Goal: Book appointment/travel/reservation

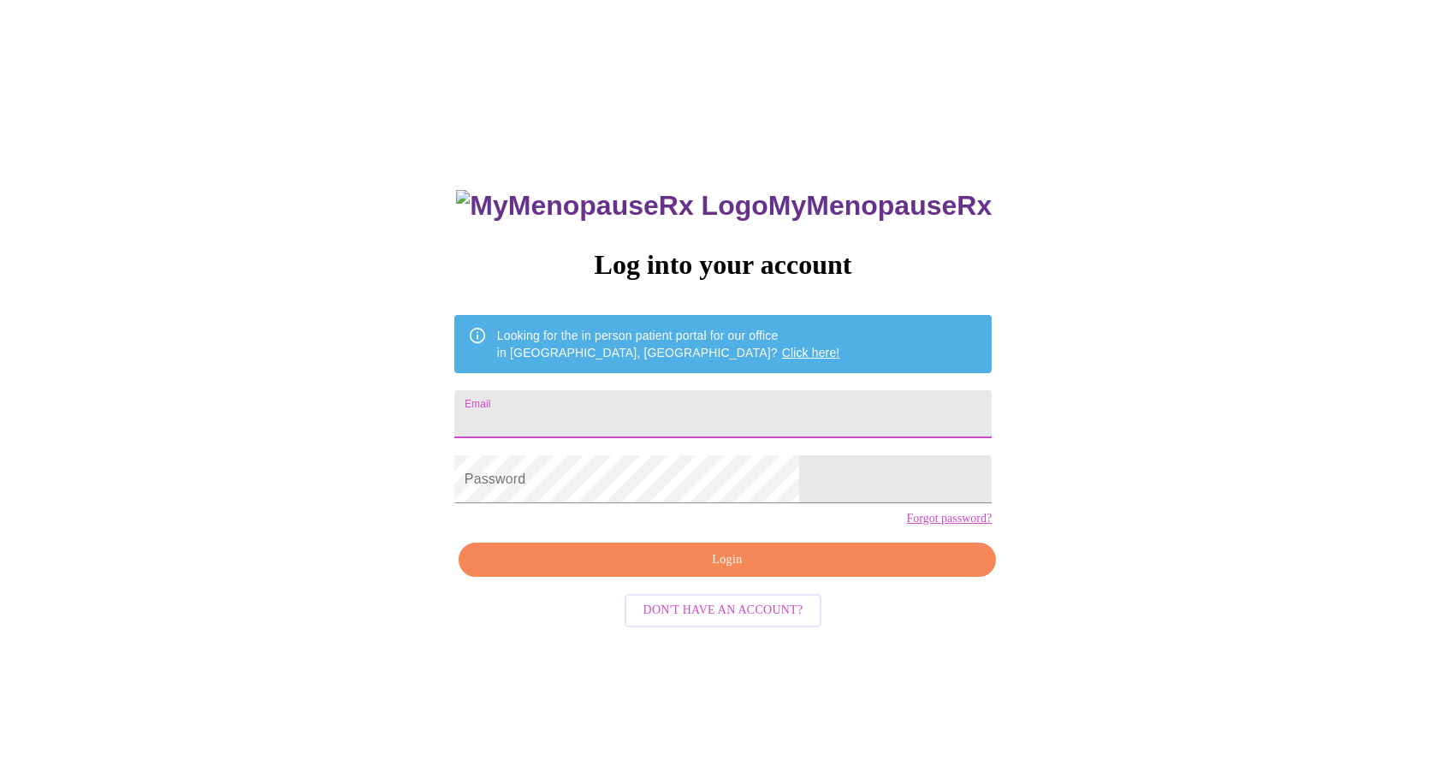
click at [715, 411] on input "Email" at bounding box center [722, 414] width 537 height 48
type input "annereilly321@gmail.com"
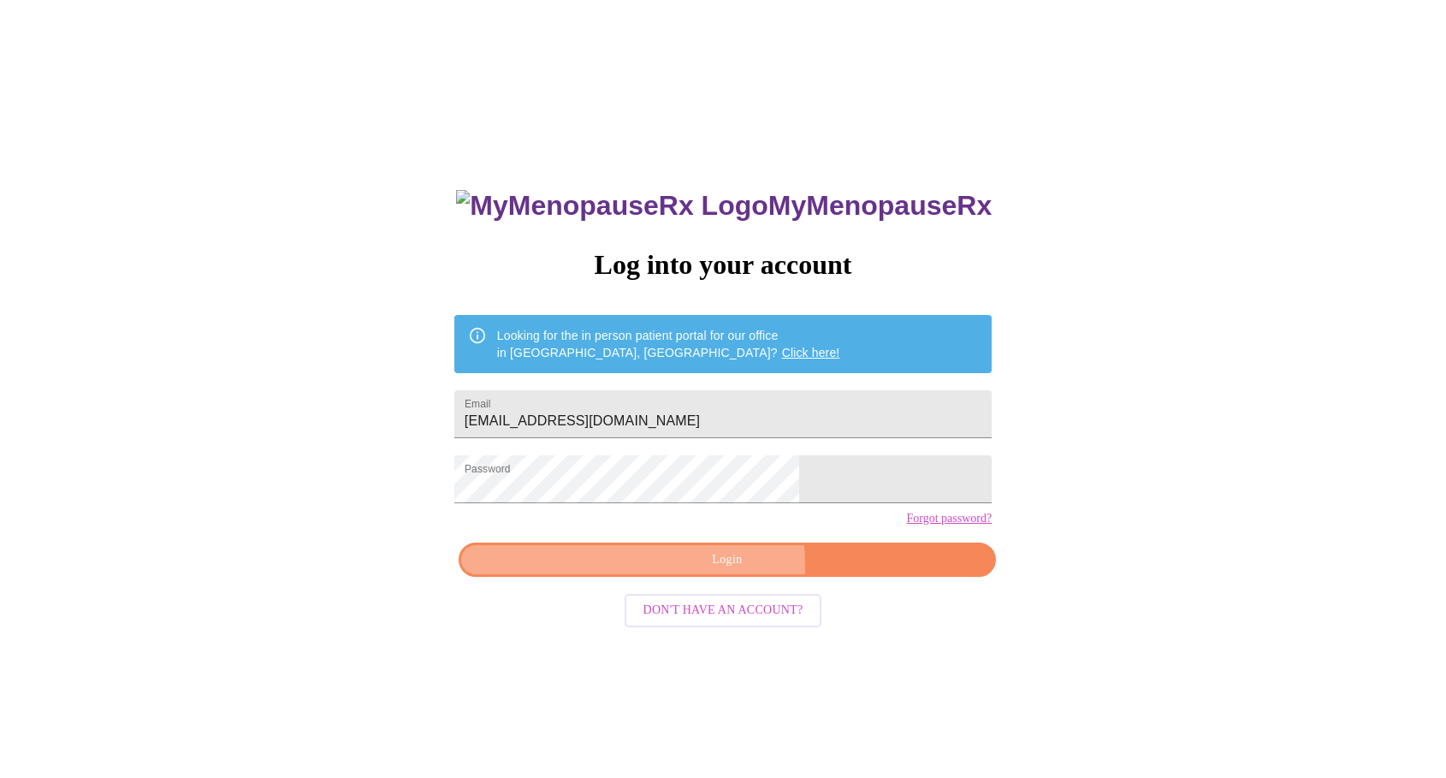
click at [692, 571] on span "Login" at bounding box center [727, 559] width 498 height 21
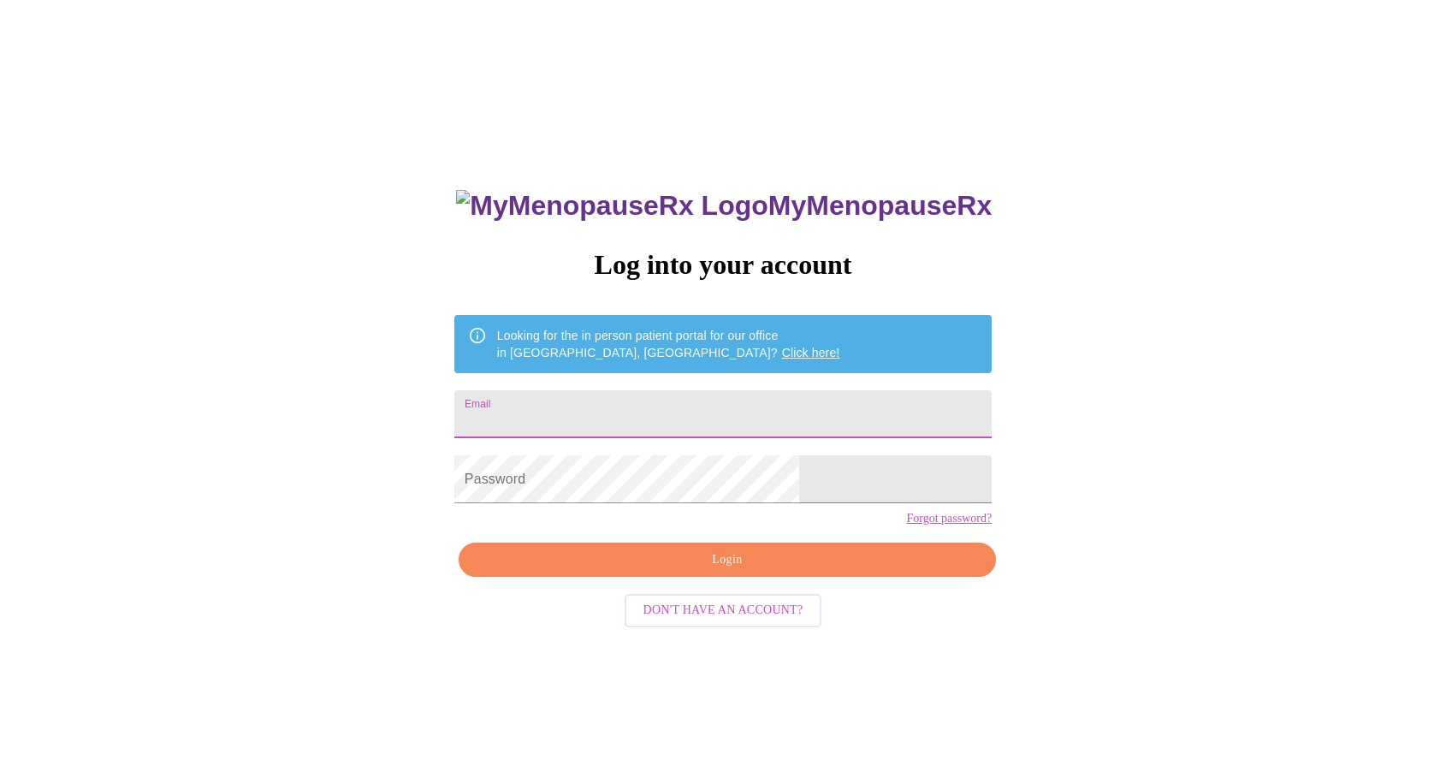
click at [762, 416] on input "Email" at bounding box center [722, 414] width 537 height 48
type input "[EMAIL_ADDRESS][DOMAIN_NAME]"
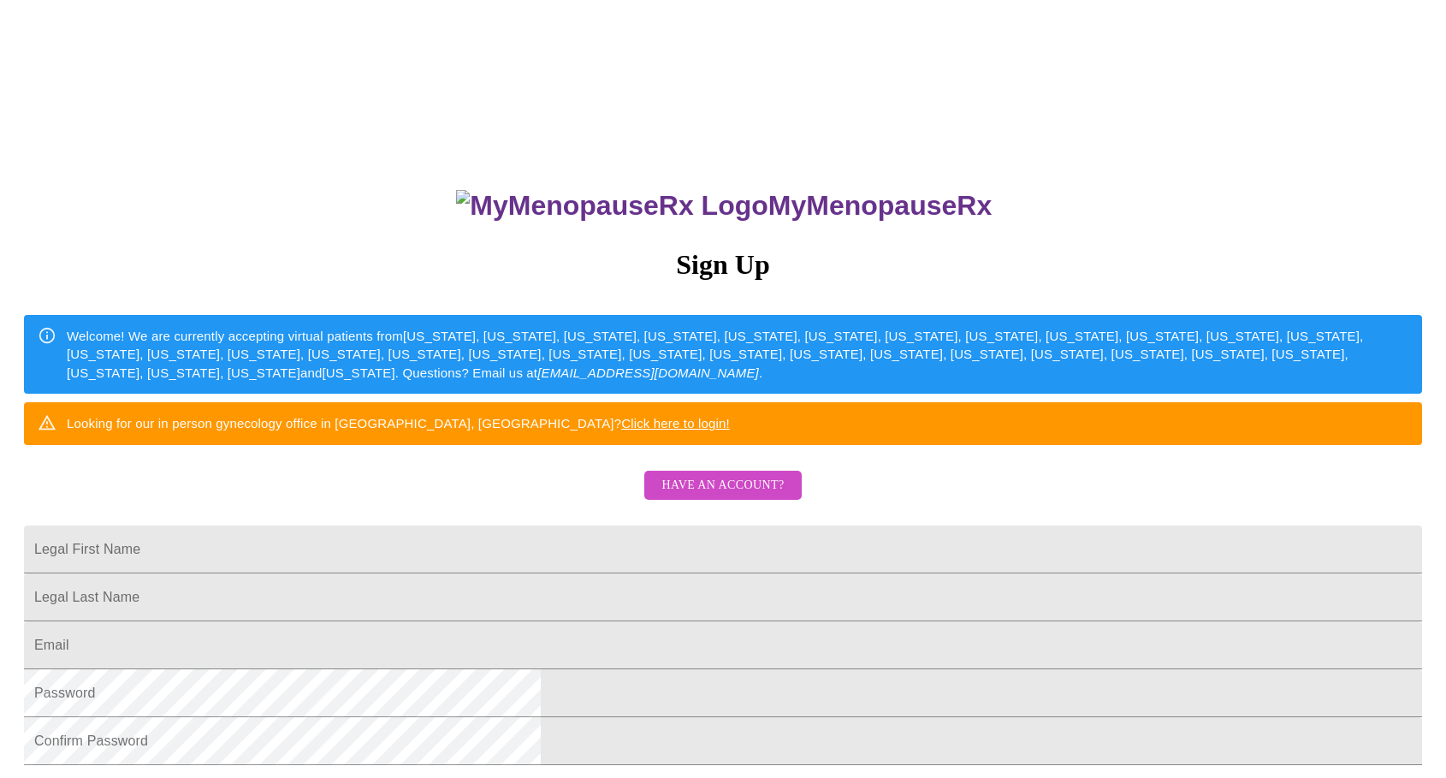
scroll to position [300, 0]
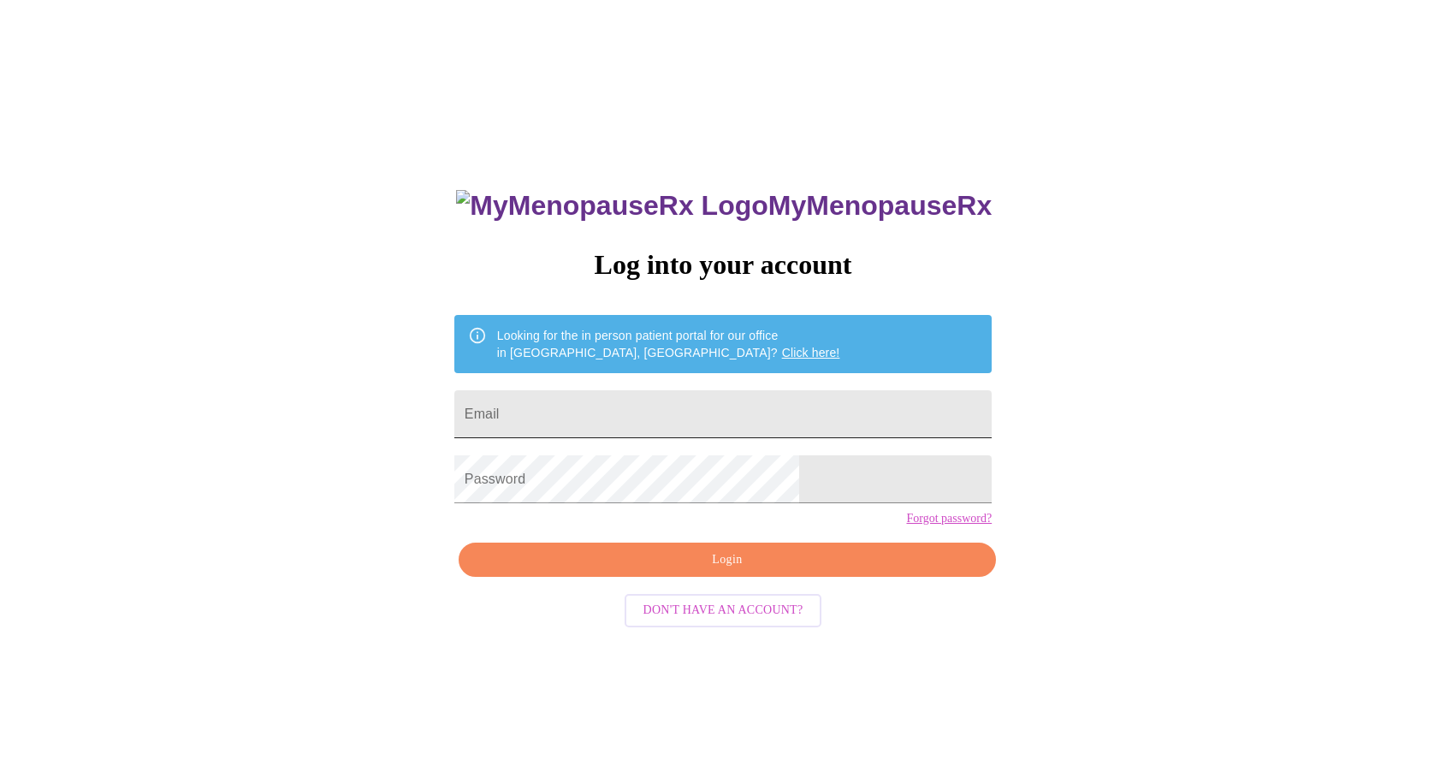
click at [612, 401] on input "Email" at bounding box center [722, 414] width 537 height 48
type input "[EMAIL_ADDRESS][DOMAIN_NAME]"
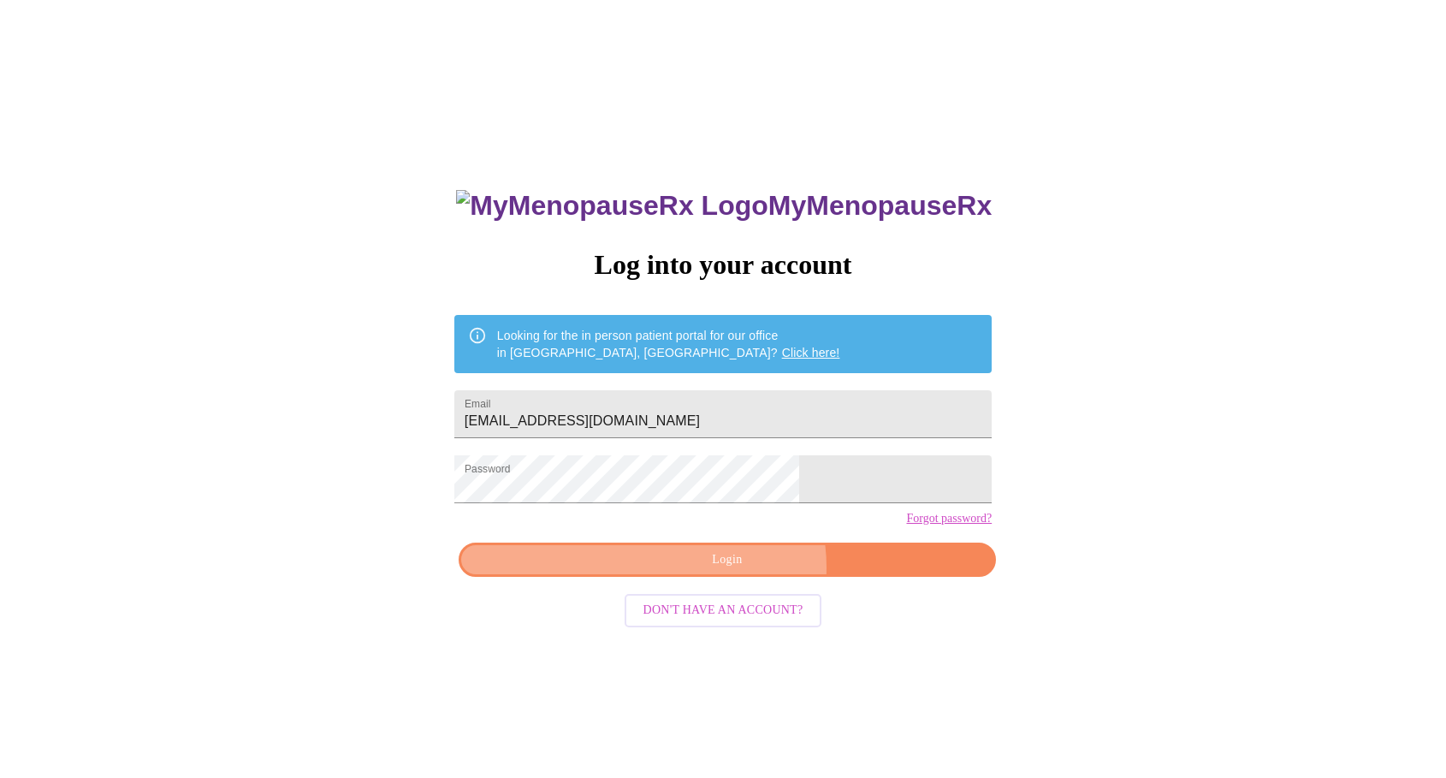
click at [738, 571] on span "Login" at bounding box center [727, 559] width 498 height 21
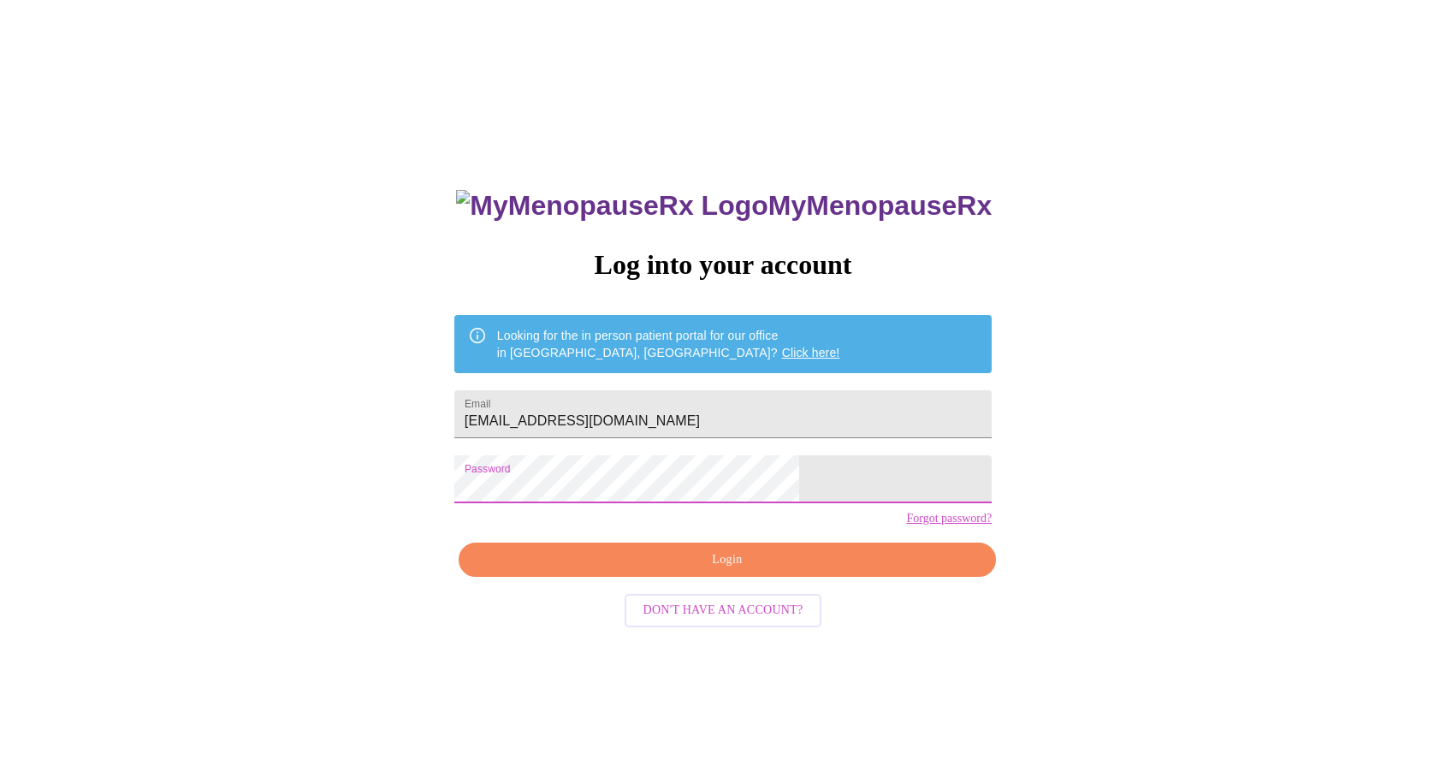
click at [782, 346] on link "Click here!" at bounding box center [811, 353] width 58 height 14
click at [697, 408] on input "Email" at bounding box center [722, 414] width 537 height 48
type input "[EMAIL_ADDRESS][DOMAIN_NAME]"
click at [810, 571] on span "Login" at bounding box center [727, 559] width 498 height 21
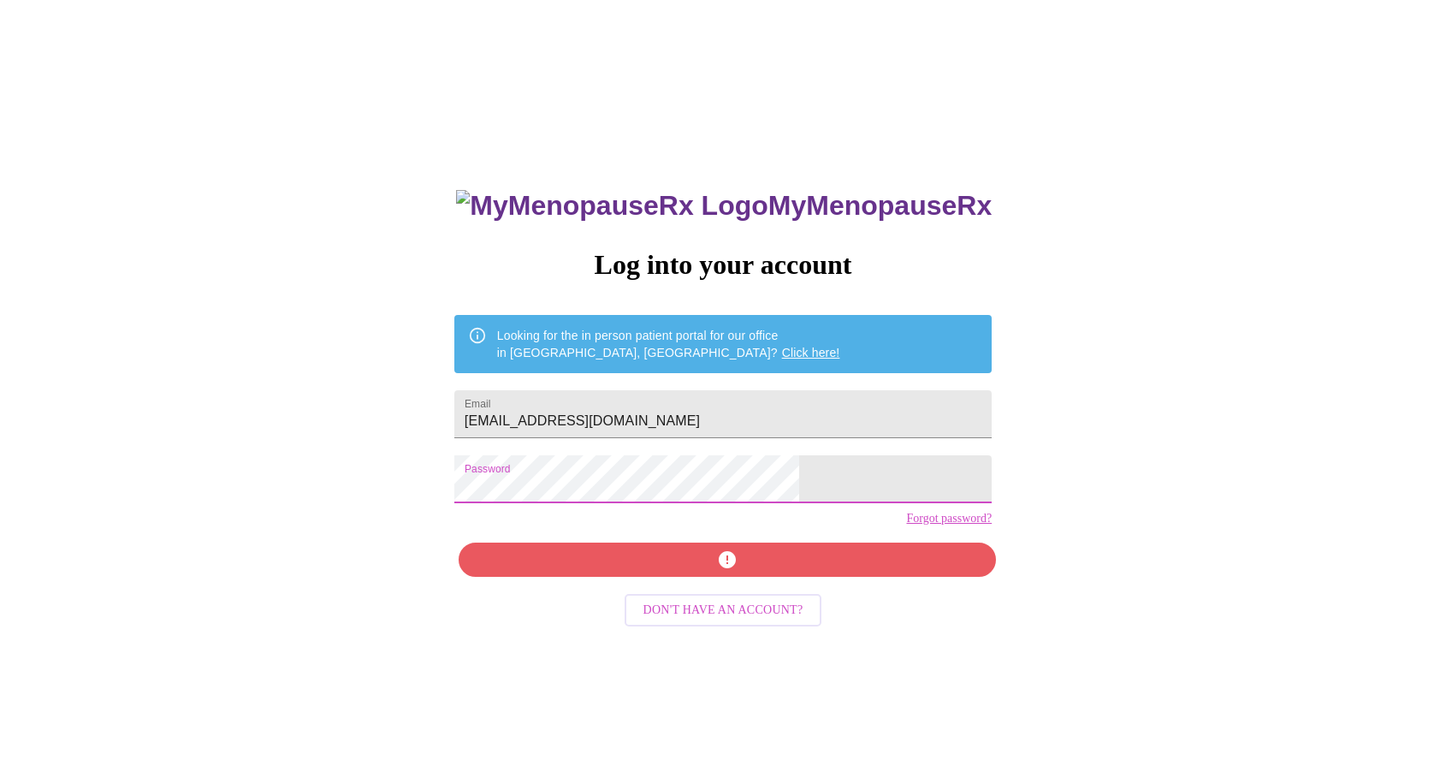
click at [696, 593] on div "MyMenopauseRx Log into your account Looking for the in person patient portal fo…" at bounding box center [723, 552] width 572 height 778
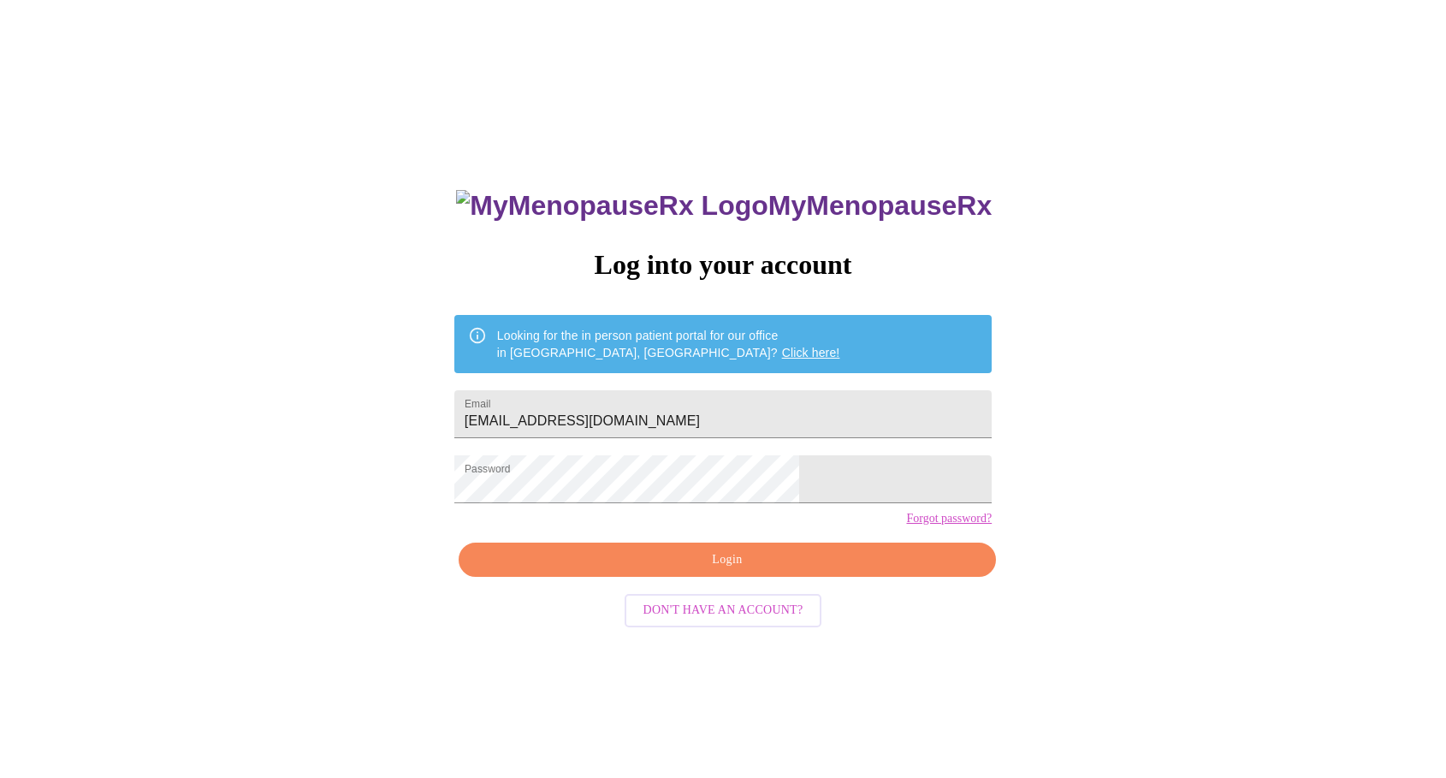
click at [906, 525] on link "Forgot password?" at bounding box center [949, 519] width 86 height 14
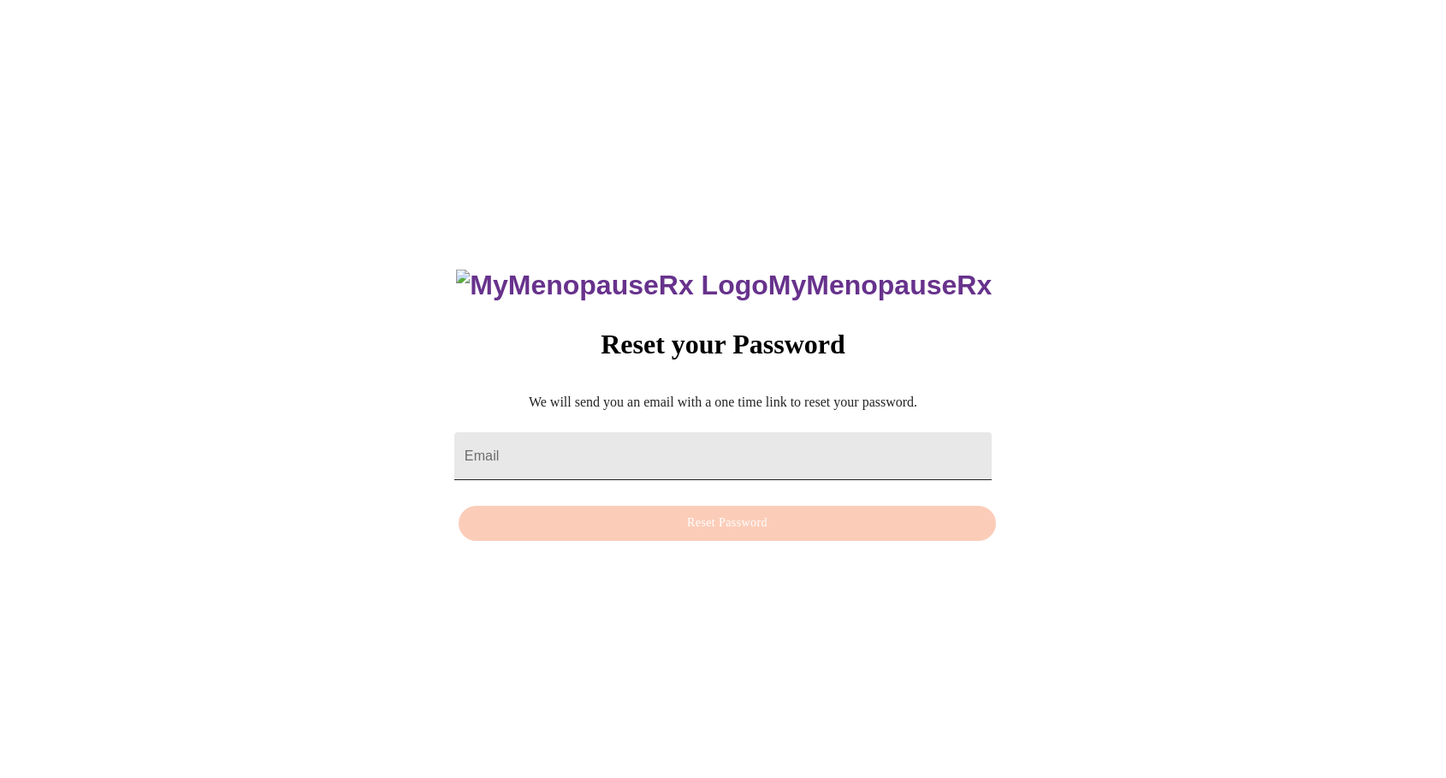
click at [640, 448] on input "Email" at bounding box center [722, 456] width 537 height 48
type input "[EMAIL_ADDRESS][DOMAIN_NAME]"
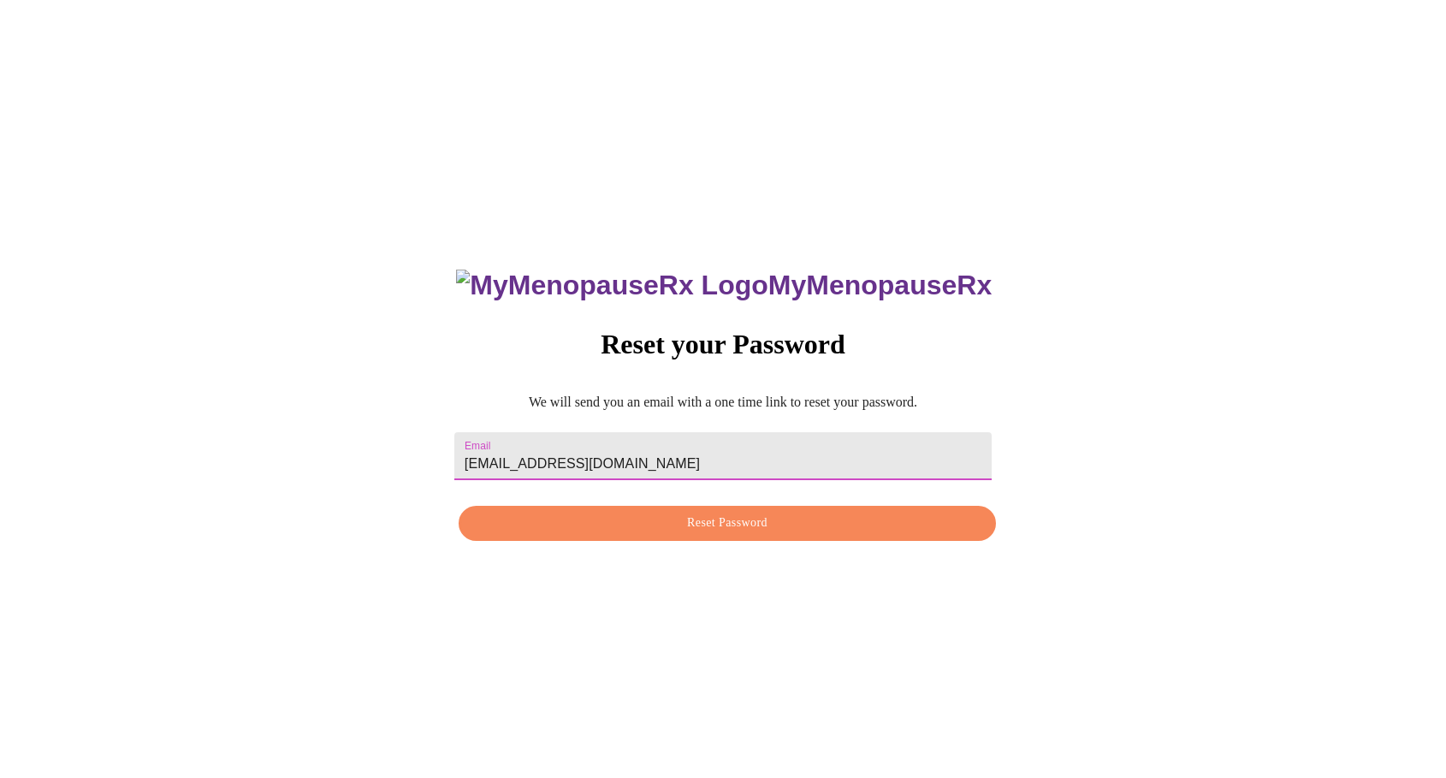
click at [677, 547] on div "MyMenopauseRx Reset your Password We will send you an email with a one time lin…" at bounding box center [723, 395] width 572 height 307
click at [677, 530] on span "Reset Password" at bounding box center [727, 523] width 498 height 21
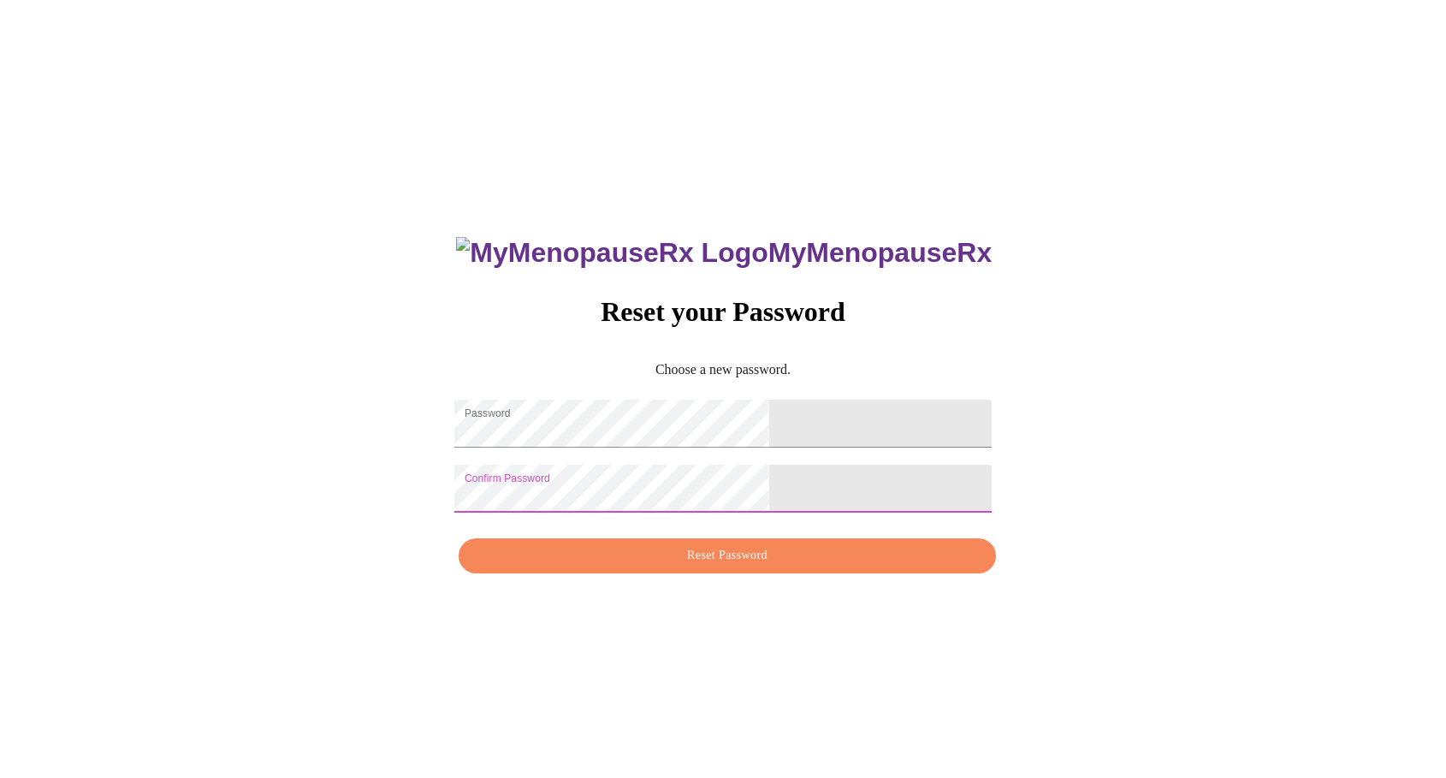
click at [697, 567] on span "Reset Password" at bounding box center [727, 555] width 498 height 21
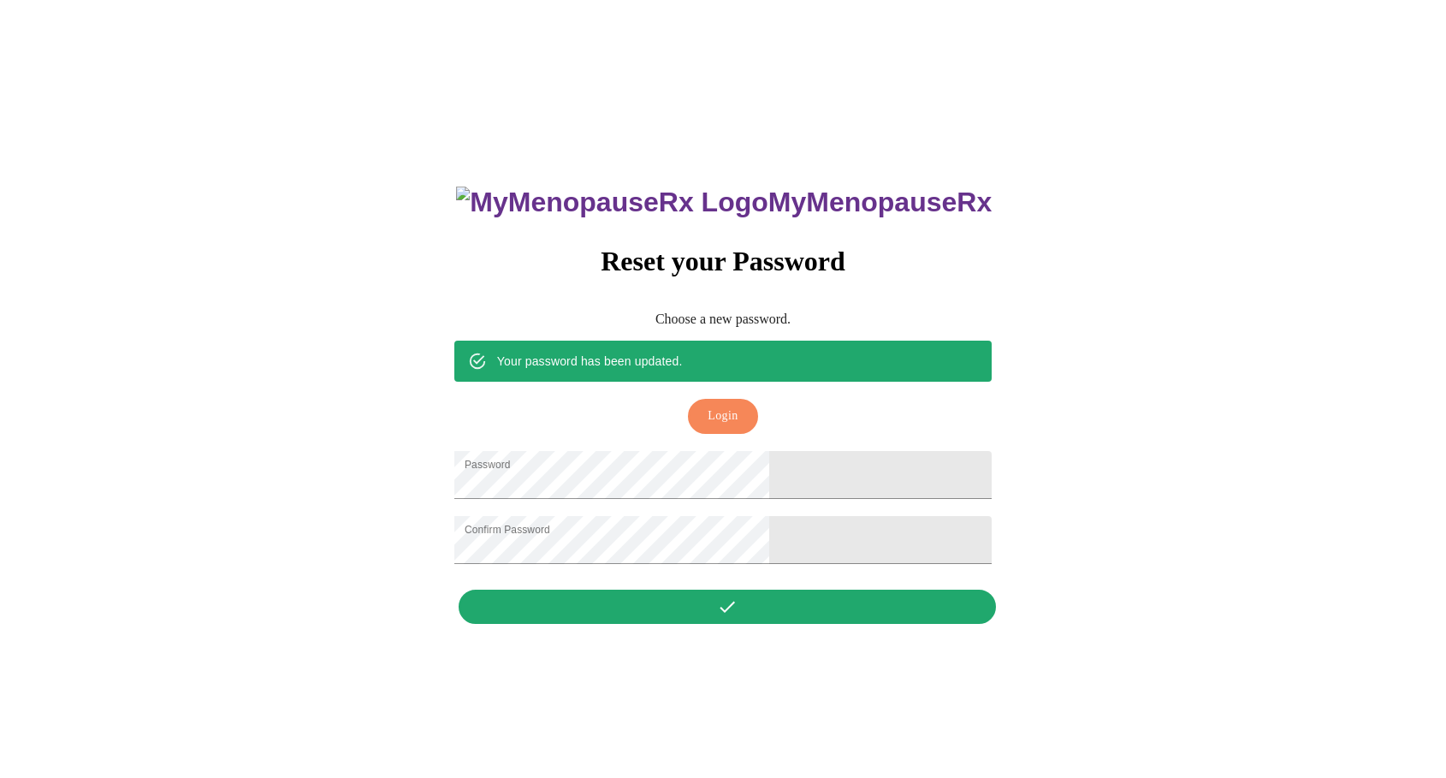
click at [724, 406] on span "Login" at bounding box center [723, 416] width 30 height 21
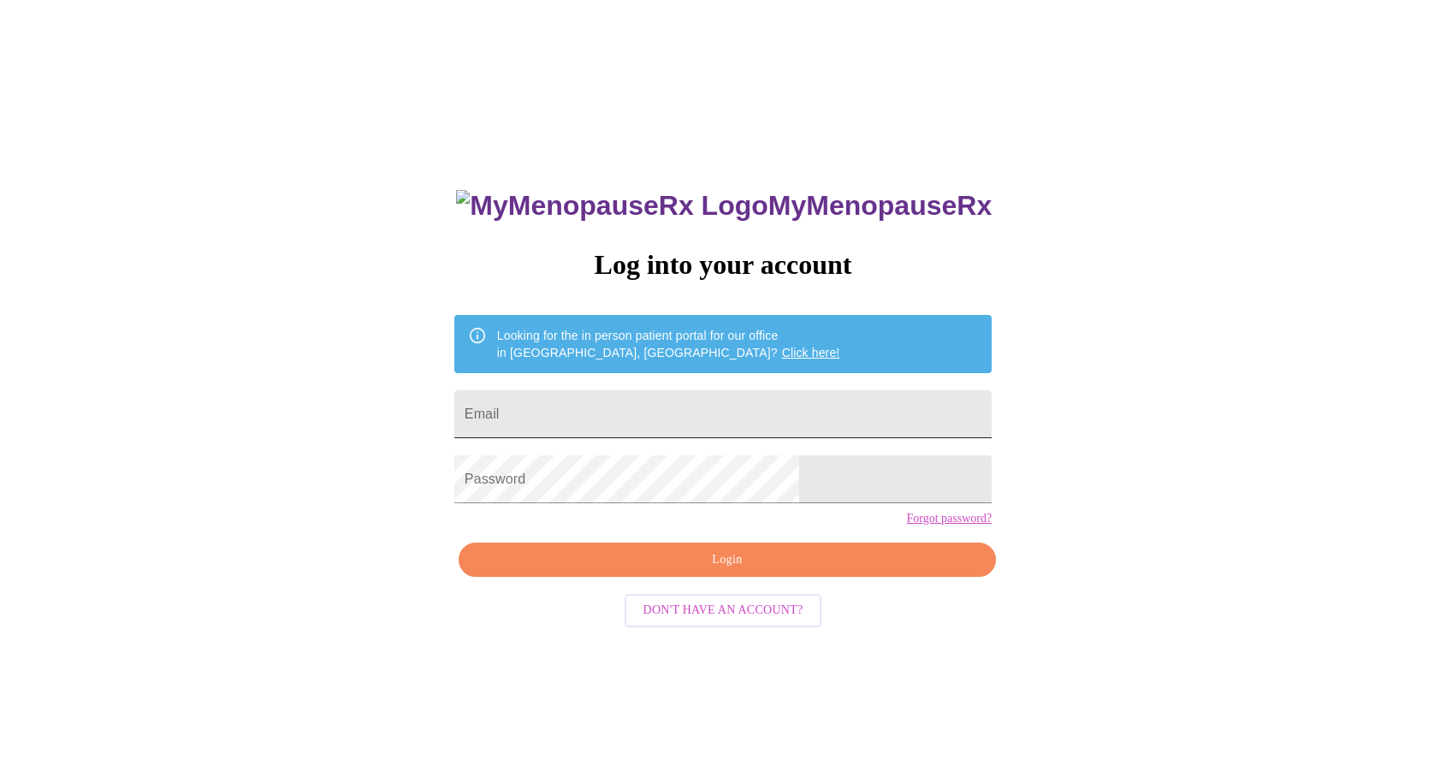
click at [680, 420] on input "Email" at bounding box center [722, 414] width 537 height 48
type input "[EMAIL_ADDRESS][DOMAIN_NAME]"
click at [679, 571] on span "Login" at bounding box center [727, 559] width 498 height 21
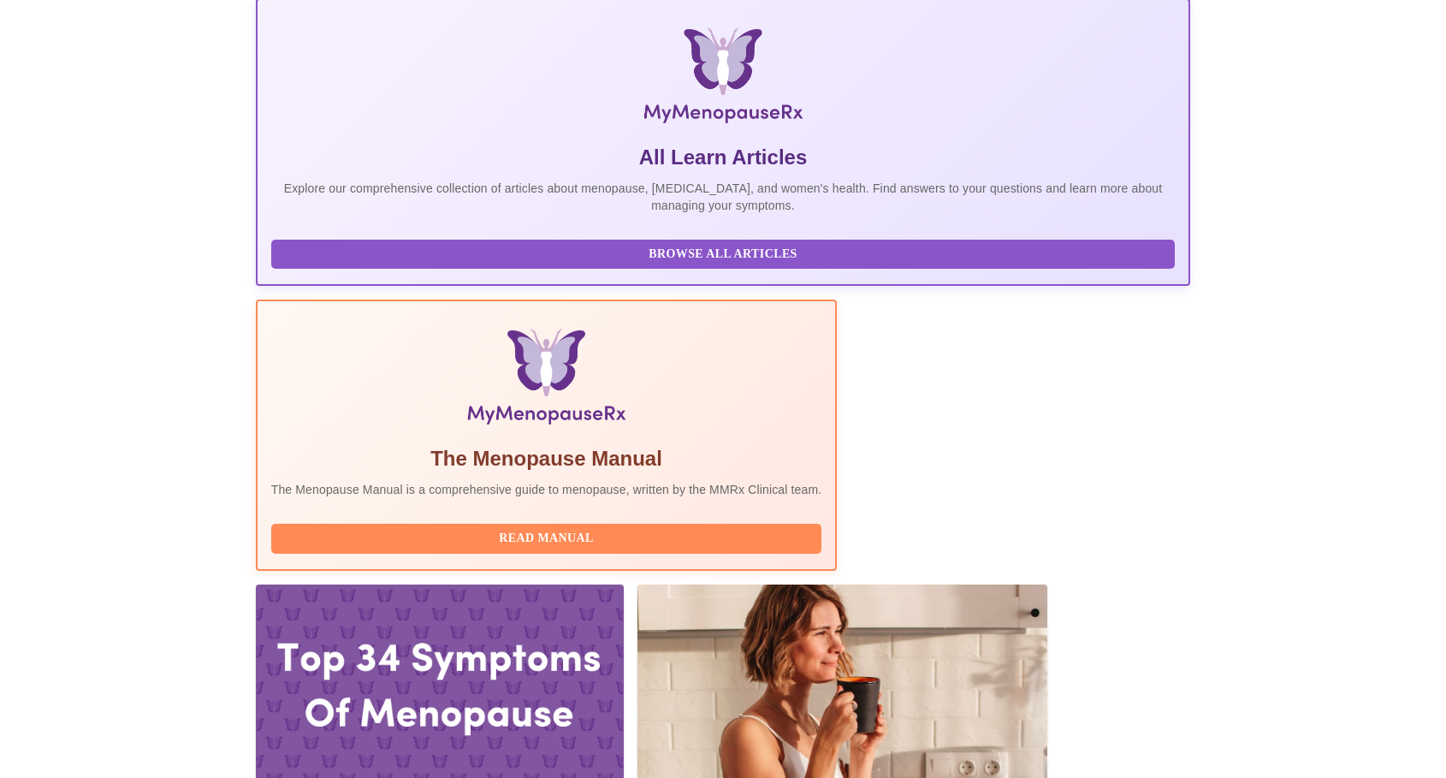
scroll to position [252, 0]
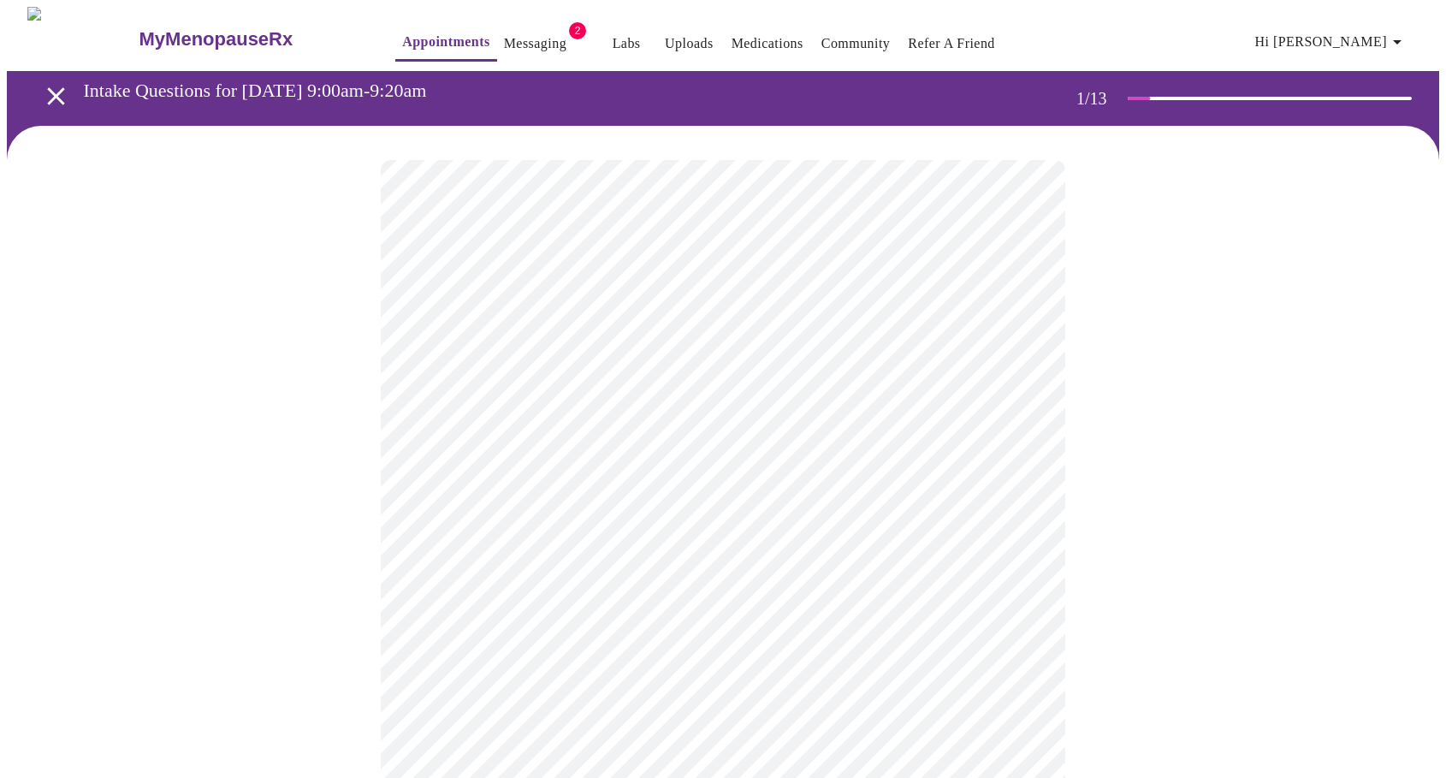
click at [602, 363] on body "MyMenopauseRx Appointments Messaging 2 Labs Uploads Medications Community Refer…" at bounding box center [723, 788] width 1433 height 1563
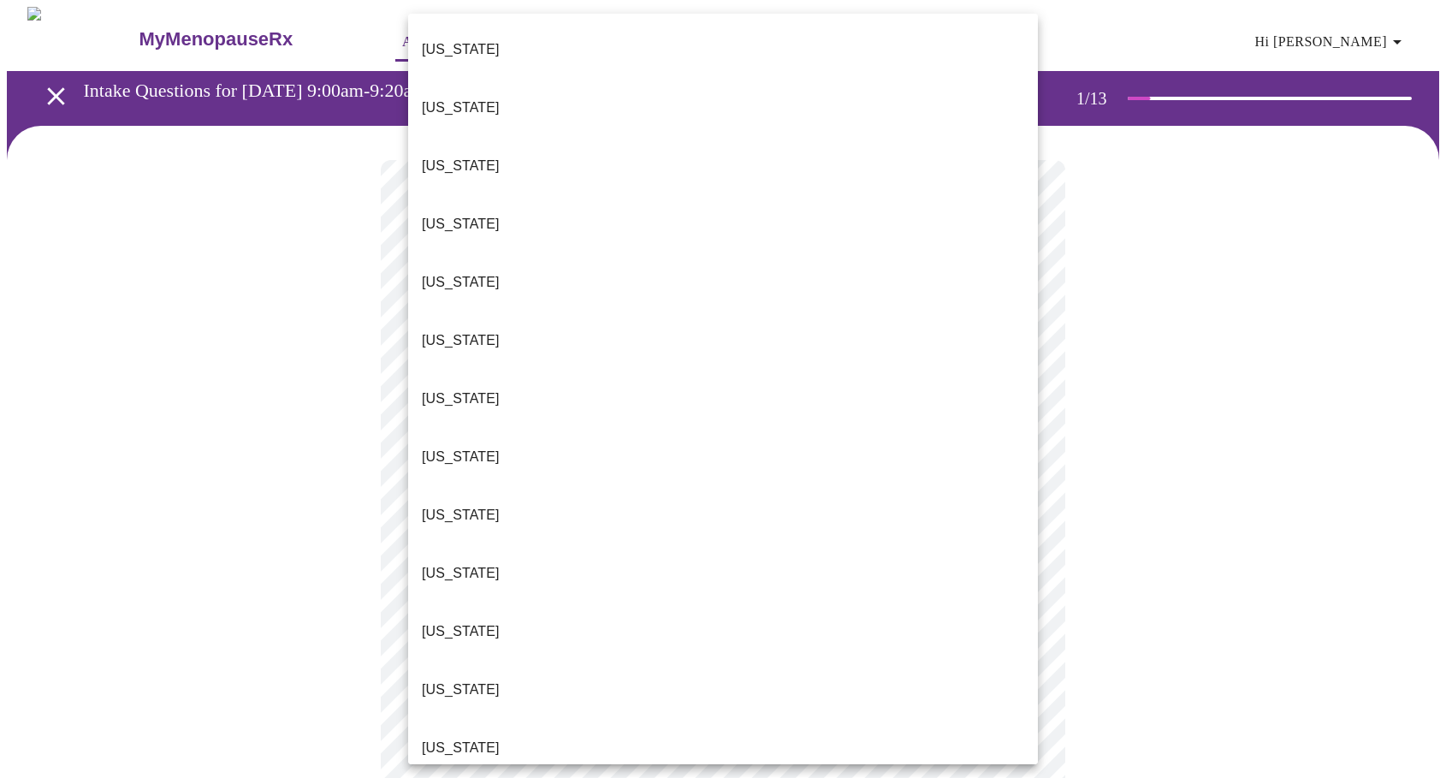
click at [442, 738] on p "Illinois" at bounding box center [461, 748] width 78 height 21
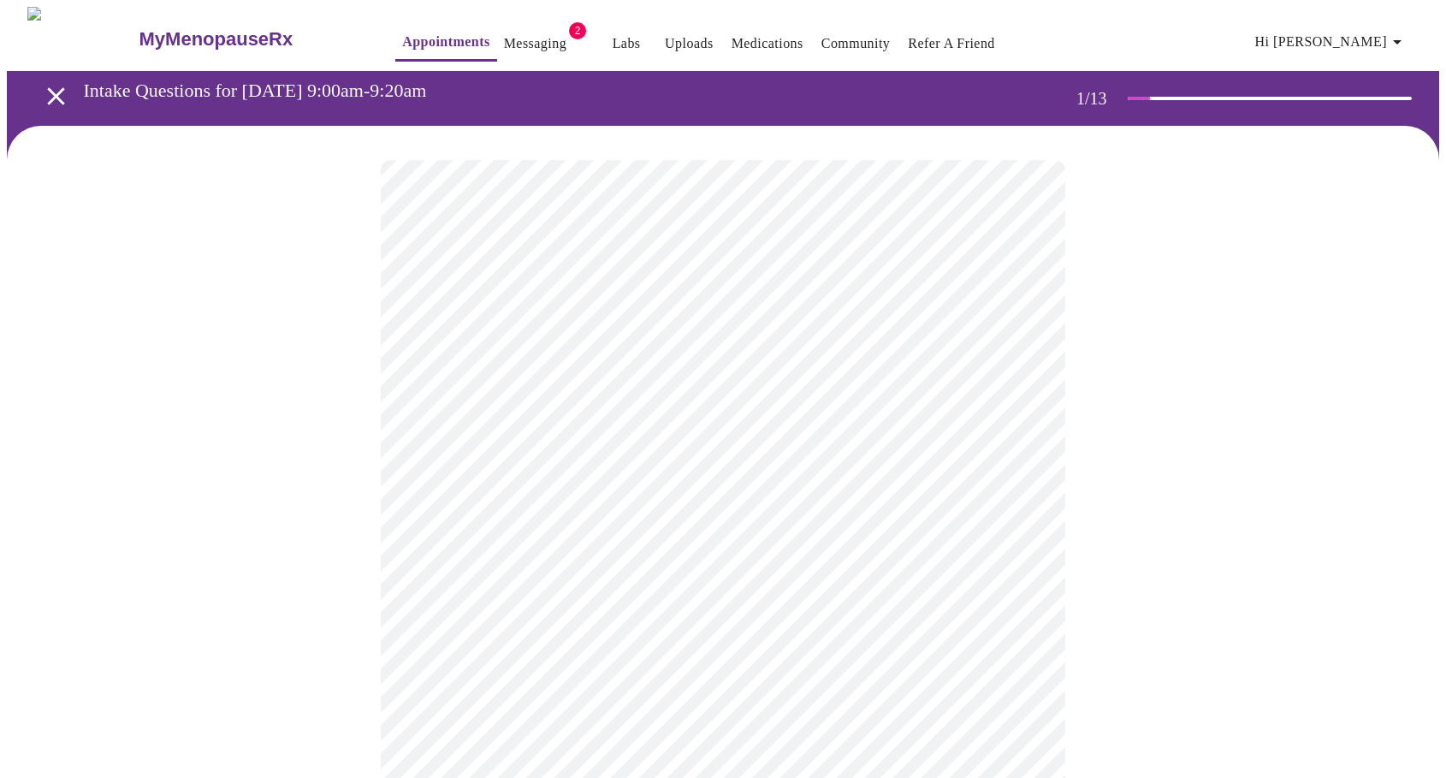
click at [511, 507] on body "MyMenopauseRx Appointments Messaging 2 Labs Uploads Medications Community Refer…" at bounding box center [723, 783] width 1433 height 1553
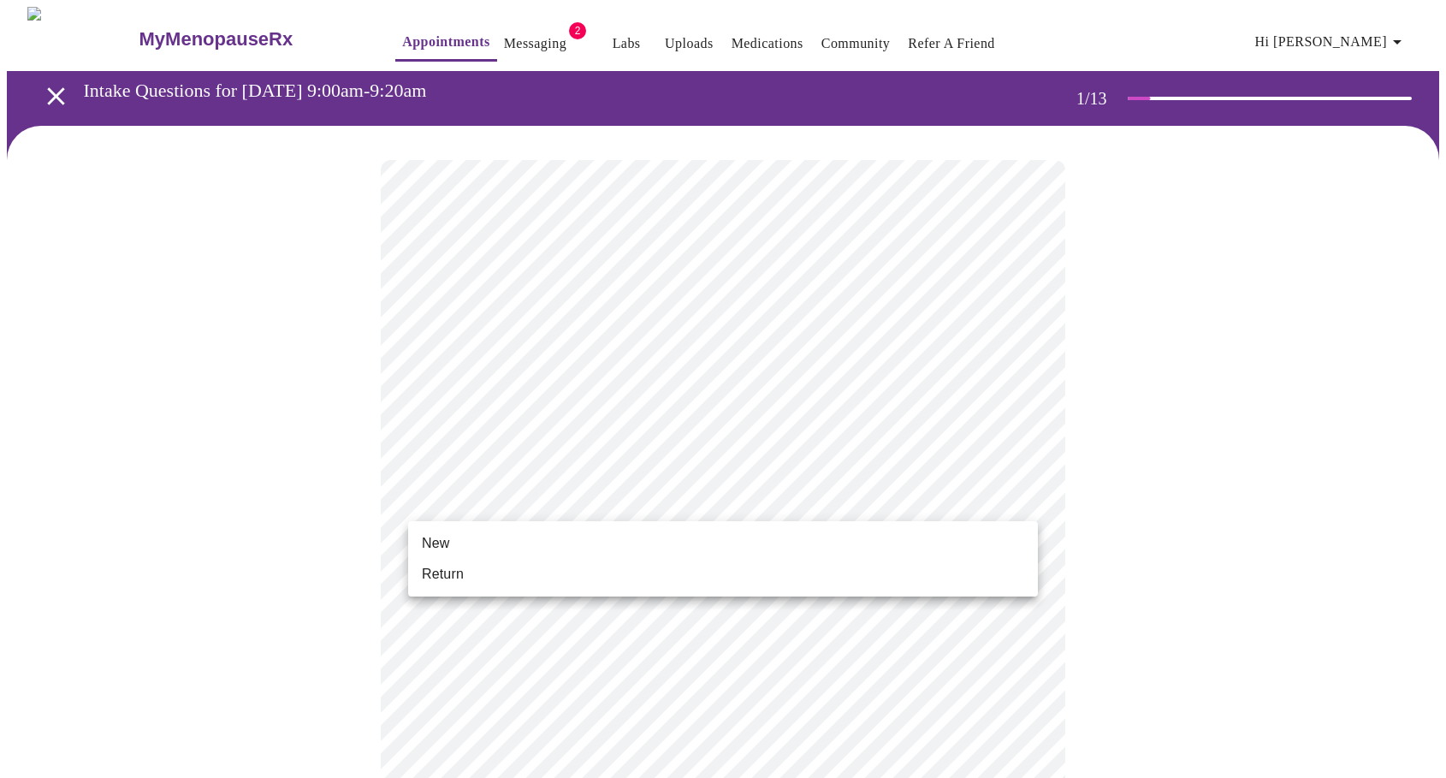
click at [454, 579] on span "Return" at bounding box center [443, 574] width 42 height 21
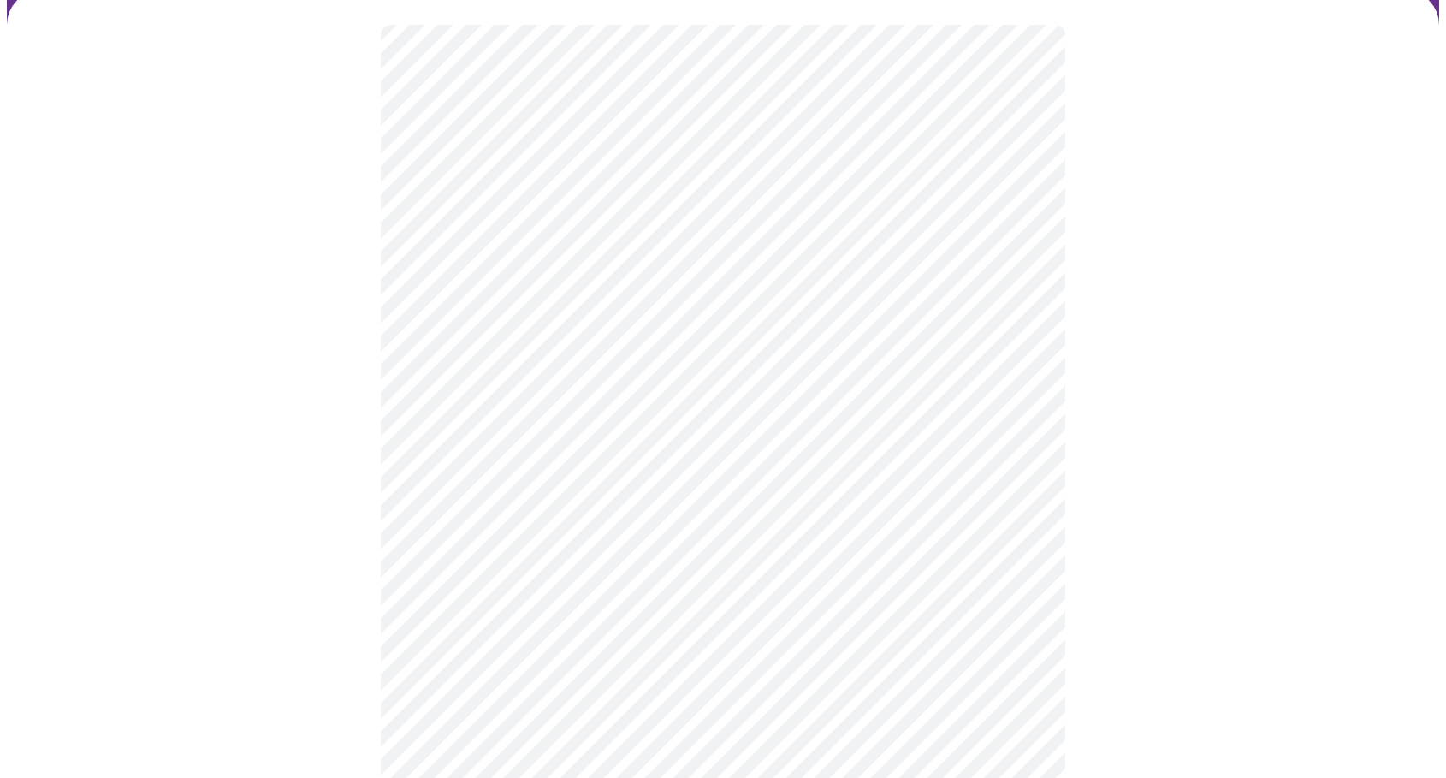
scroll to position [134, 0]
click at [583, 225] on body "MyMenopauseRx Appointments Messaging 2 Labs Uploads Medications Community Refer…" at bounding box center [723, 367] width 1433 height 991
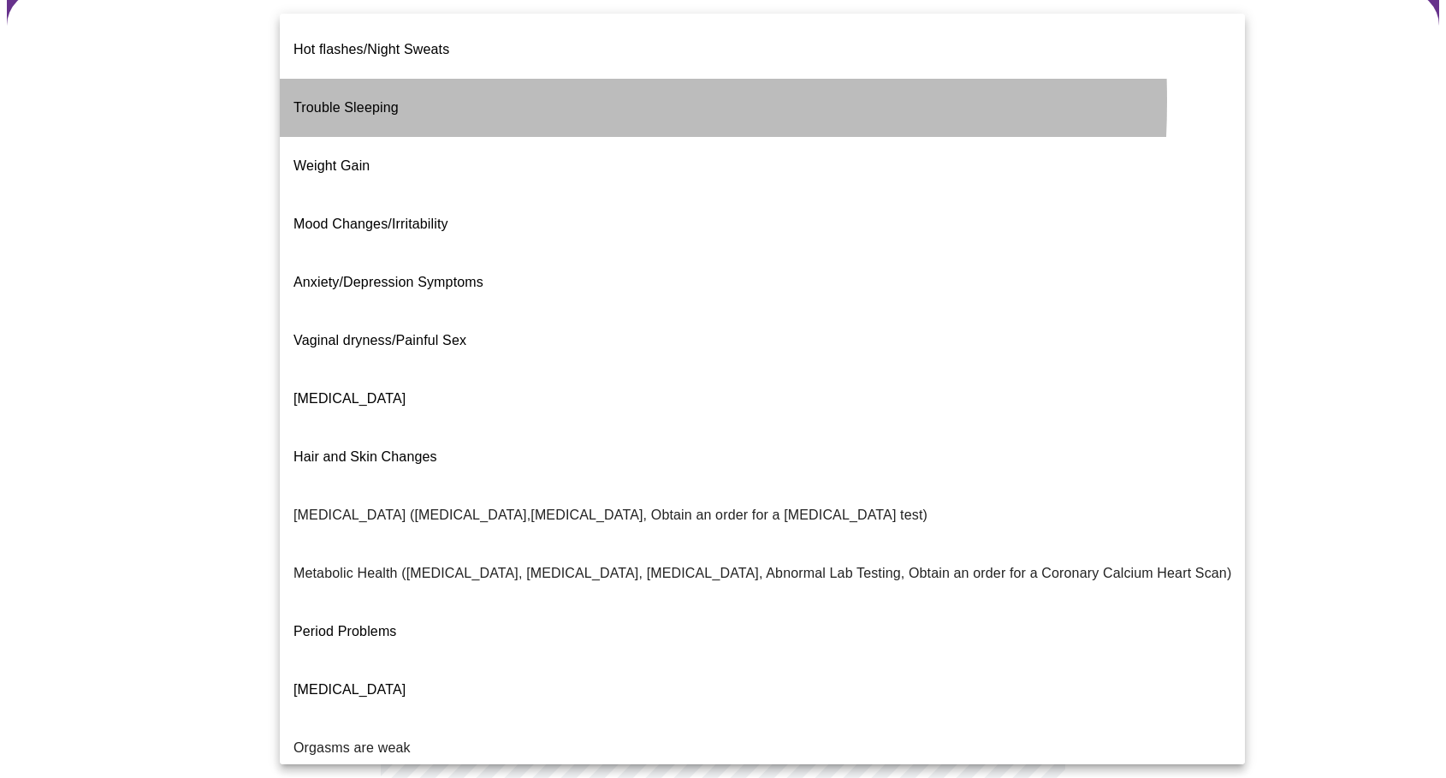
click at [397, 100] on span "Trouble Sleeping" at bounding box center [346, 107] width 105 height 15
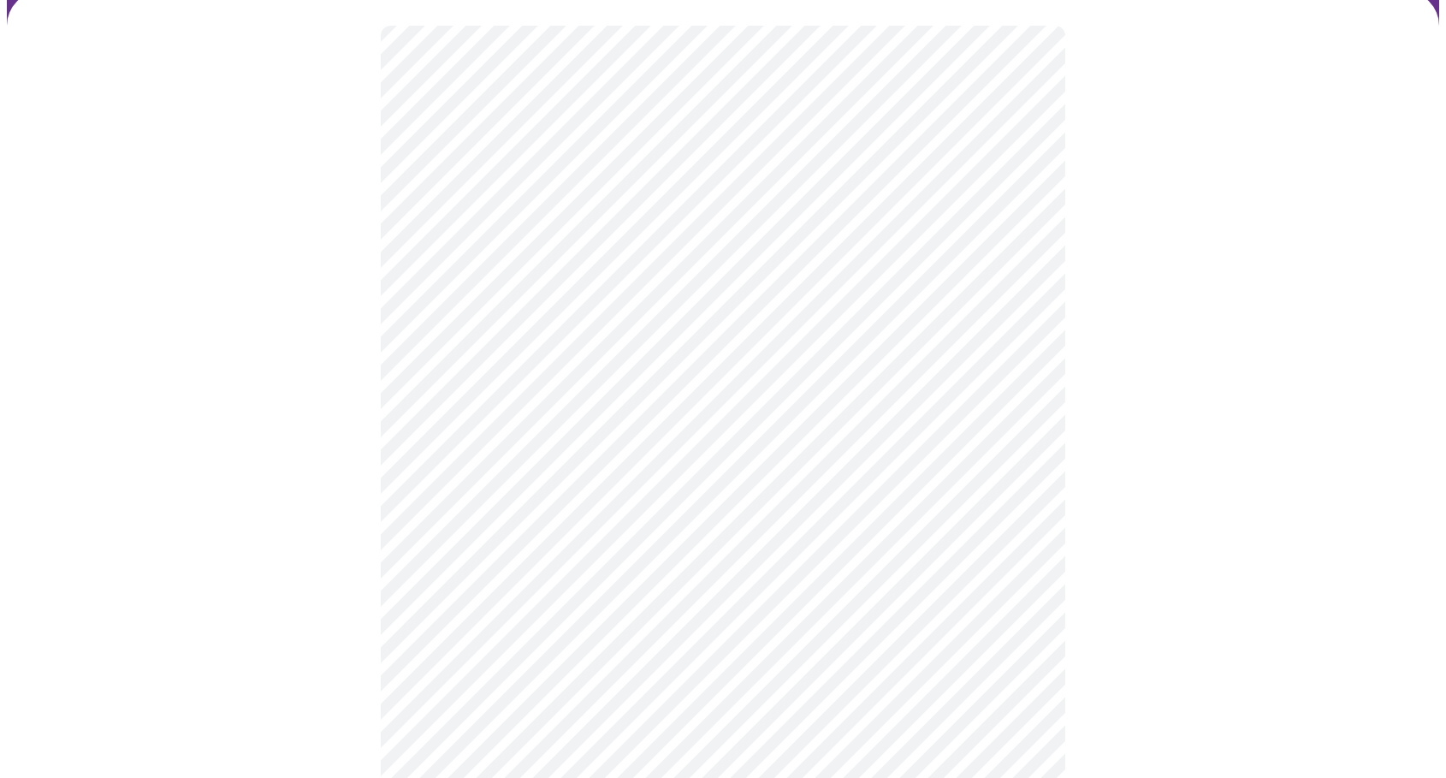
click at [495, 397] on body "MyMenopauseRx Appointments Messaging 2 Labs Uploads Medications Community Refer…" at bounding box center [723, 362] width 1433 height 981
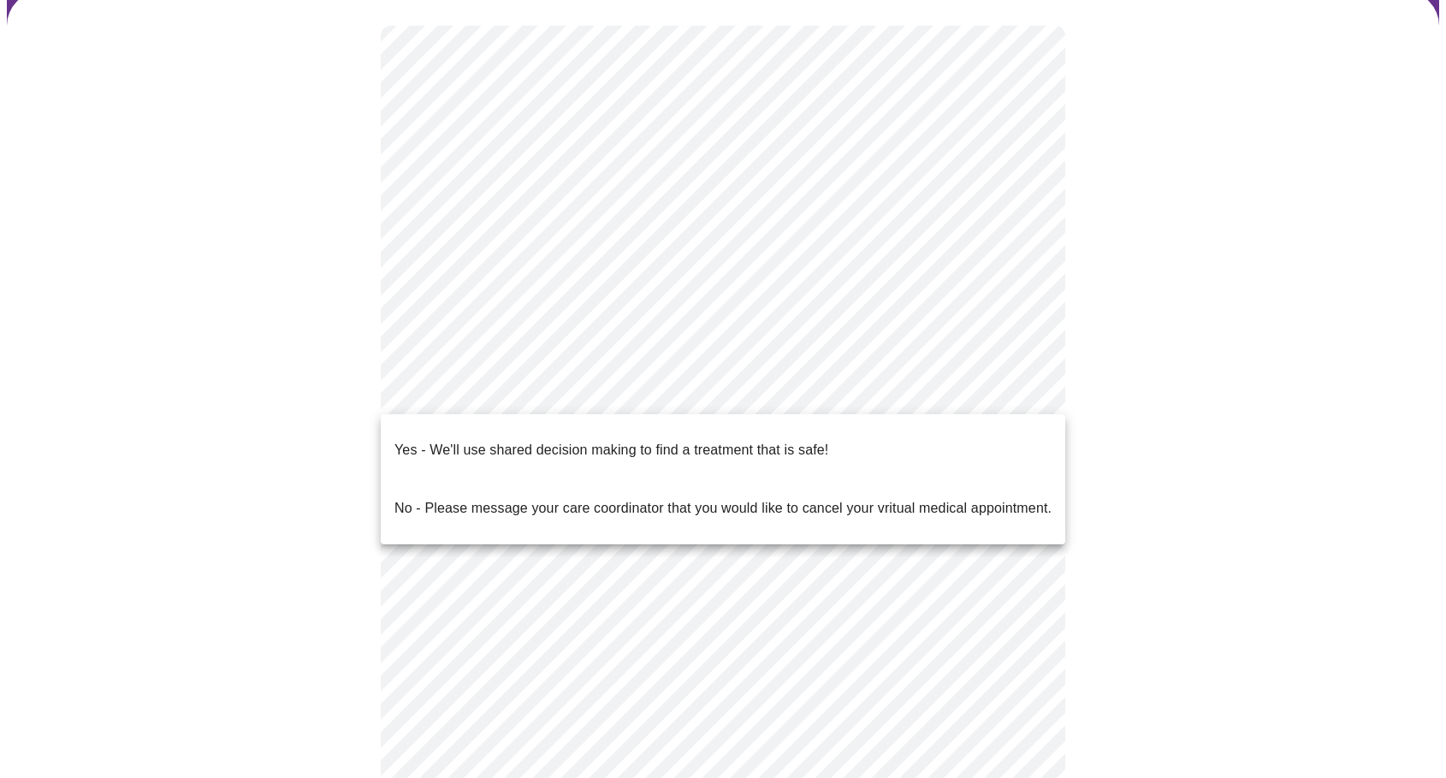
click at [504, 441] on p "Yes - We'll use shared decision making to find a treatment that is safe!" at bounding box center [612, 450] width 434 height 21
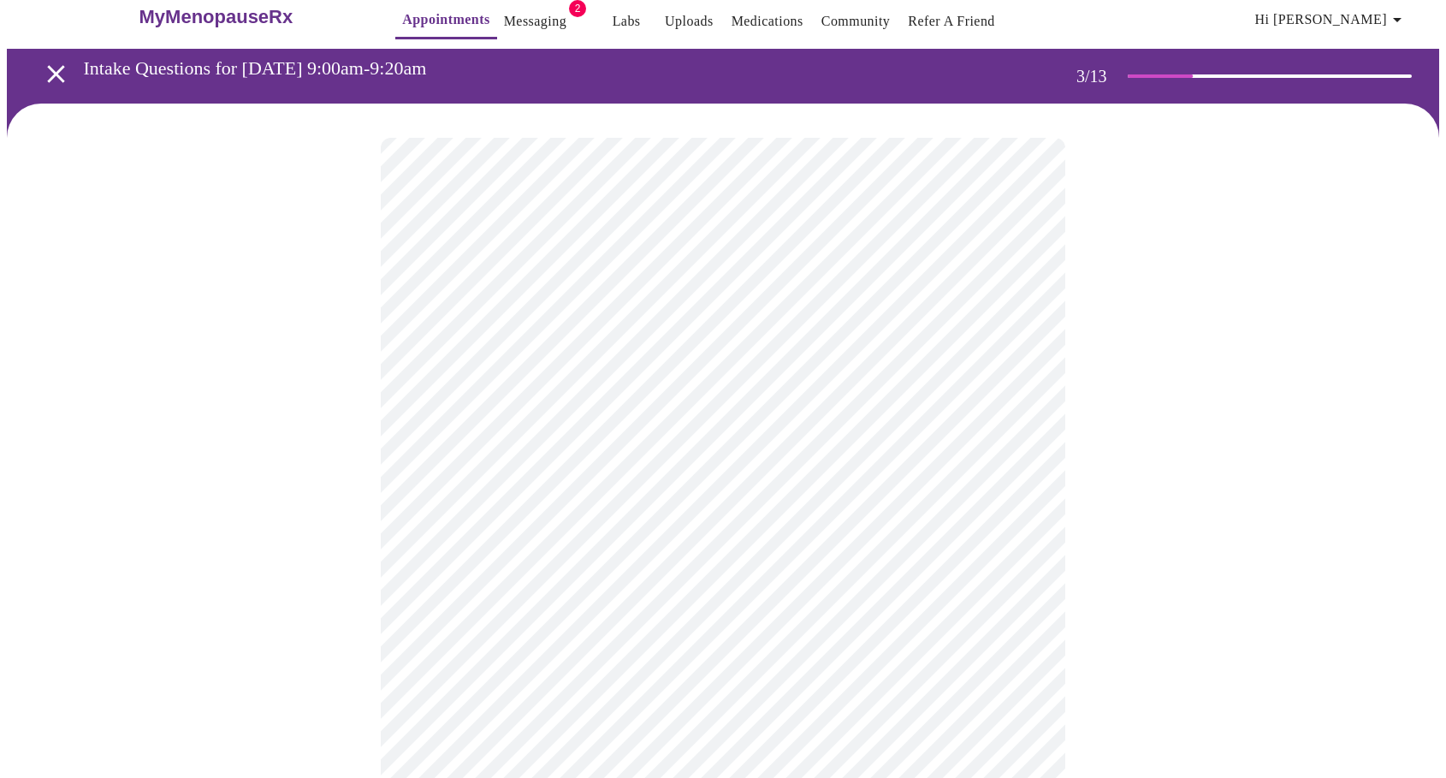
scroll to position [30, 0]
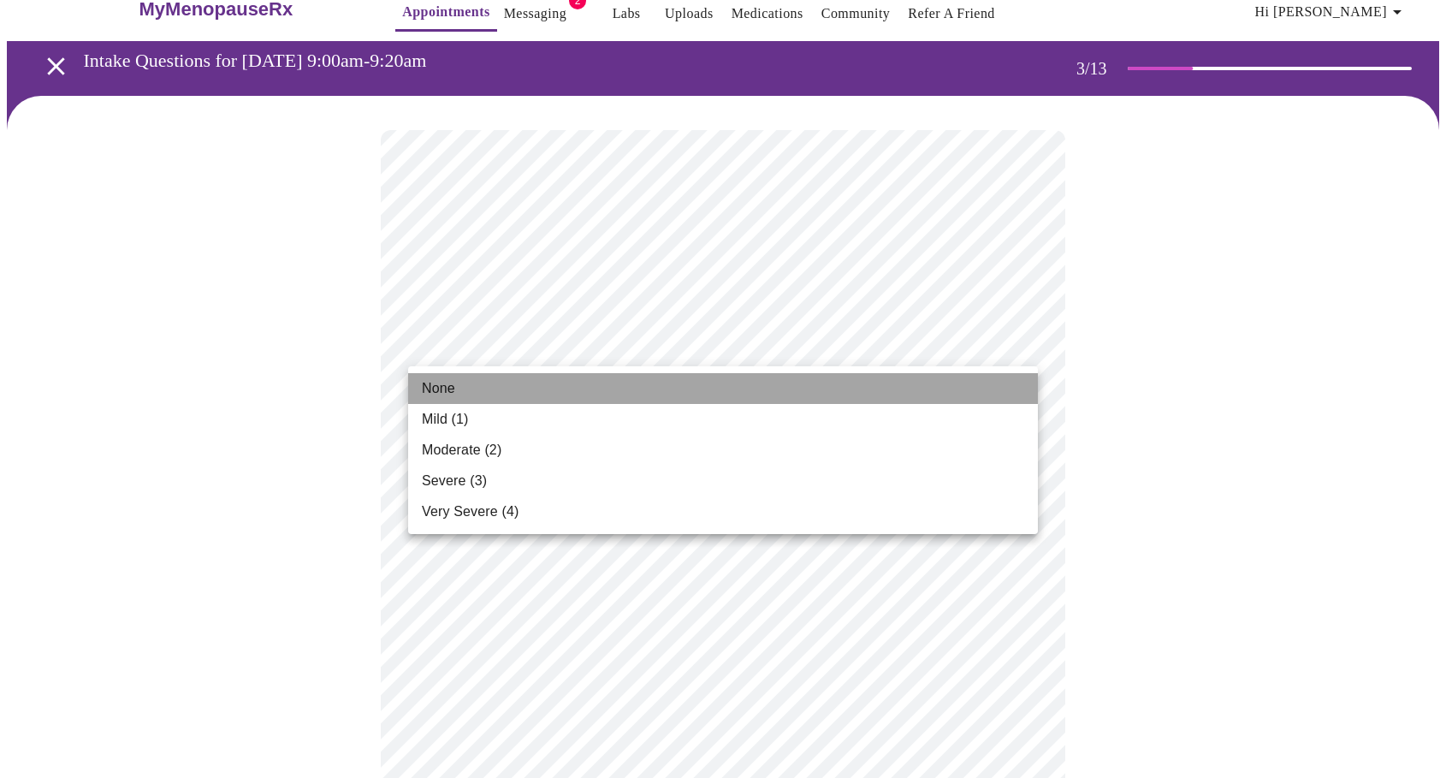
click at [733, 389] on li "None" at bounding box center [723, 388] width 630 height 31
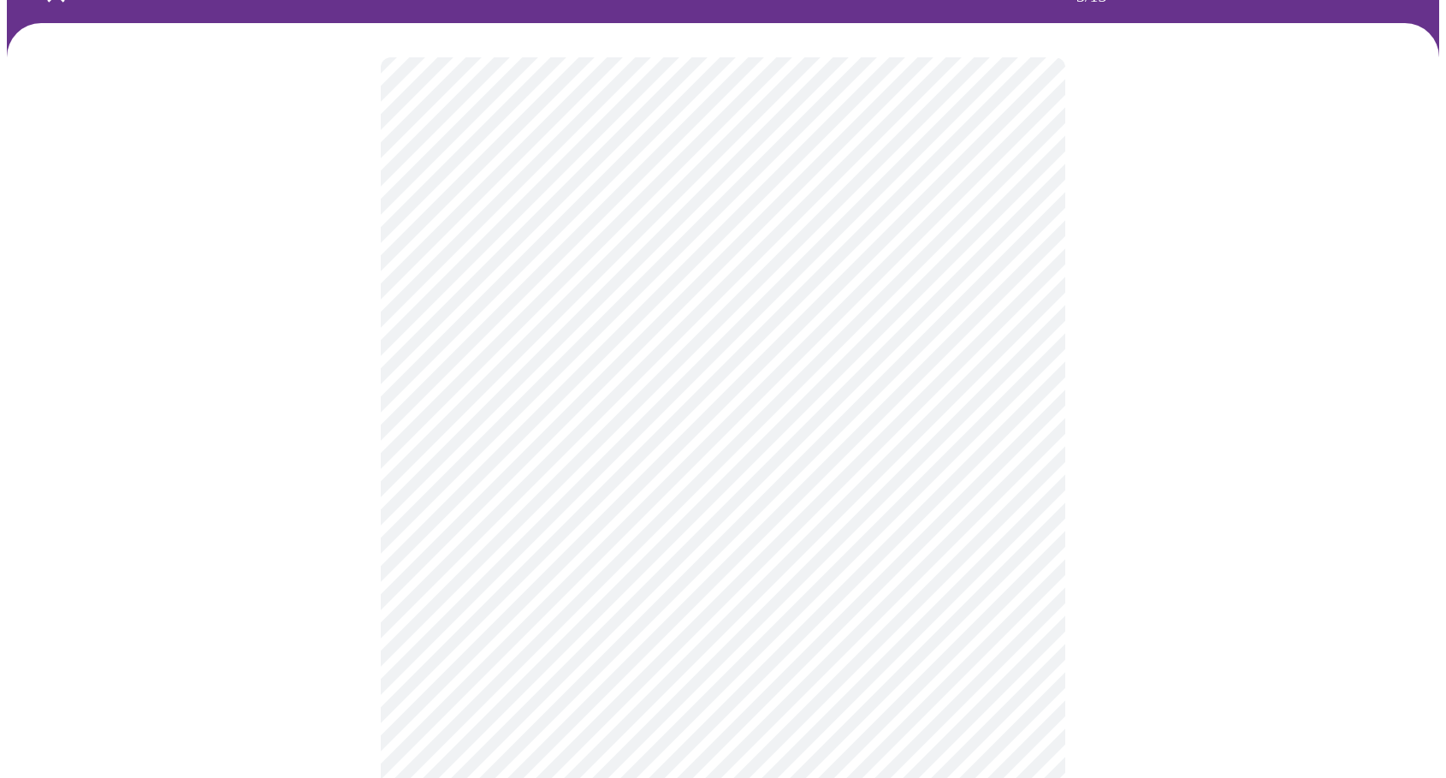
scroll to position [107, 0]
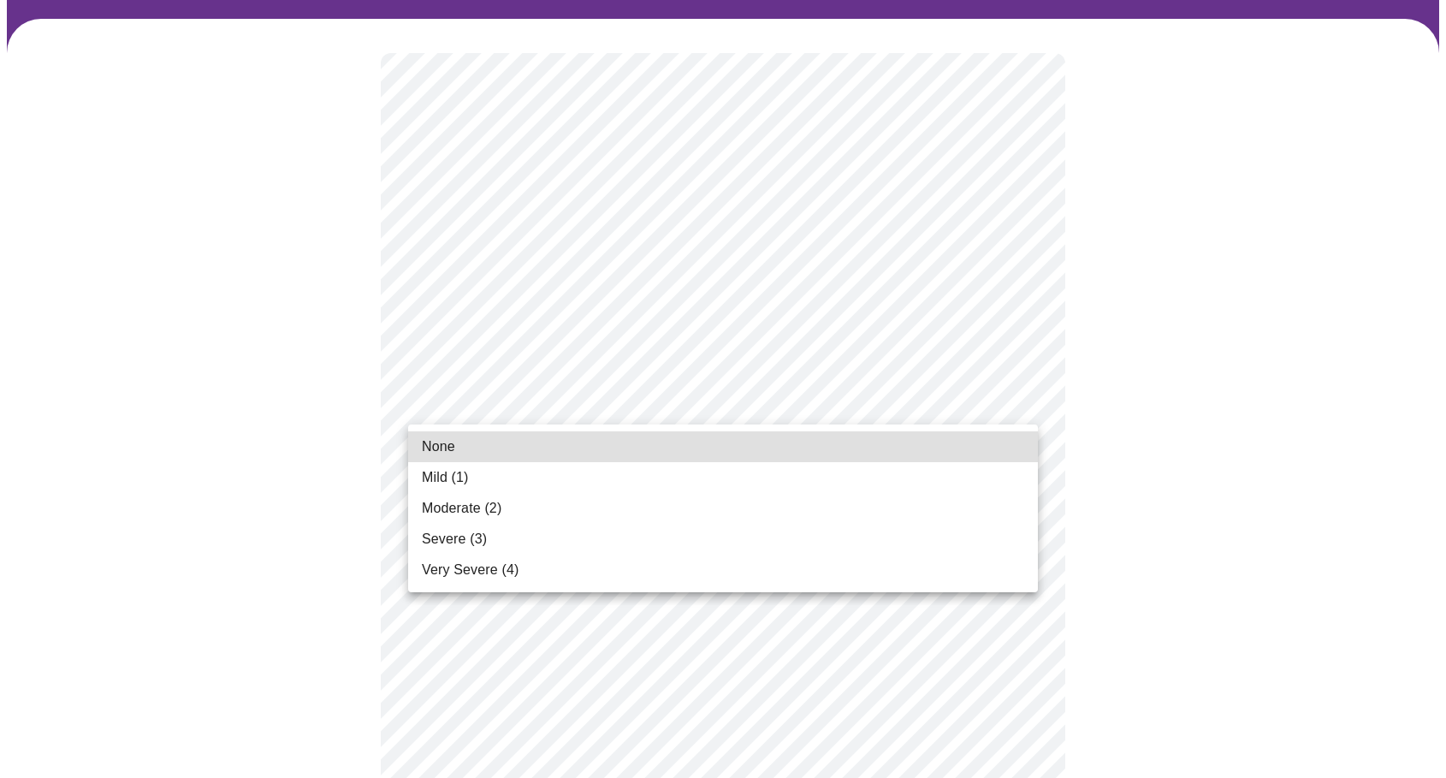
click at [635, 452] on li "None" at bounding box center [723, 446] width 630 height 31
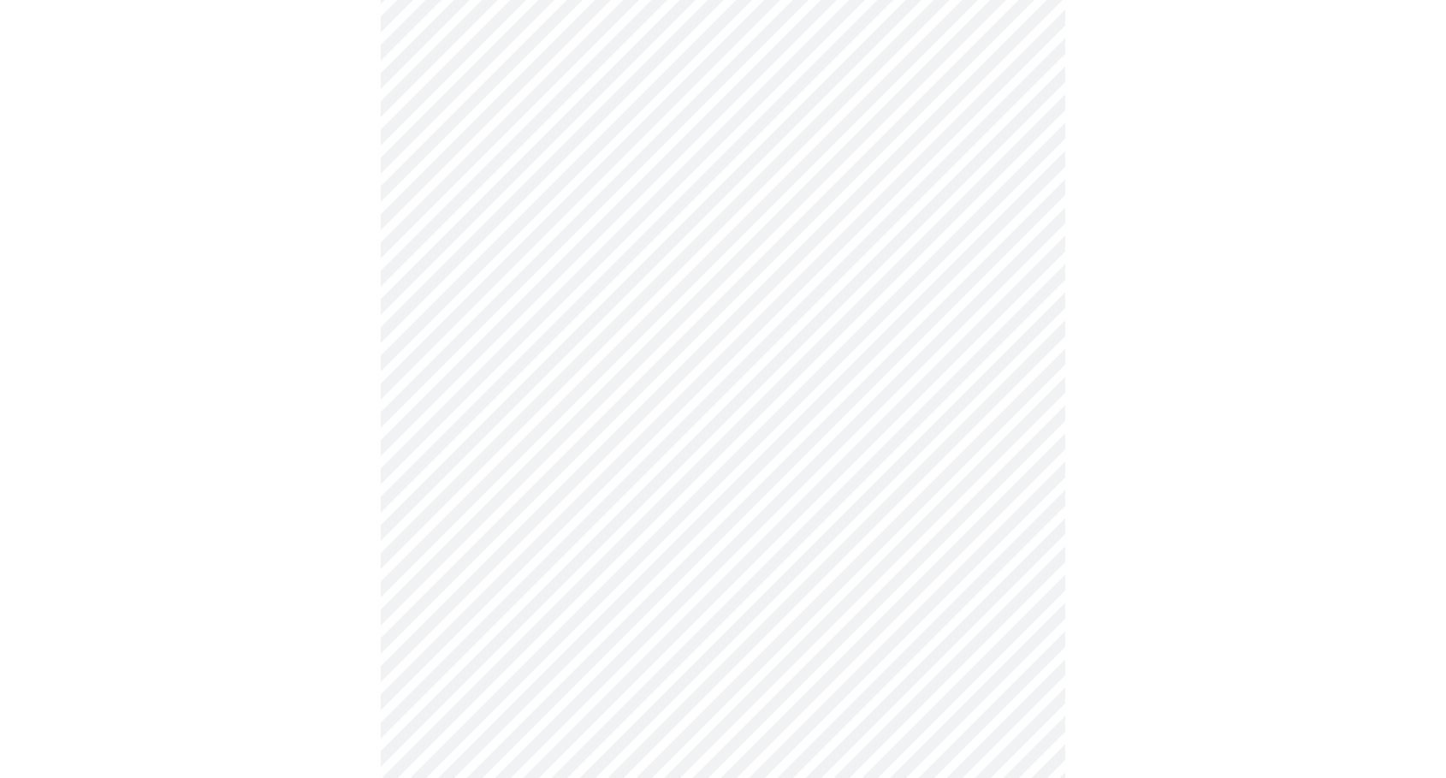
scroll to position [205, 0]
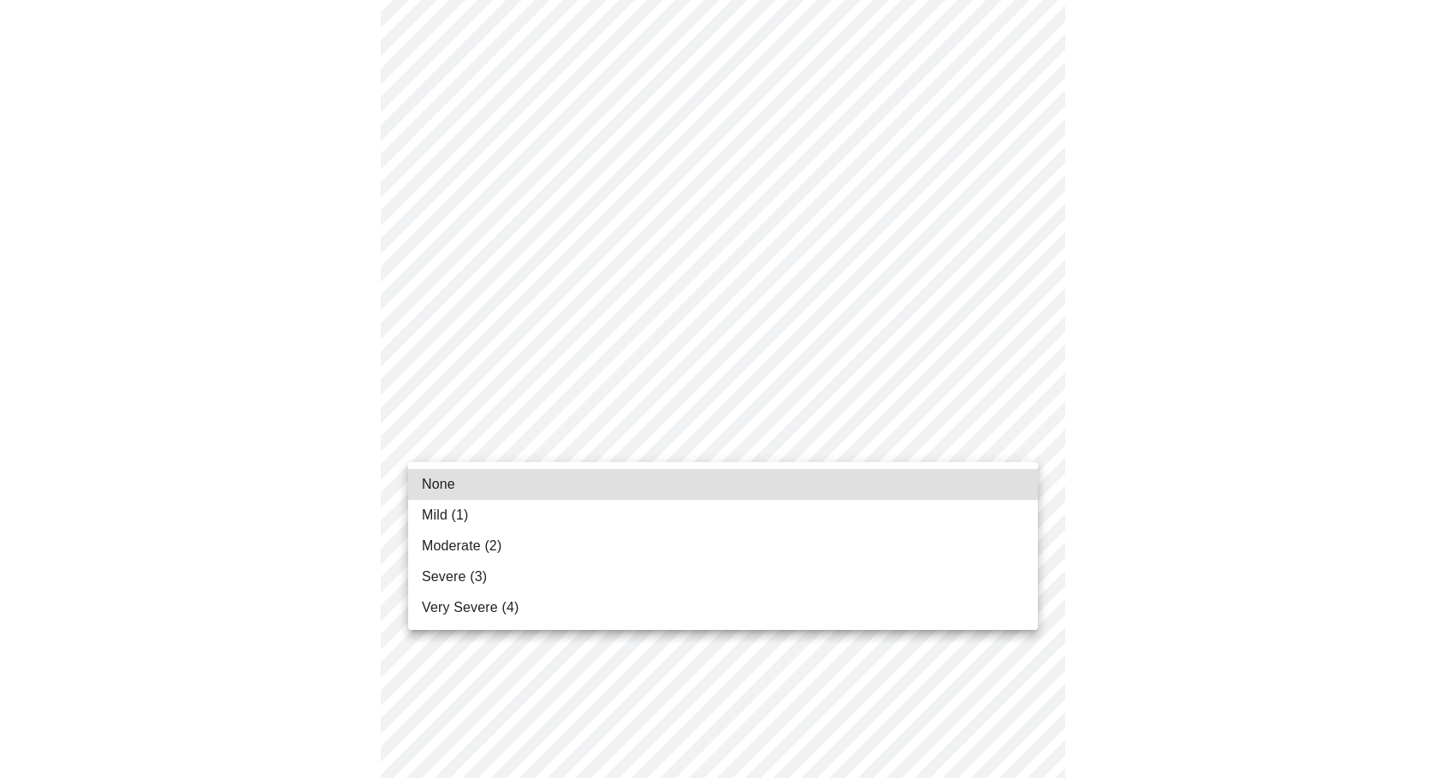
click at [549, 547] on li "Moderate (2)" at bounding box center [723, 546] width 630 height 31
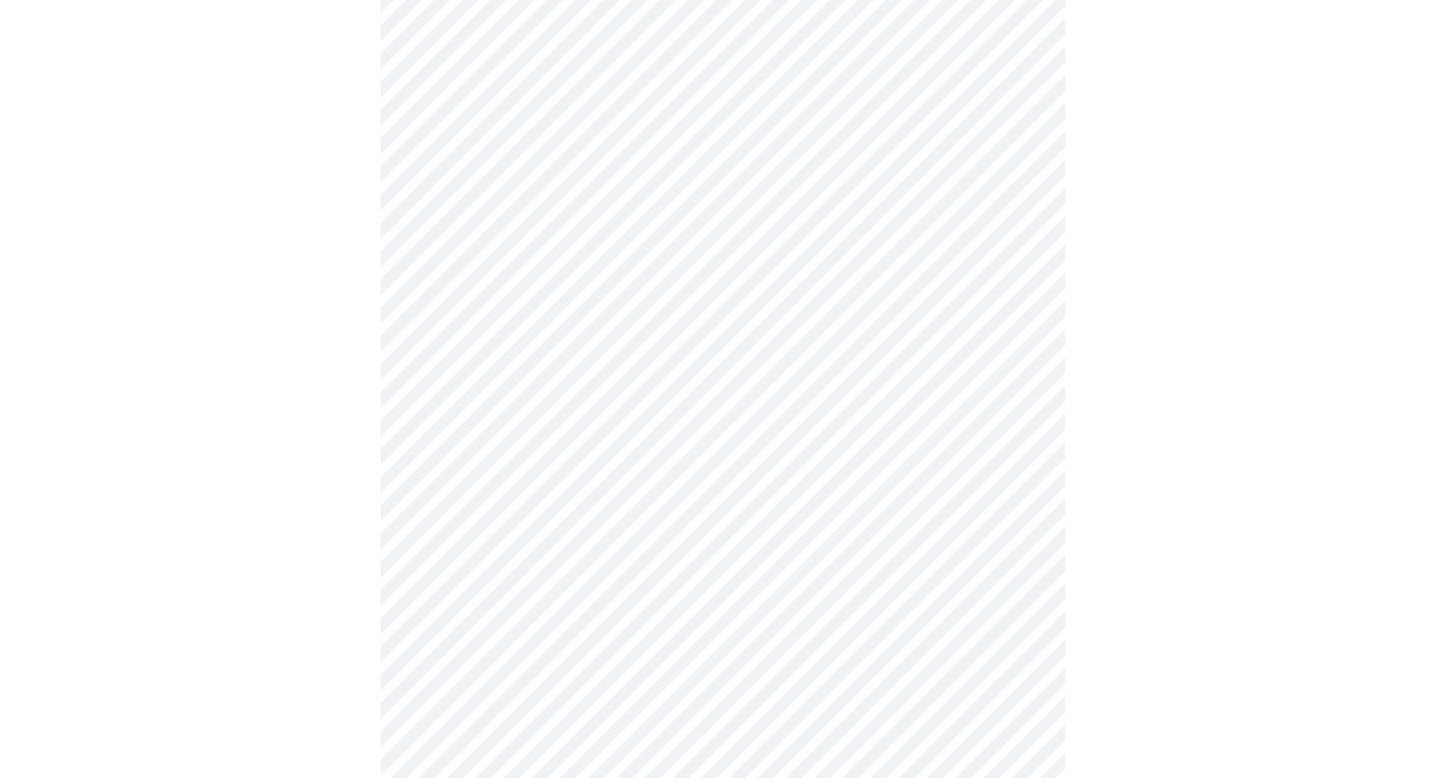
scroll to position [338, 0]
click at [780, 436] on body "MyMenopauseRx Appointments Messaging 2 Labs Uploads Medications Community Refer…" at bounding box center [723, 771] width 1433 height 2204
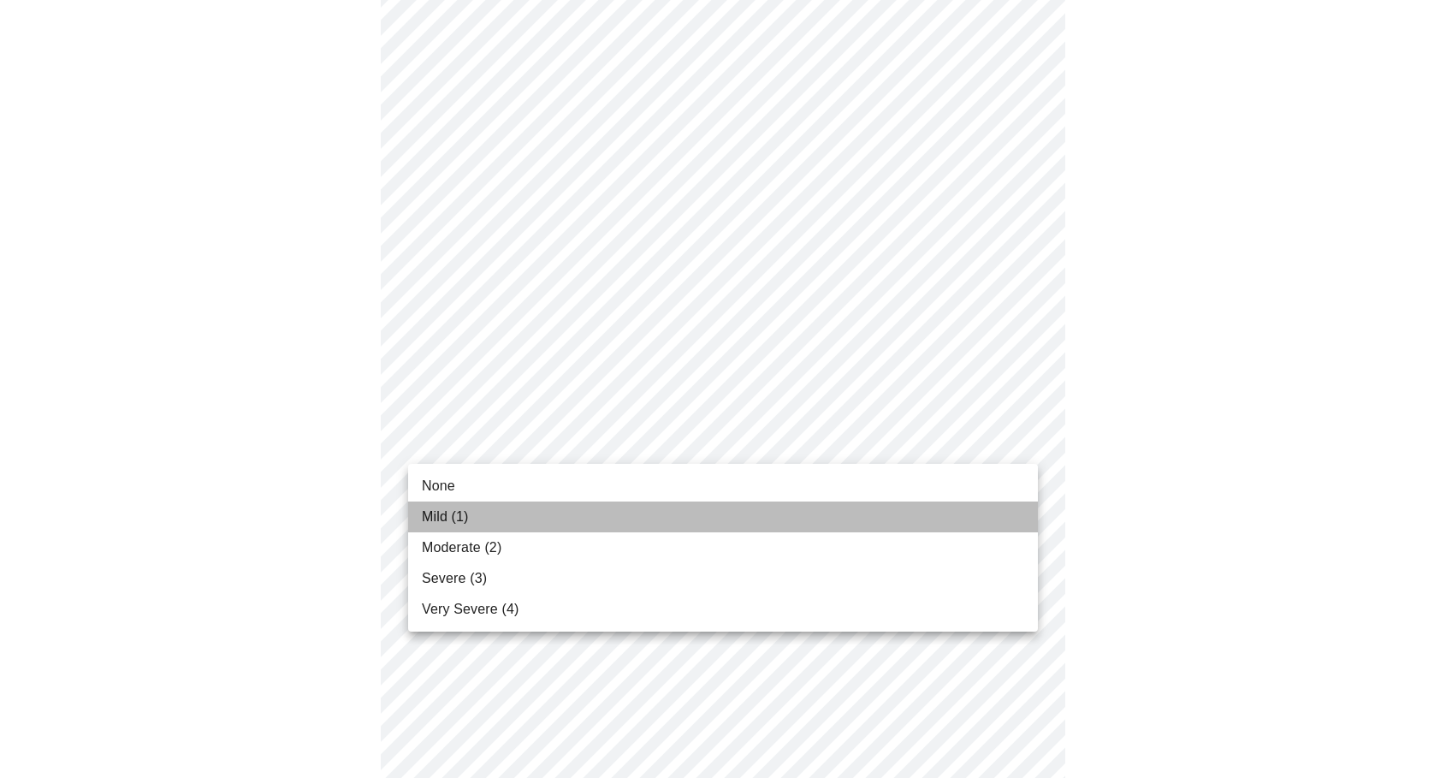
click at [526, 530] on li "Mild (1)" at bounding box center [723, 516] width 630 height 31
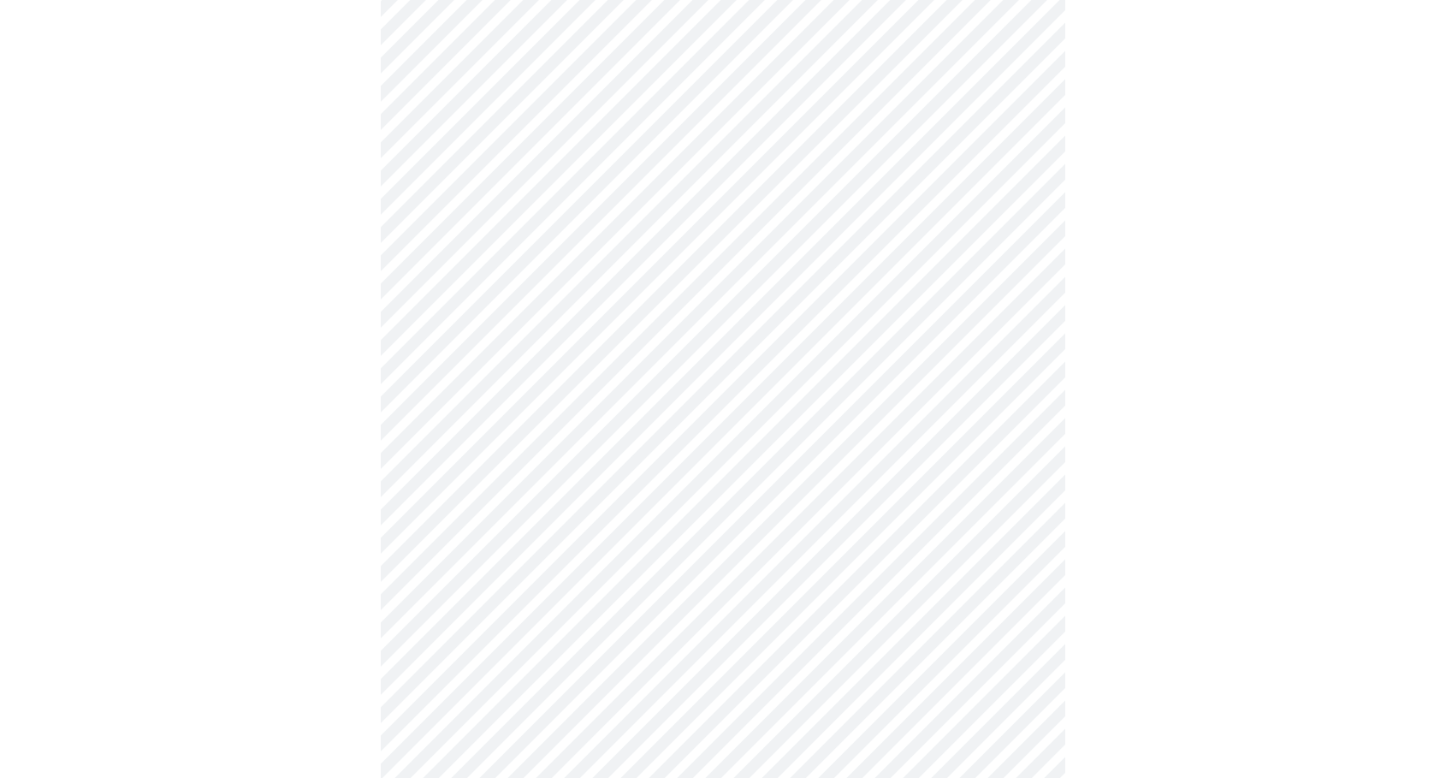
scroll to position [454, 0]
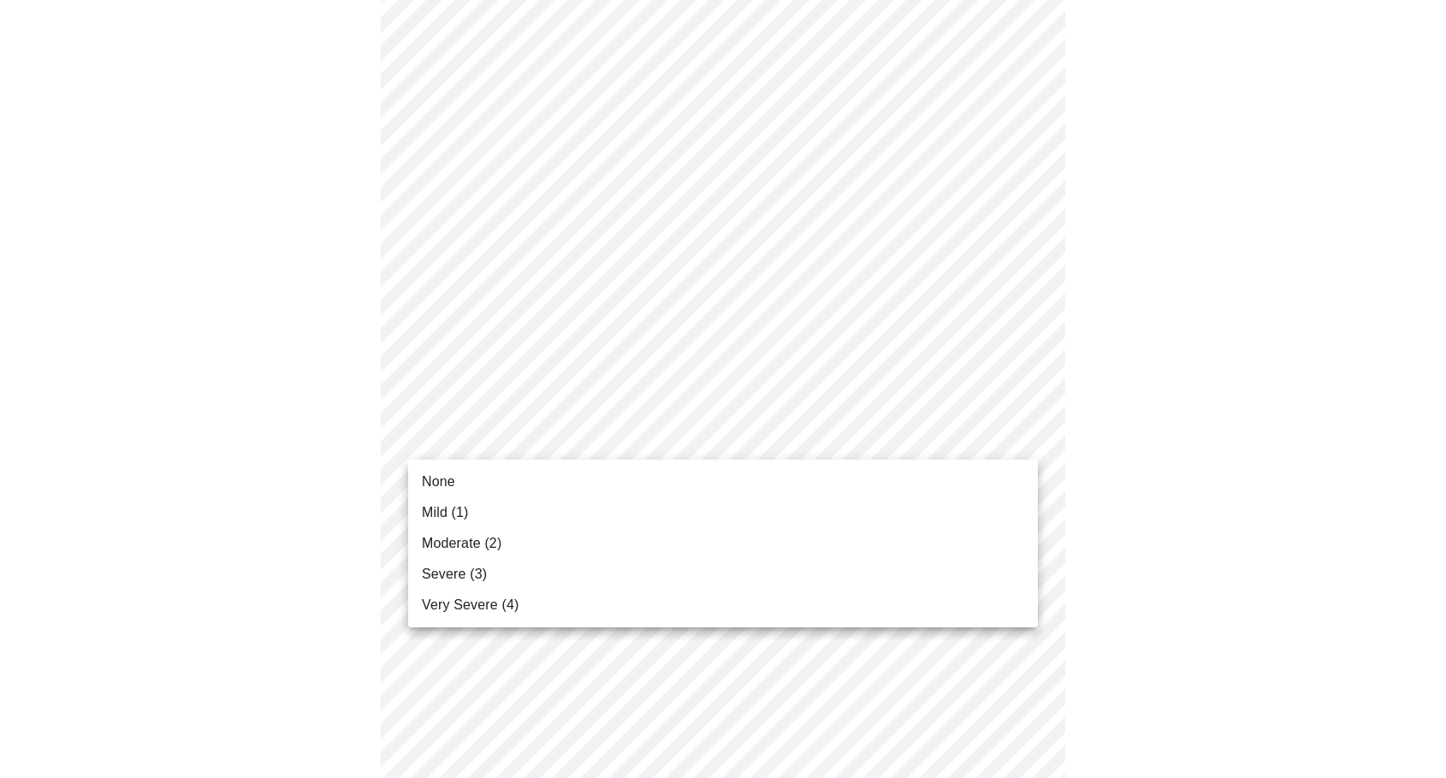
click at [691, 433] on body "MyMenopauseRx Appointments Messaging 2 Labs Uploads Medications Community Refer…" at bounding box center [723, 643] width 1433 height 2180
click at [465, 509] on span "Mild (1)" at bounding box center [445, 512] width 47 height 21
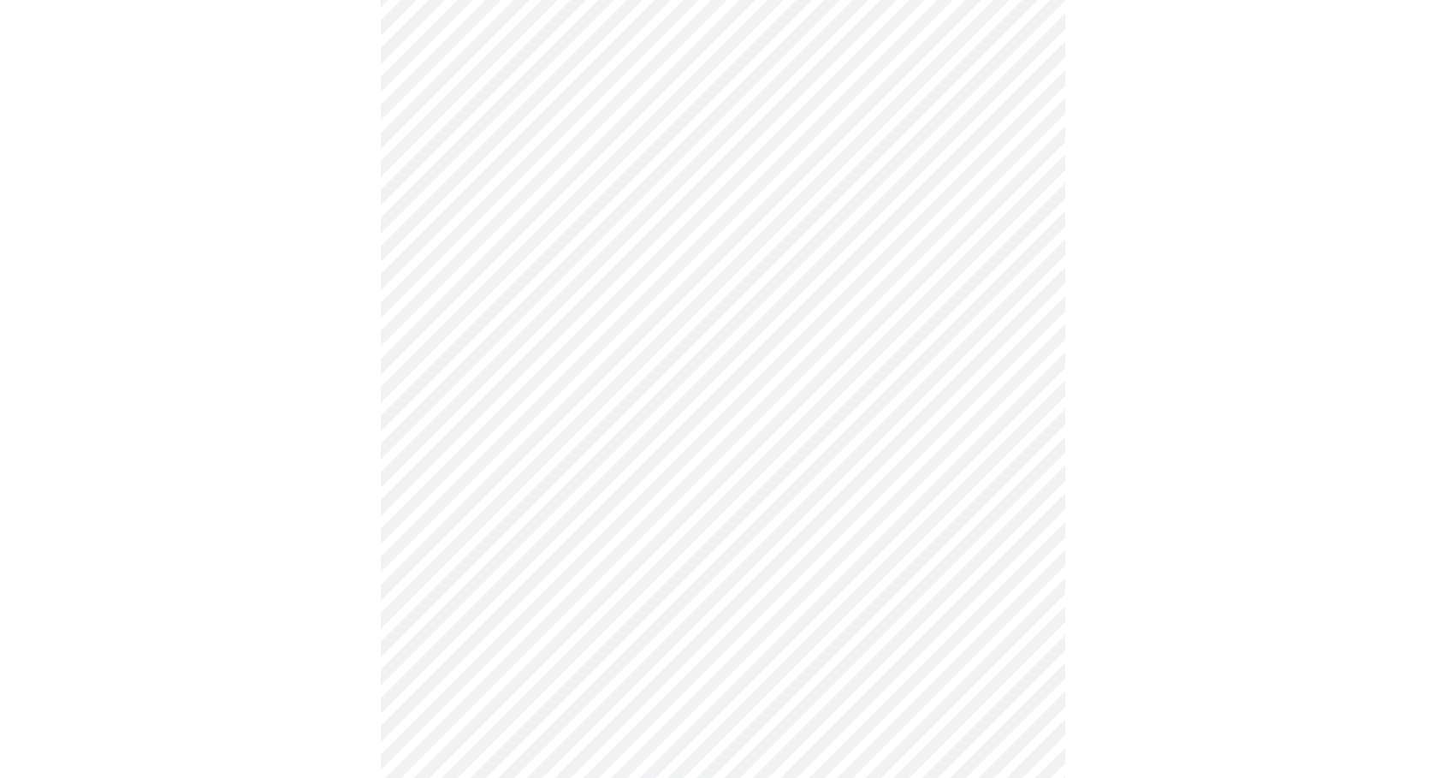
scroll to position [596, 0]
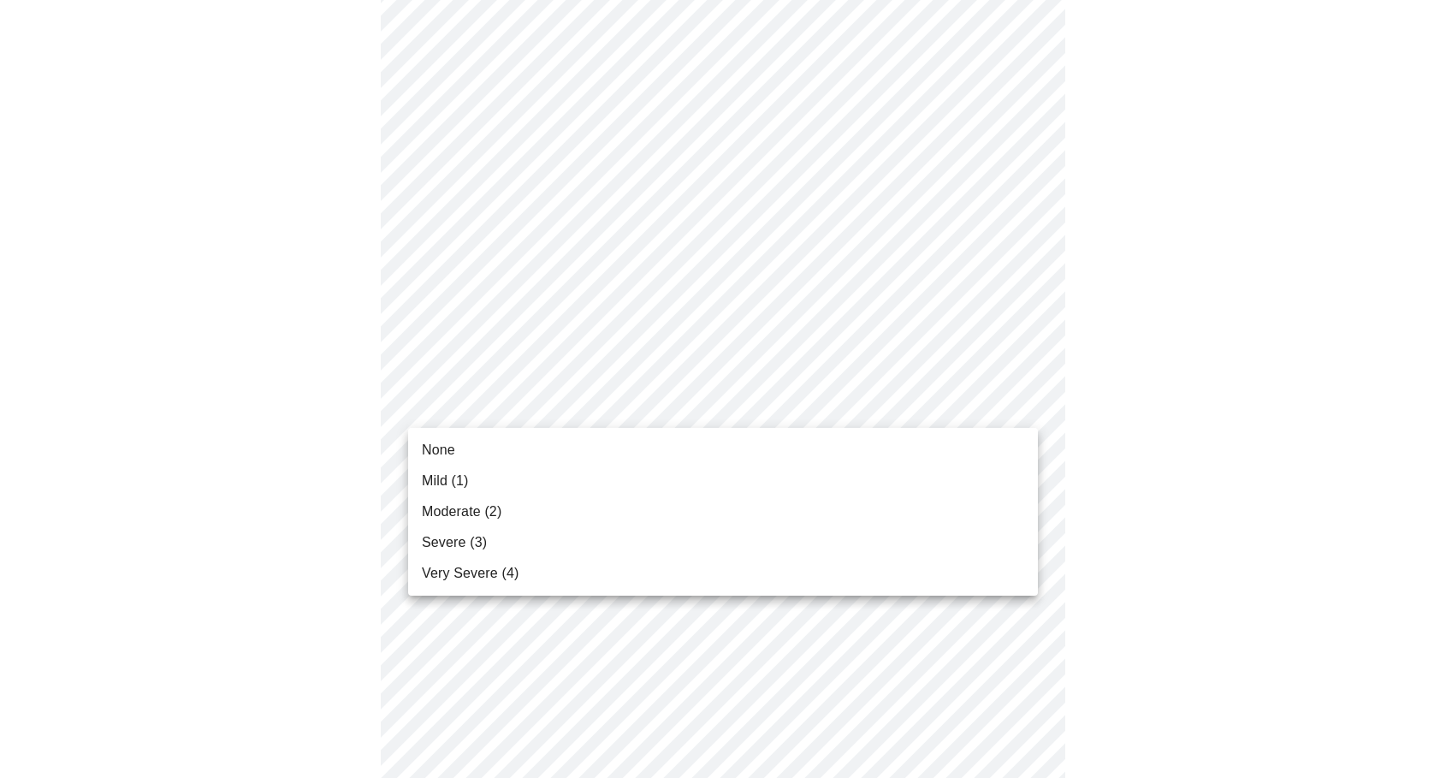
click at [664, 418] on body "MyMenopauseRx Appointments Messaging 2 Labs Uploads Medications Community Refer…" at bounding box center [723, 488] width 1433 height 2157
click at [494, 510] on span "Moderate (2)" at bounding box center [462, 511] width 80 height 21
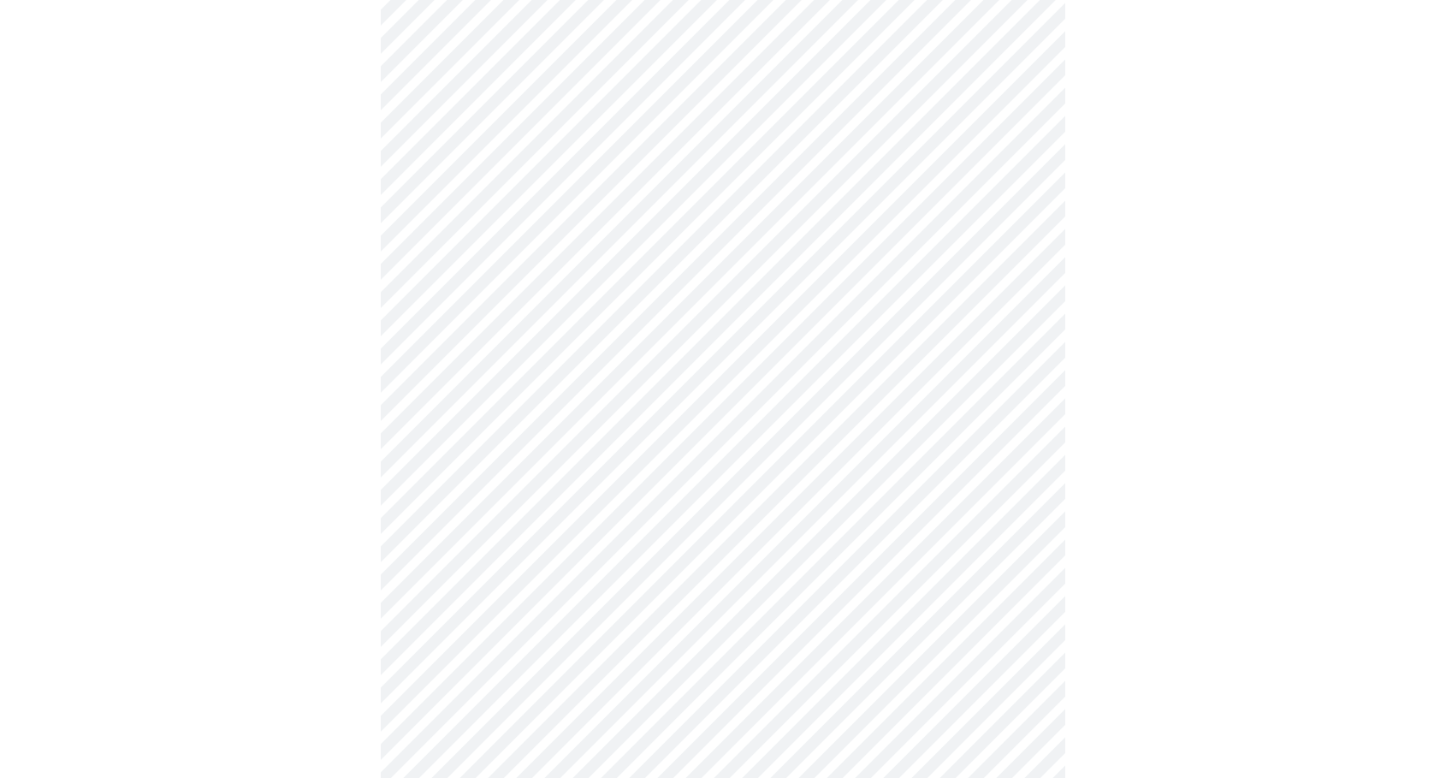
scroll to position [691, 0]
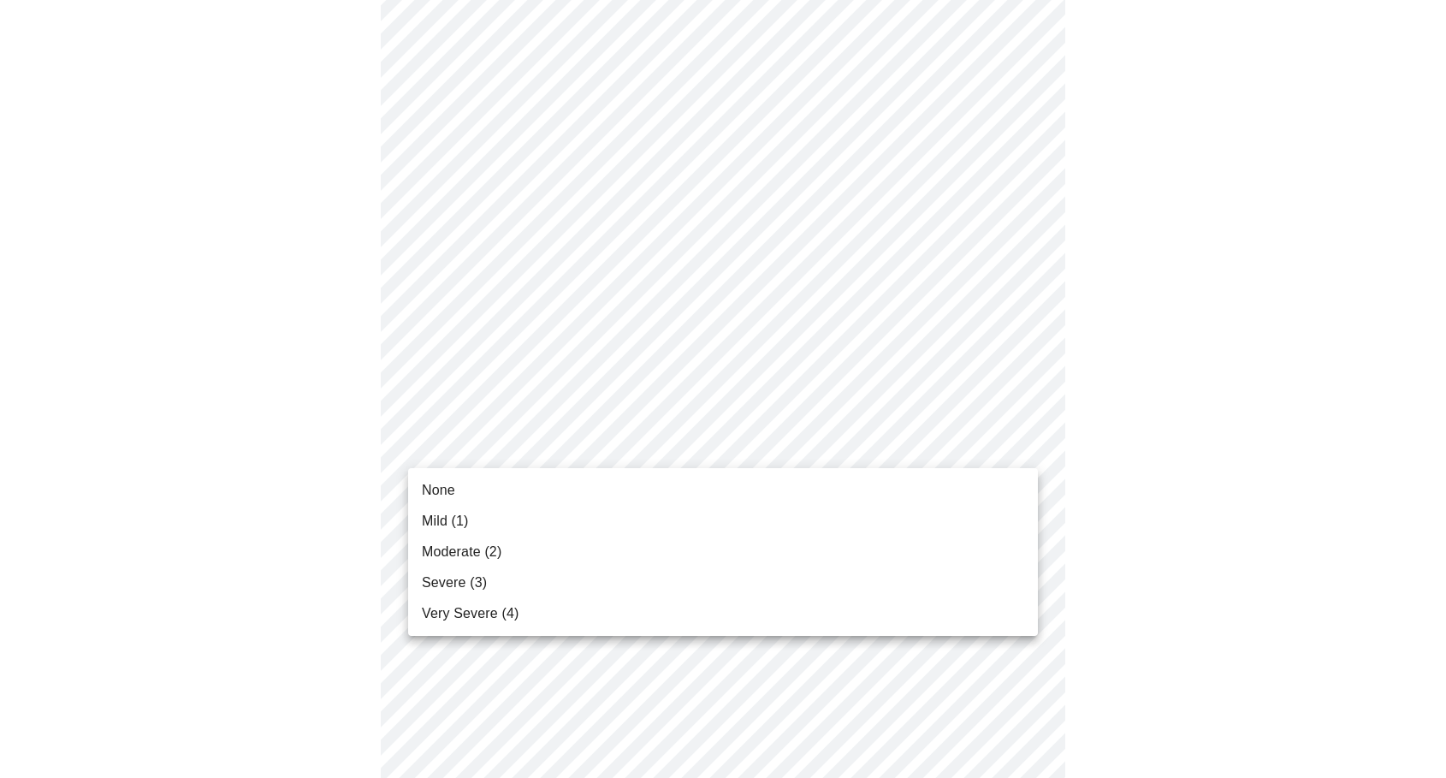
click at [672, 445] on body "MyMenopauseRx Appointments Messaging 2 Labs Uploads Medications Community Refer…" at bounding box center [723, 381] width 1433 height 2133
click at [506, 556] on li "Moderate (2)" at bounding box center [723, 552] width 630 height 31
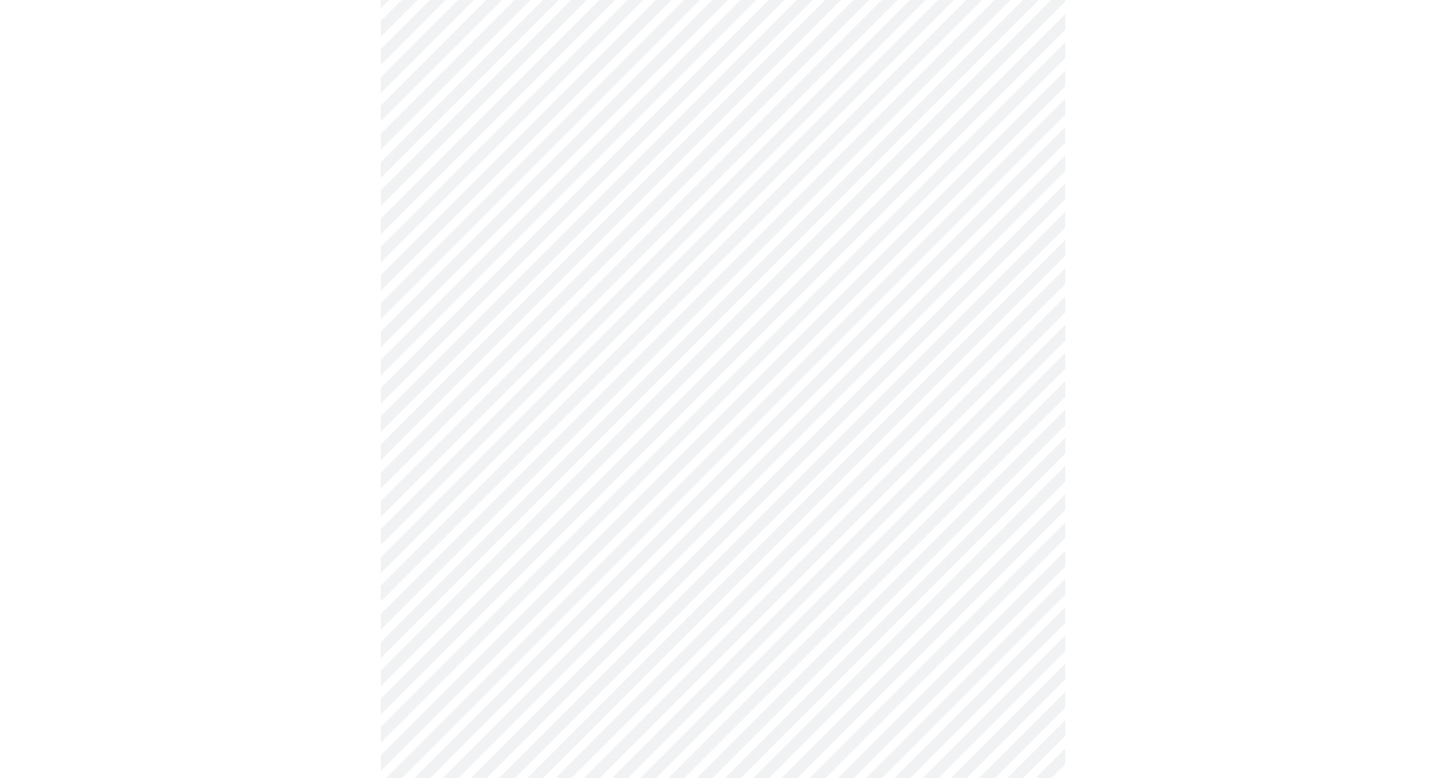
scroll to position [790, 0]
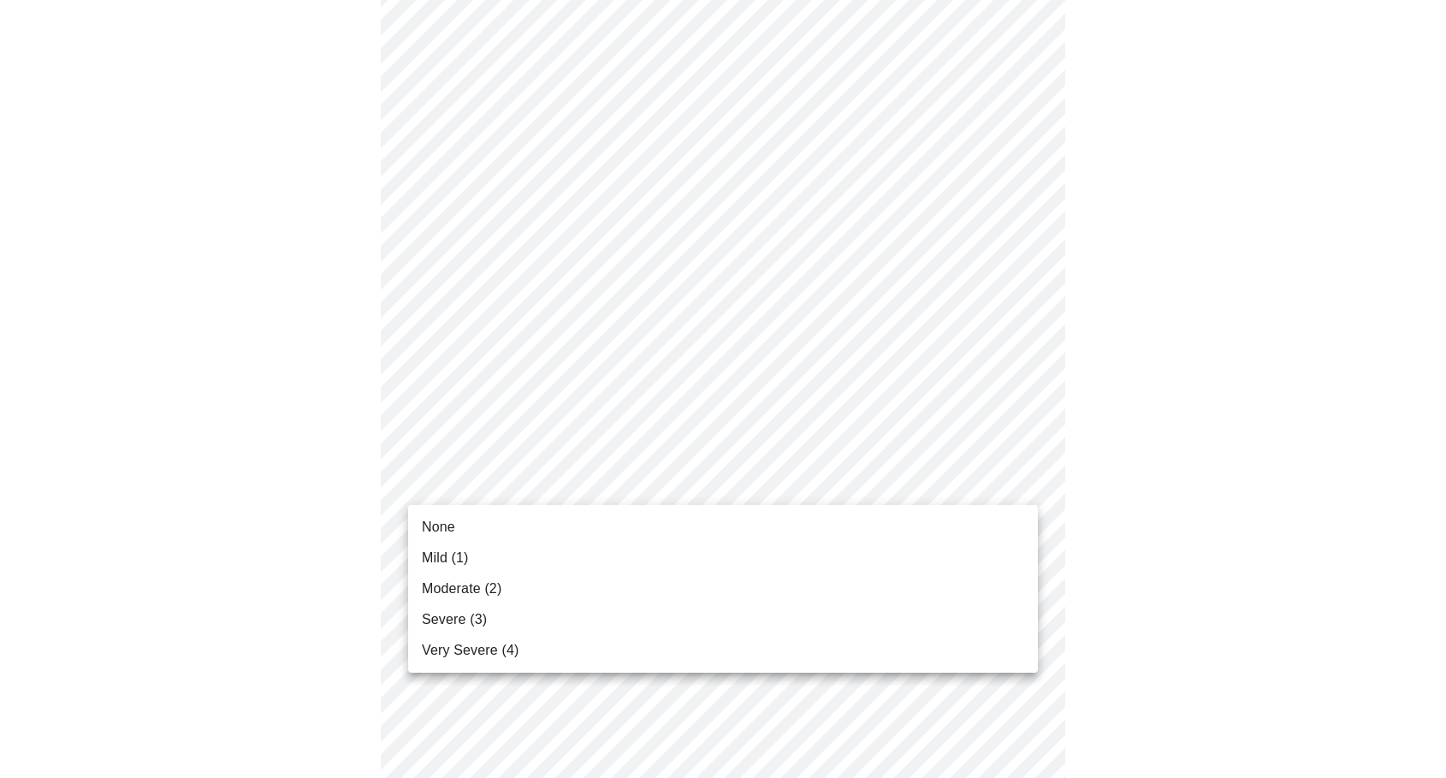
click at [715, 486] on body "MyMenopauseRx Appointments Messaging 2 Labs Uploads Medications Community Refer…" at bounding box center [723, 271] width 1433 height 2109
click at [474, 565] on li "Mild (1)" at bounding box center [723, 558] width 630 height 31
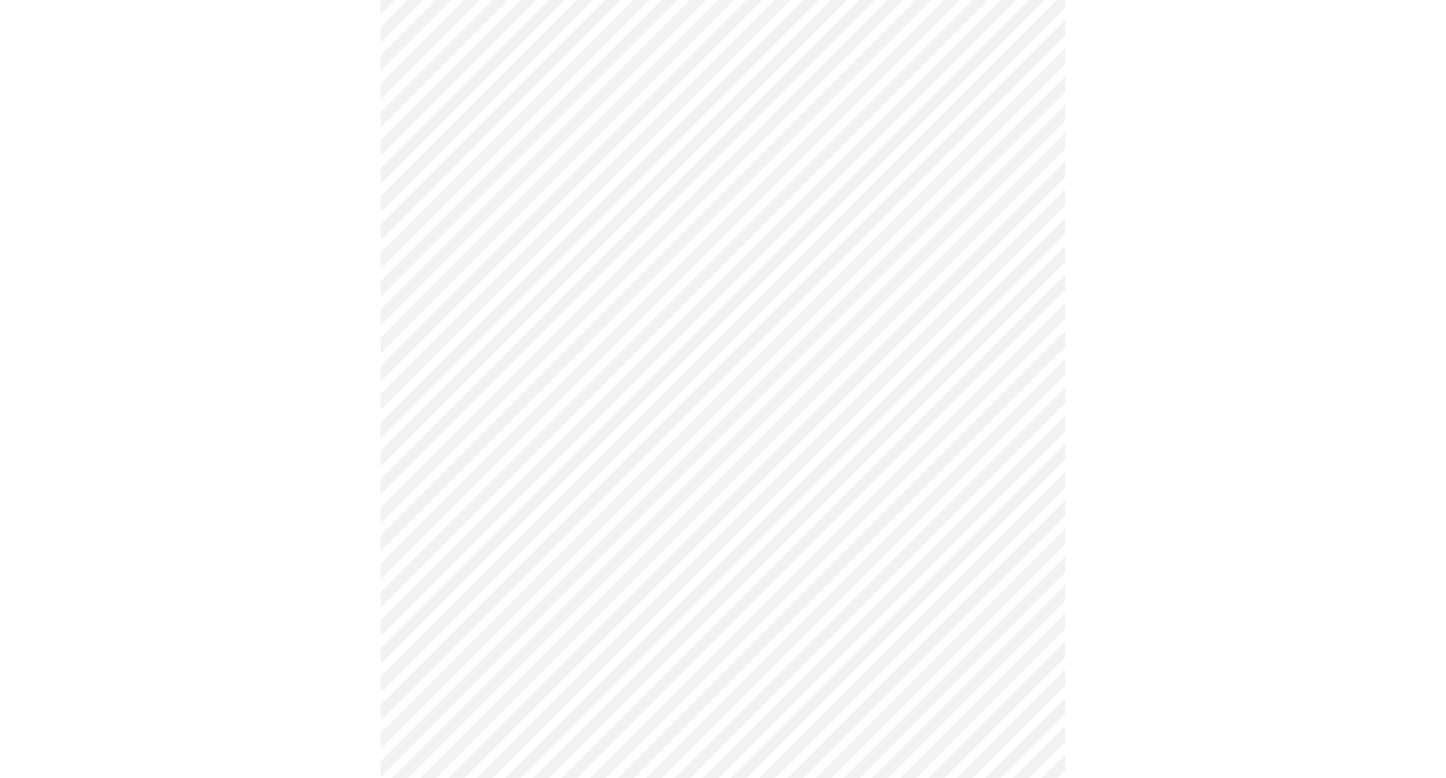
scroll to position [922, 0]
click at [644, 486] on body "MyMenopauseRx Appointments Messaging 2 Labs Uploads Medications Community Refer…" at bounding box center [723, 127] width 1433 height 2085
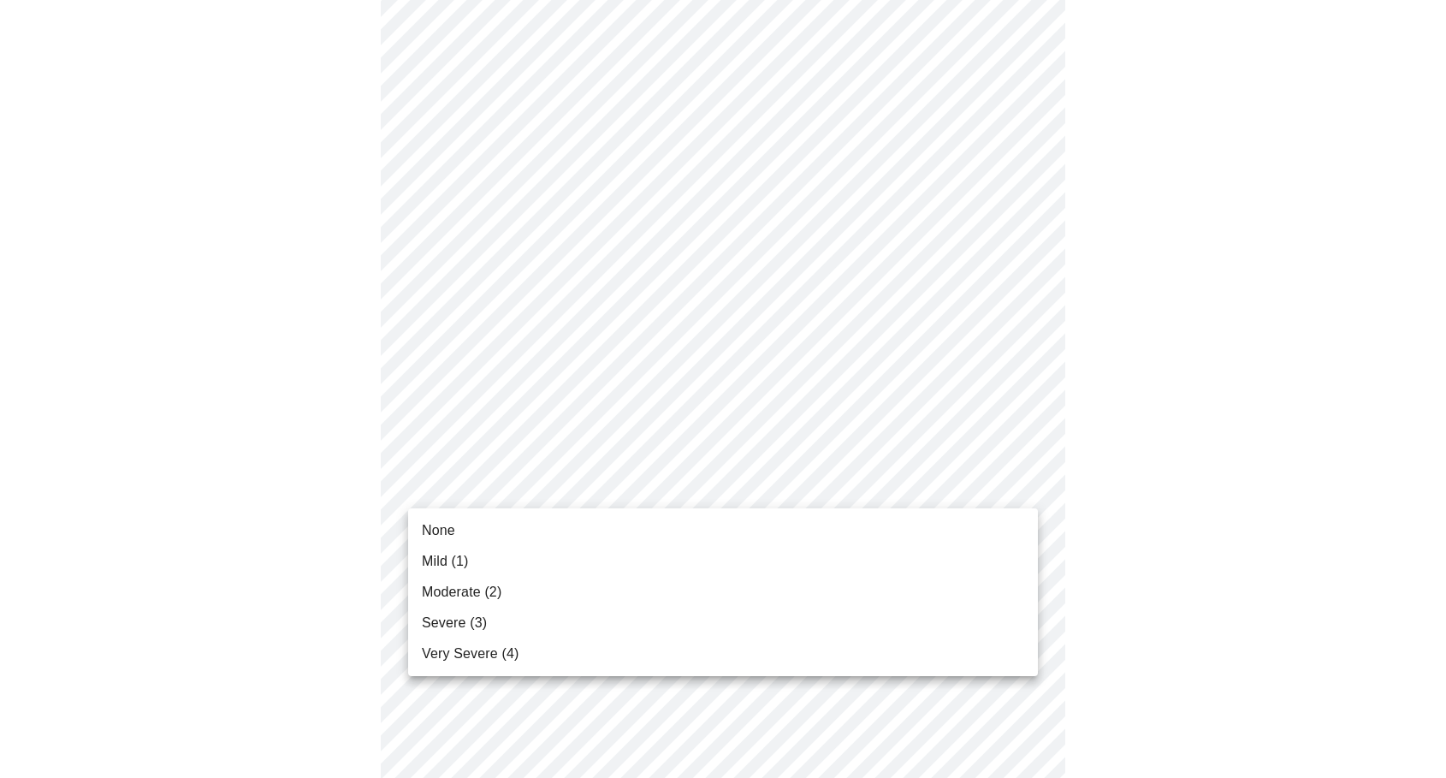
click at [509, 532] on li "None" at bounding box center [723, 530] width 630 height 31
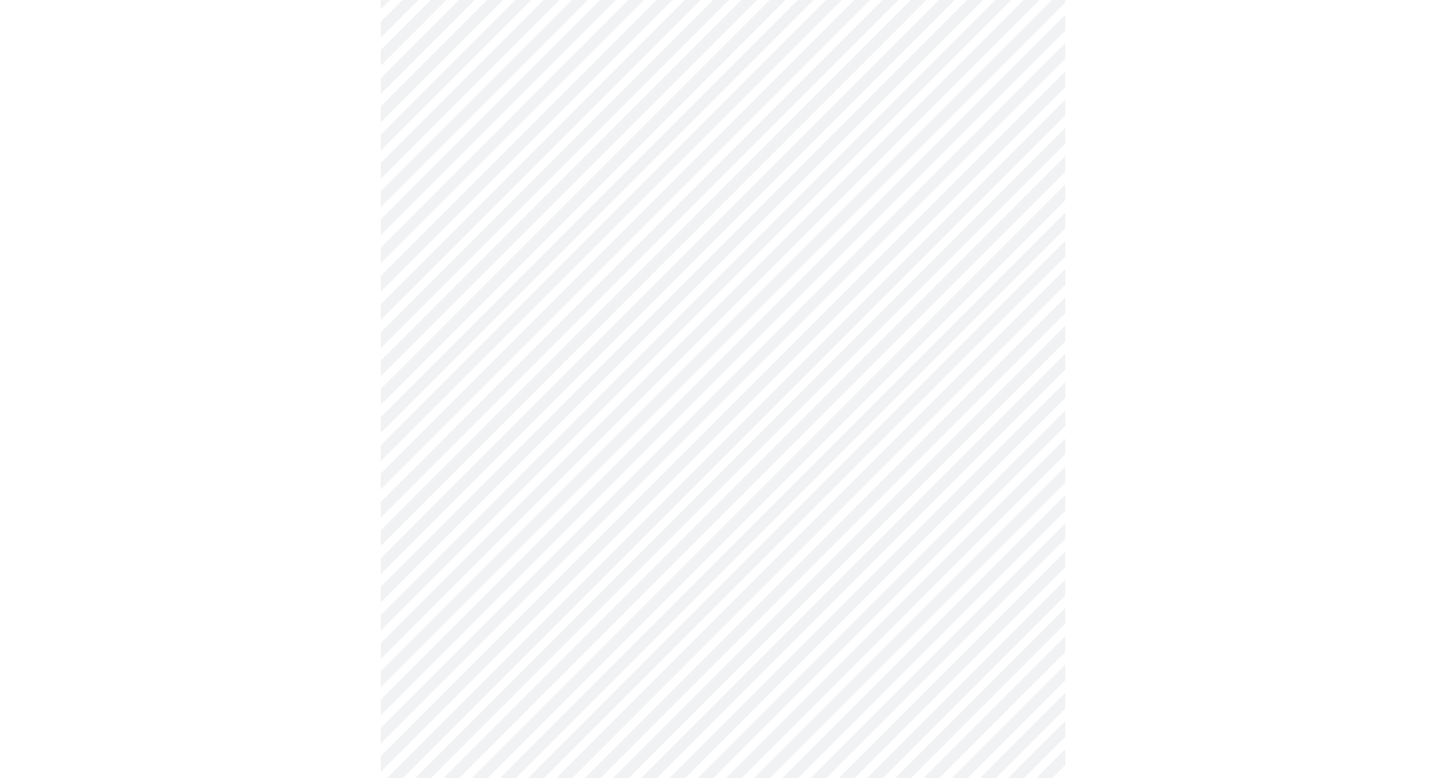
scroll to position [1009, 0]
click at [635, 528] on body "MyMenopauseRx Appointments Messaging 2 Labs Uploads Medications Community Refer…" at bounding box center [723, 28] width 1433 height 2061
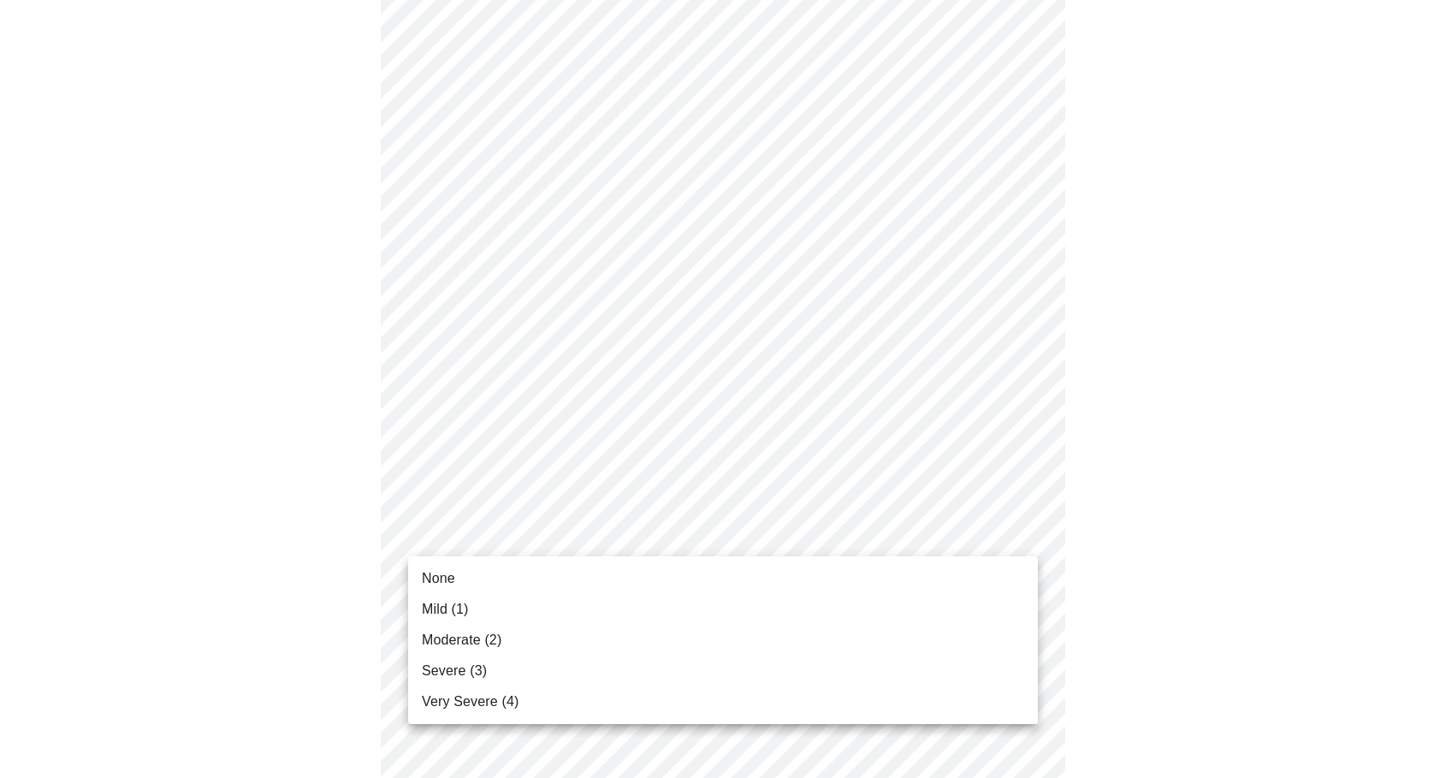
click at [483, 612] on li "Mild (1)" at bounding box center [723, 609] width 630 height 31
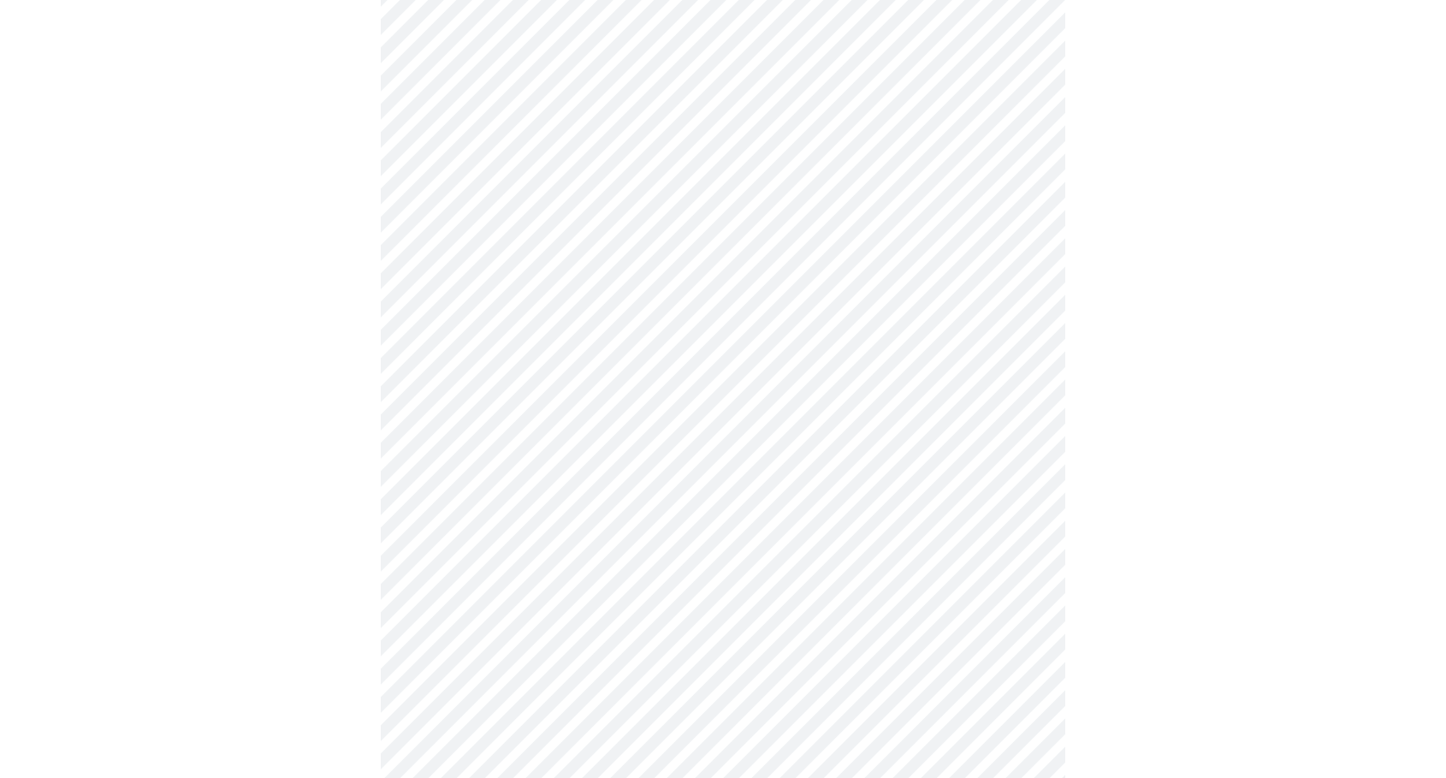
scroll to position [1116, 0]
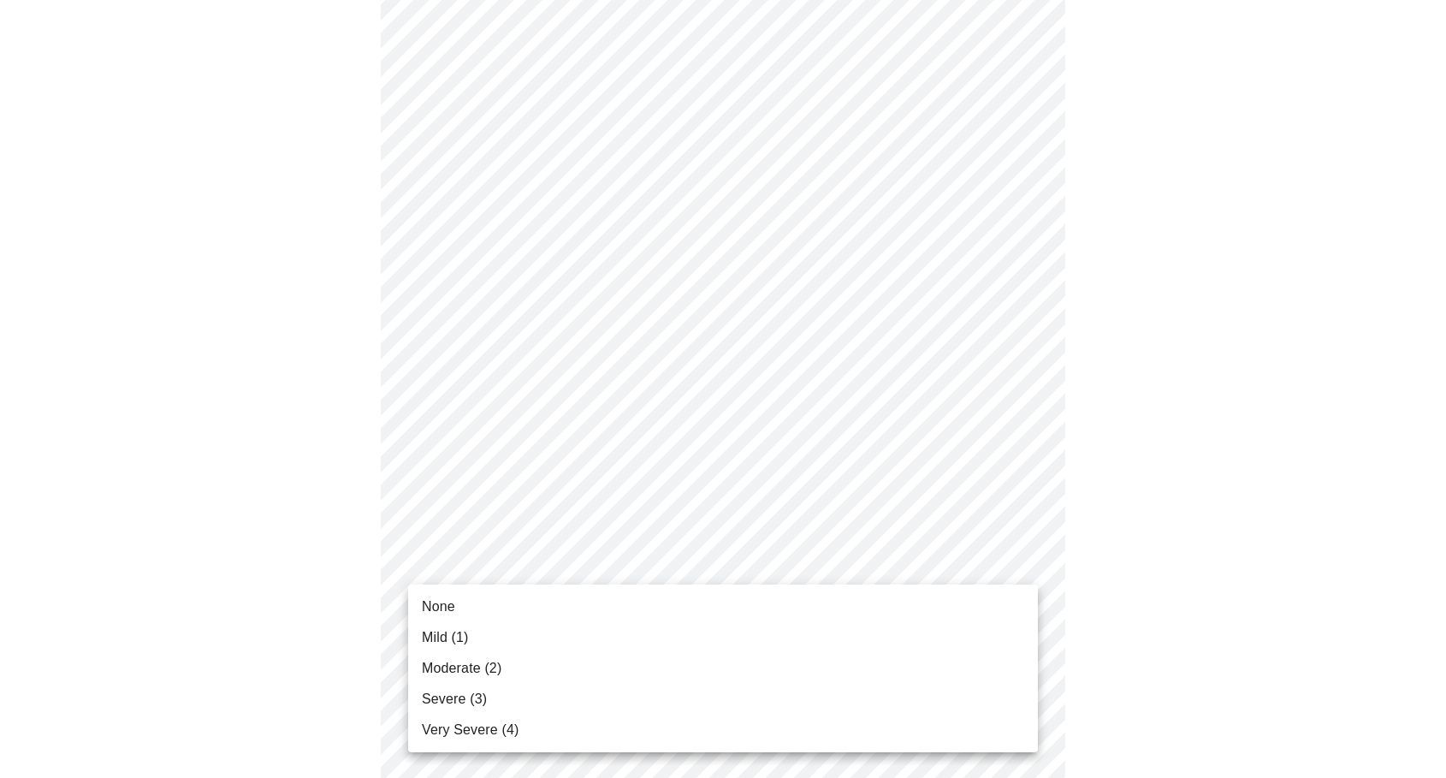
click at [470, 671] on span "Moderate (2)" at bounding box center [462, 668] width 80 height 21
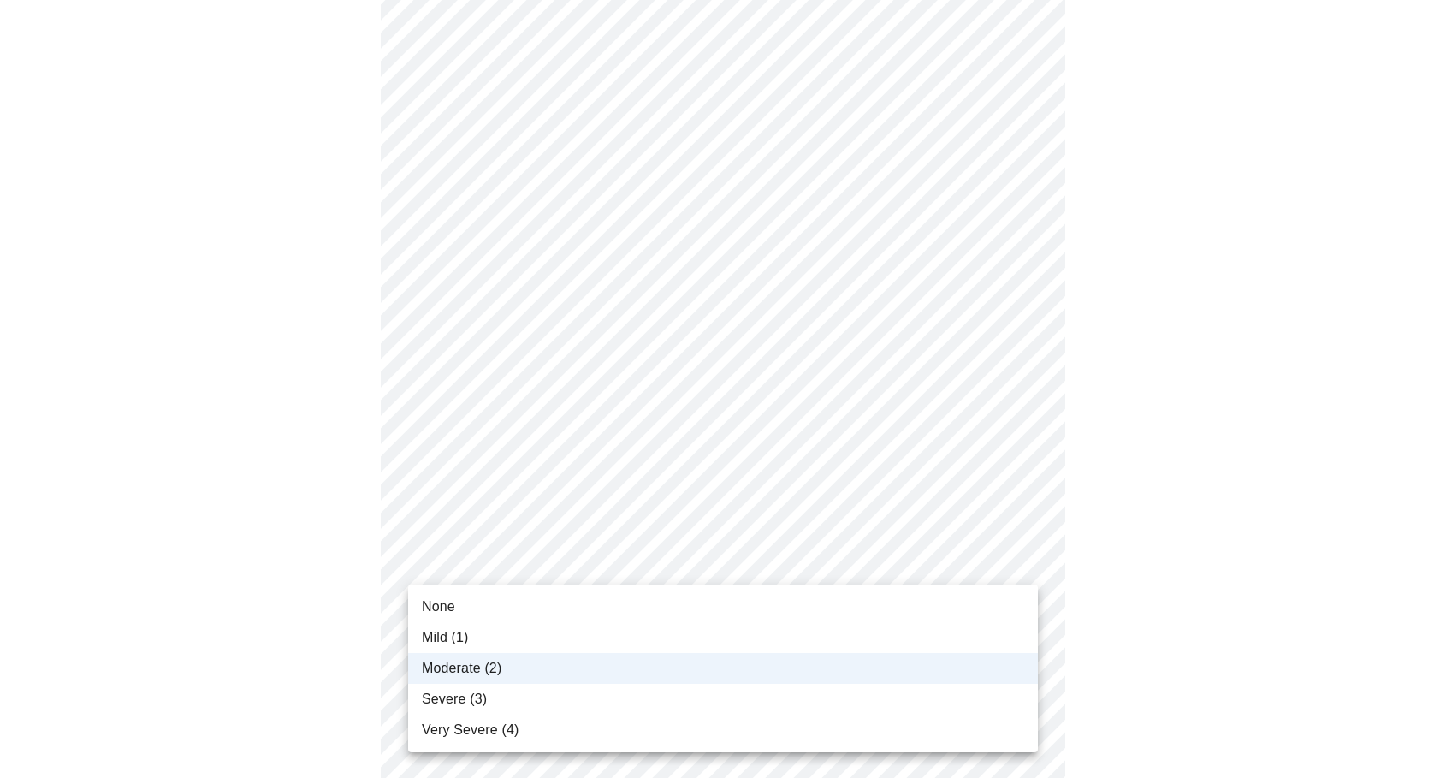
click at [470, 698] on span "Severe (3)" at bounding box center [454, 699] width 65 height 21
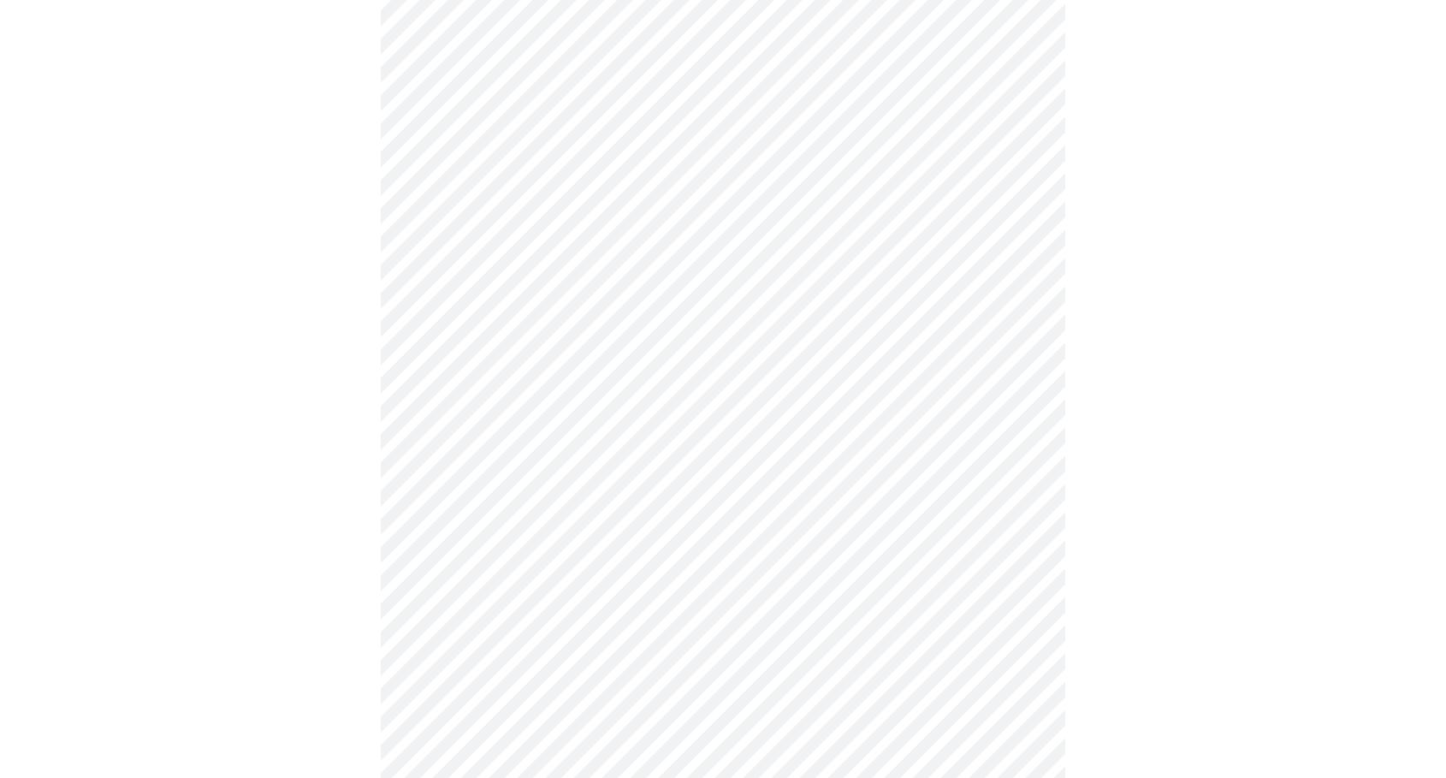
scroll to position [911, 0]
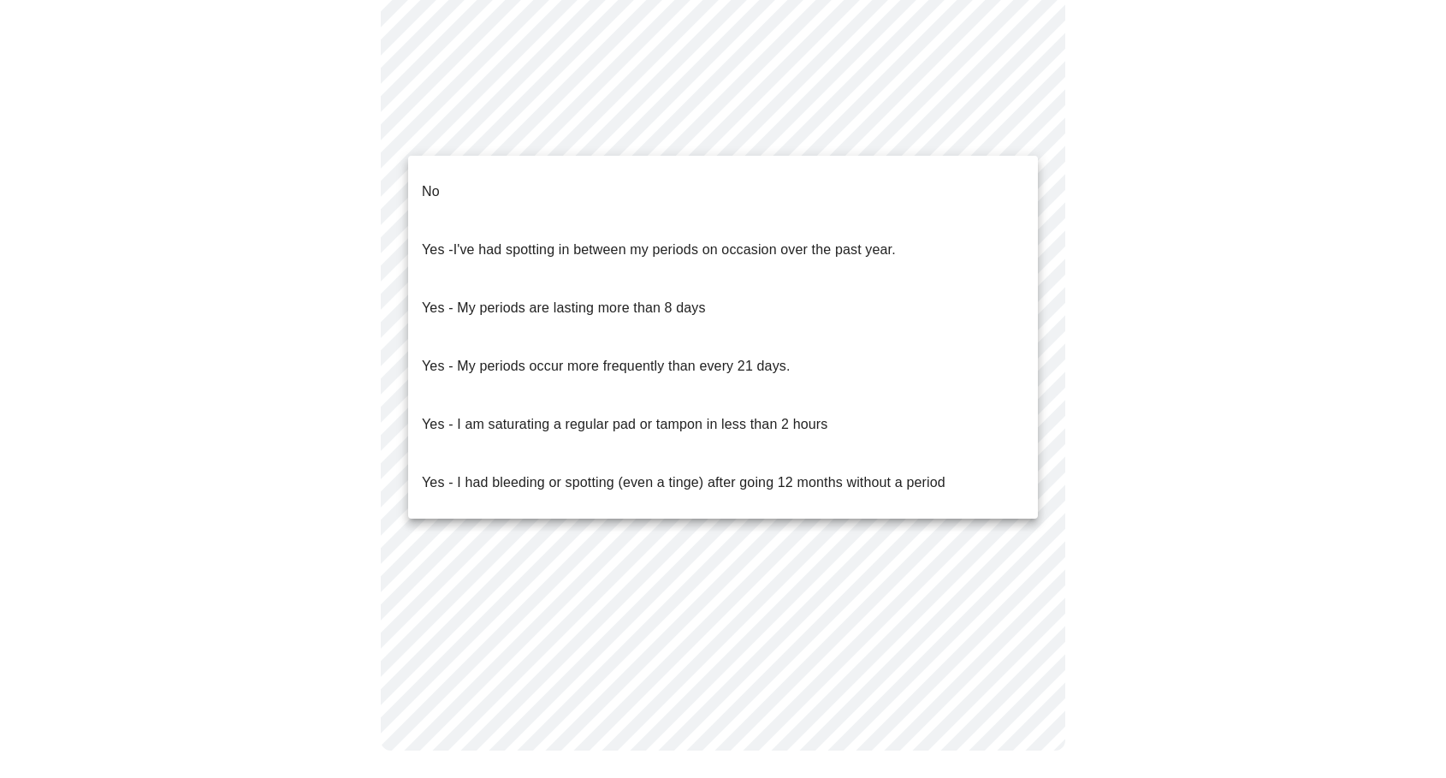
click at [590, 164] on li "No" at bounding box center [723, 192] width 630 height 58
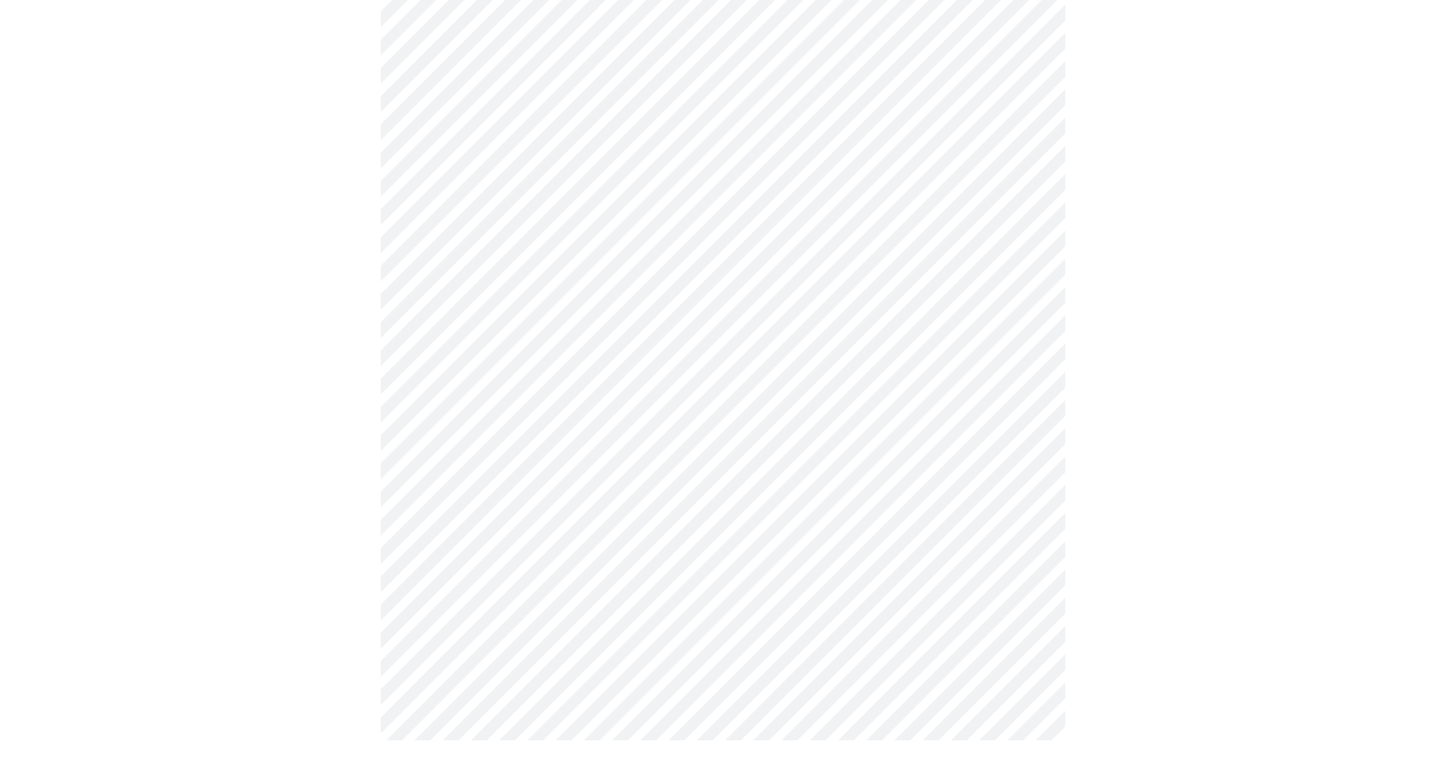
scroll to position [901, 0]
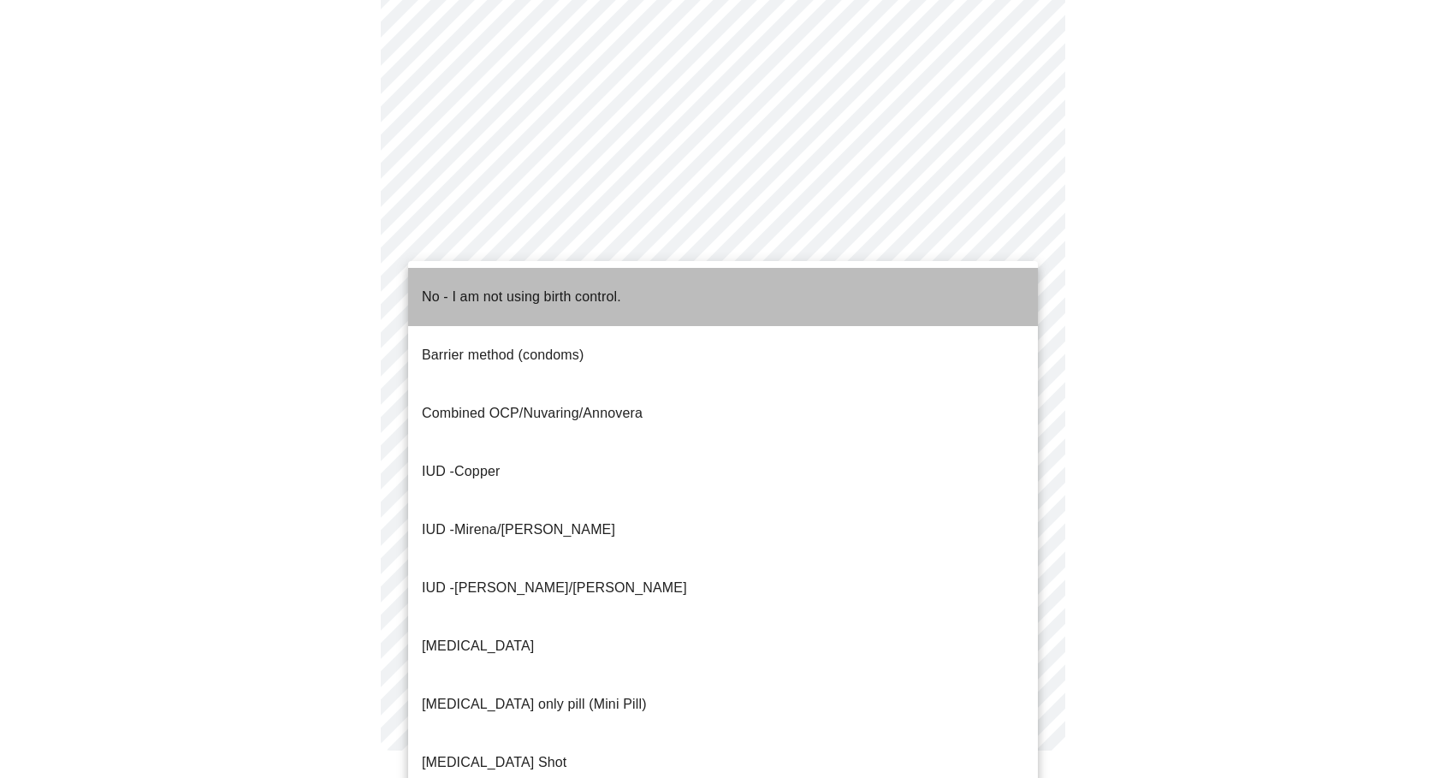
click at [481, 288] on p "No - I am not using birth control." at bounding box center [521, 297] width 199 height 21
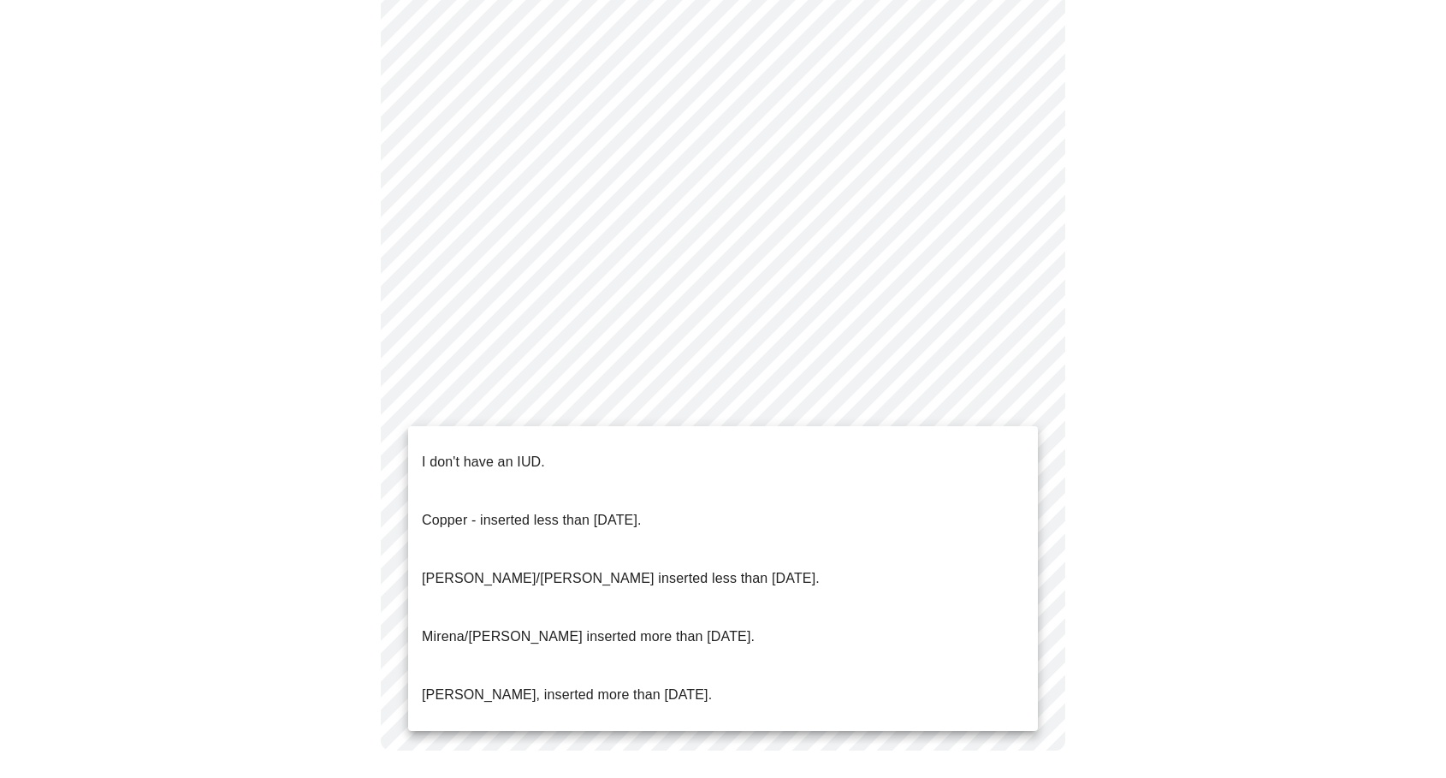
click at [492, 452] on p "I don't have an IUD." at bounding box center [483, 462] width 123 height 21
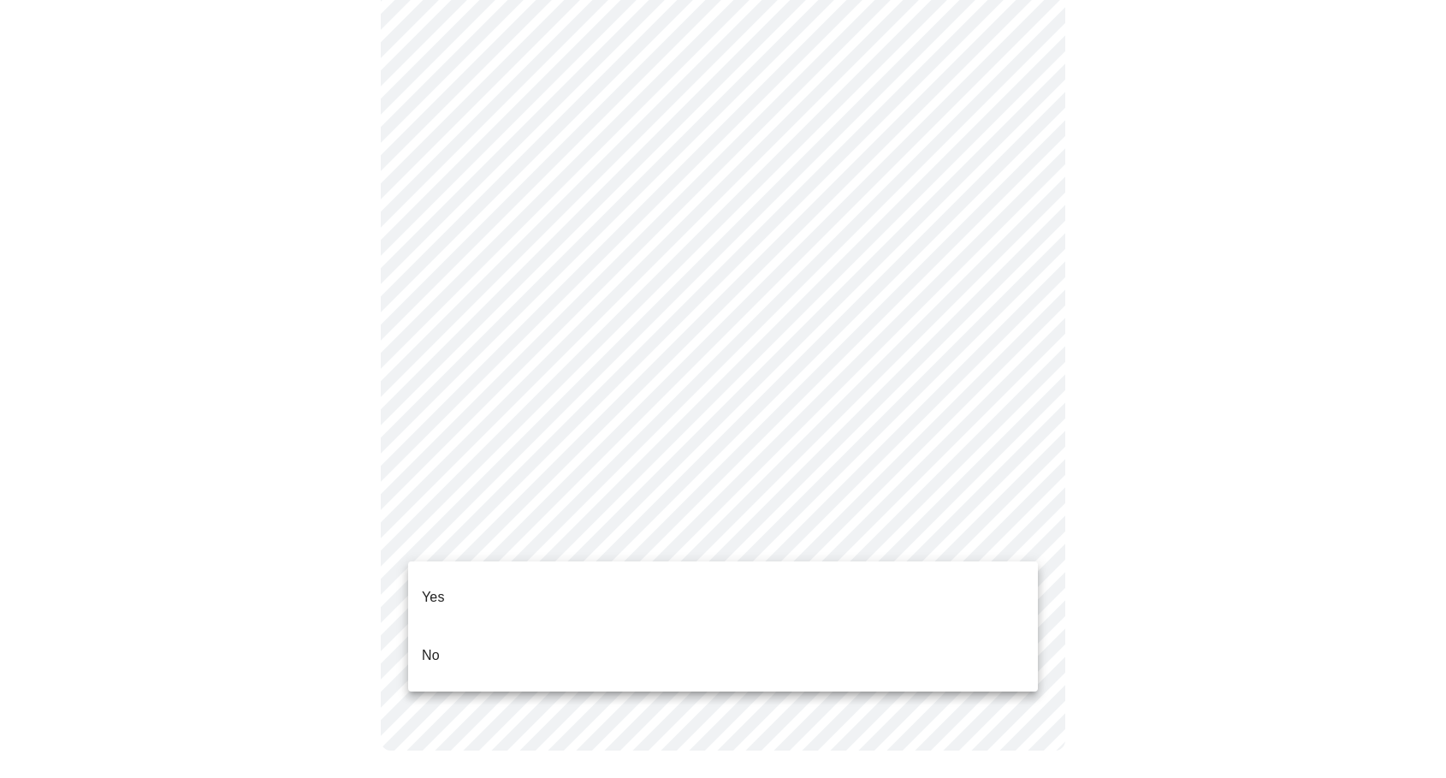
click at [464, 628] on li "No" at bounding box center [723, 655] width 630 height 58
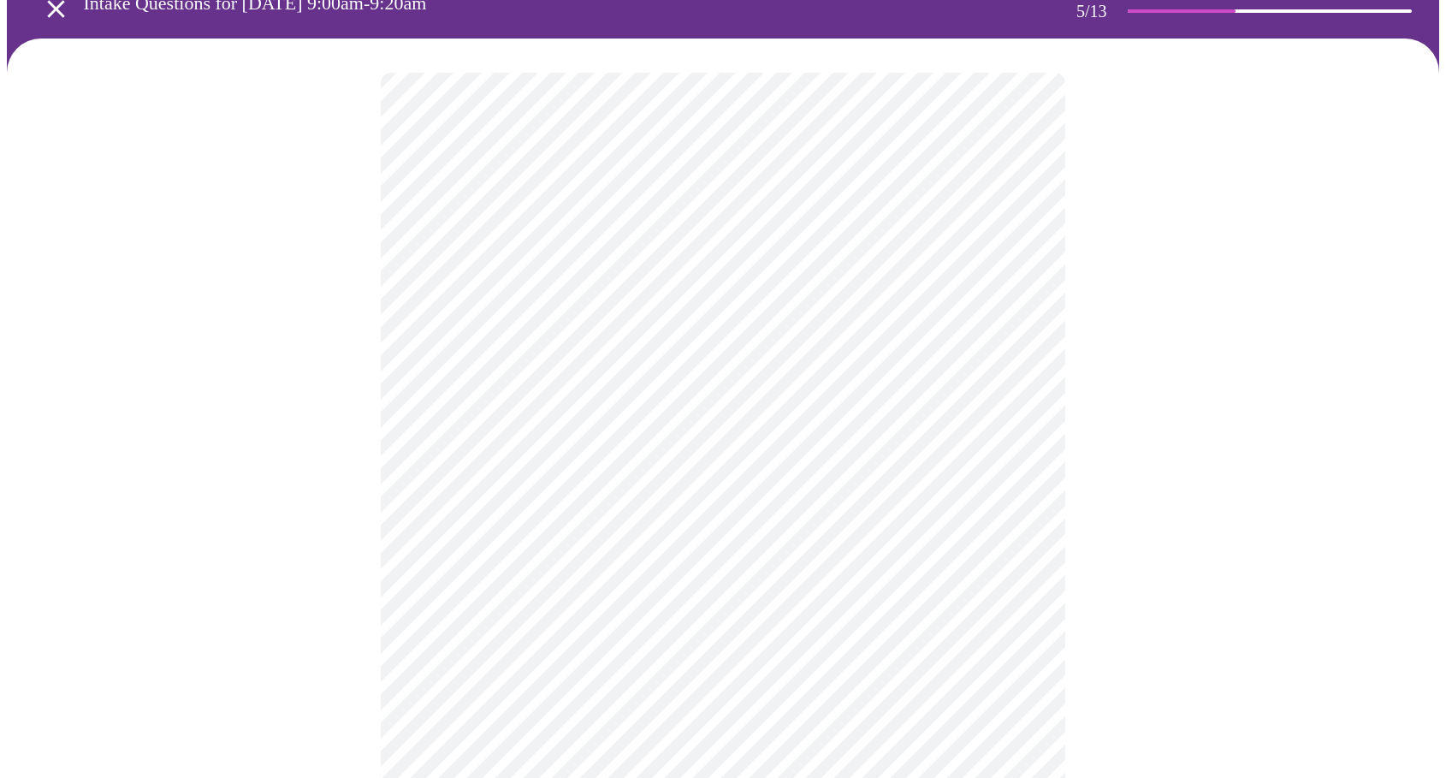
scroll to position [91, 0]
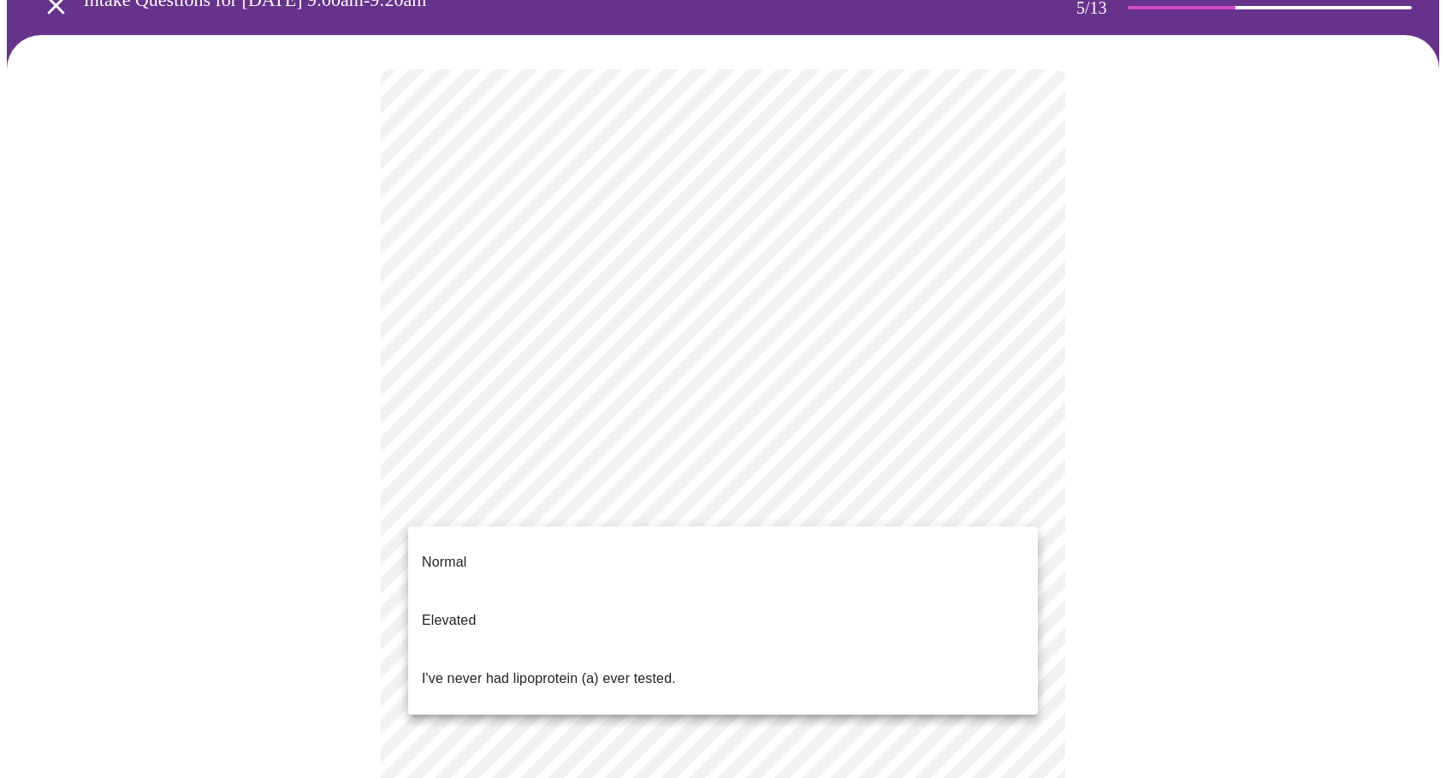
click at [681, 501] on body "MyMenopauseRx Appointments Messaging 2 Labs Uploads Medications Community Refer…" at bounding box center [723, 548] width 1433 height 1265
click at [549, 668] on p "I've never had lipoprotein (a) ever tested." at bounding box center [549, 678] width 254 height 21
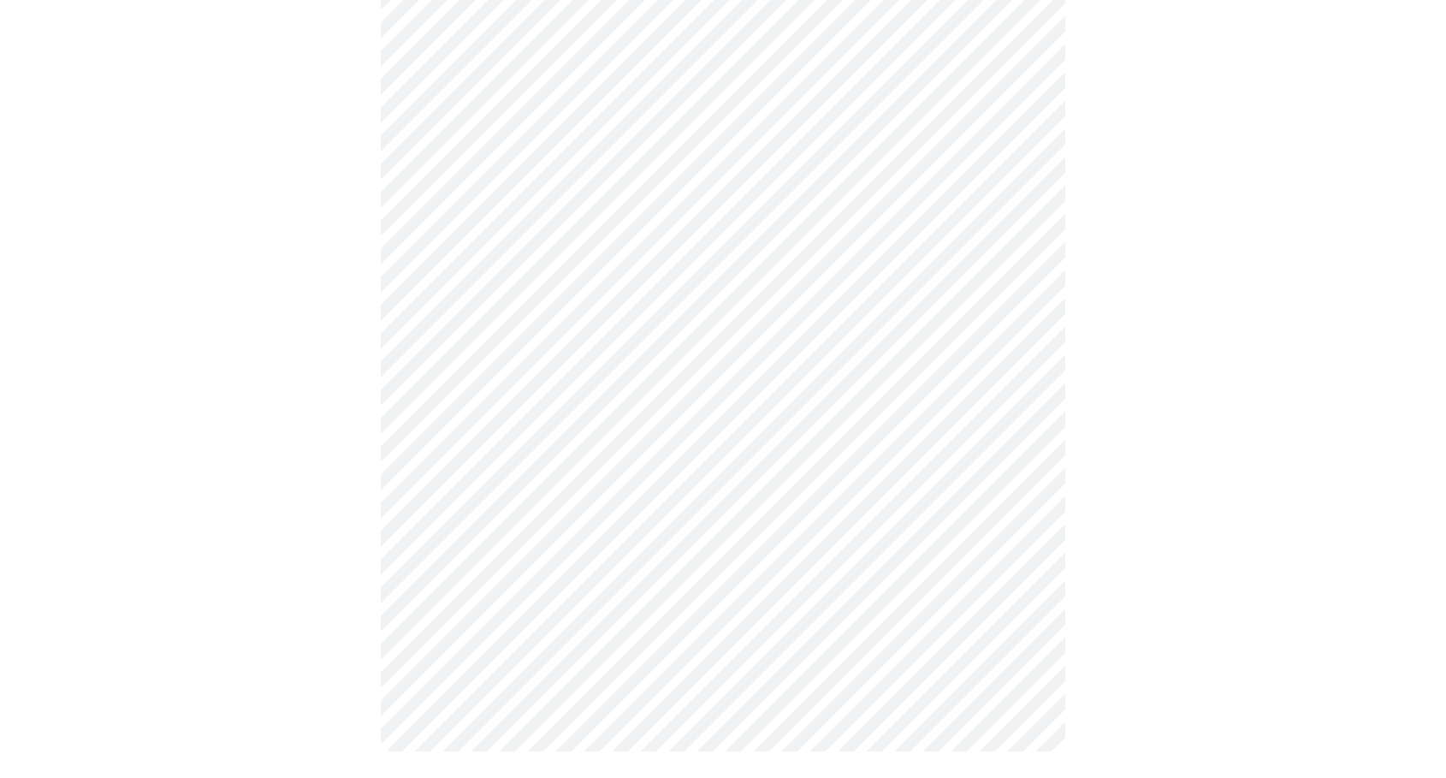
scroll to position [0, 0]
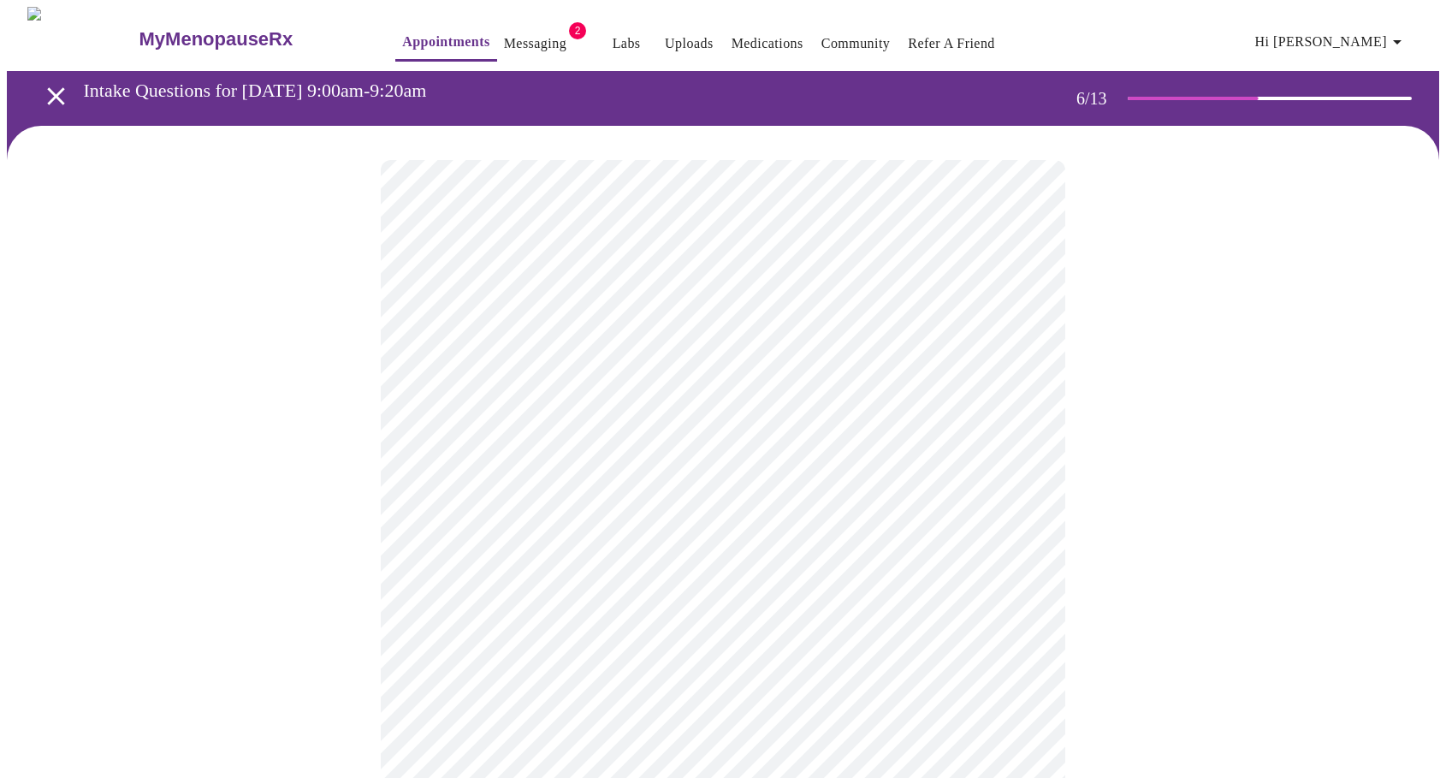
click at [500, 510] on body "MyMenopauseRx Appointments Messaging 2 Labs Uploads Medications Community Refer…" at bounding box center [723, 459] width 1433 height 904
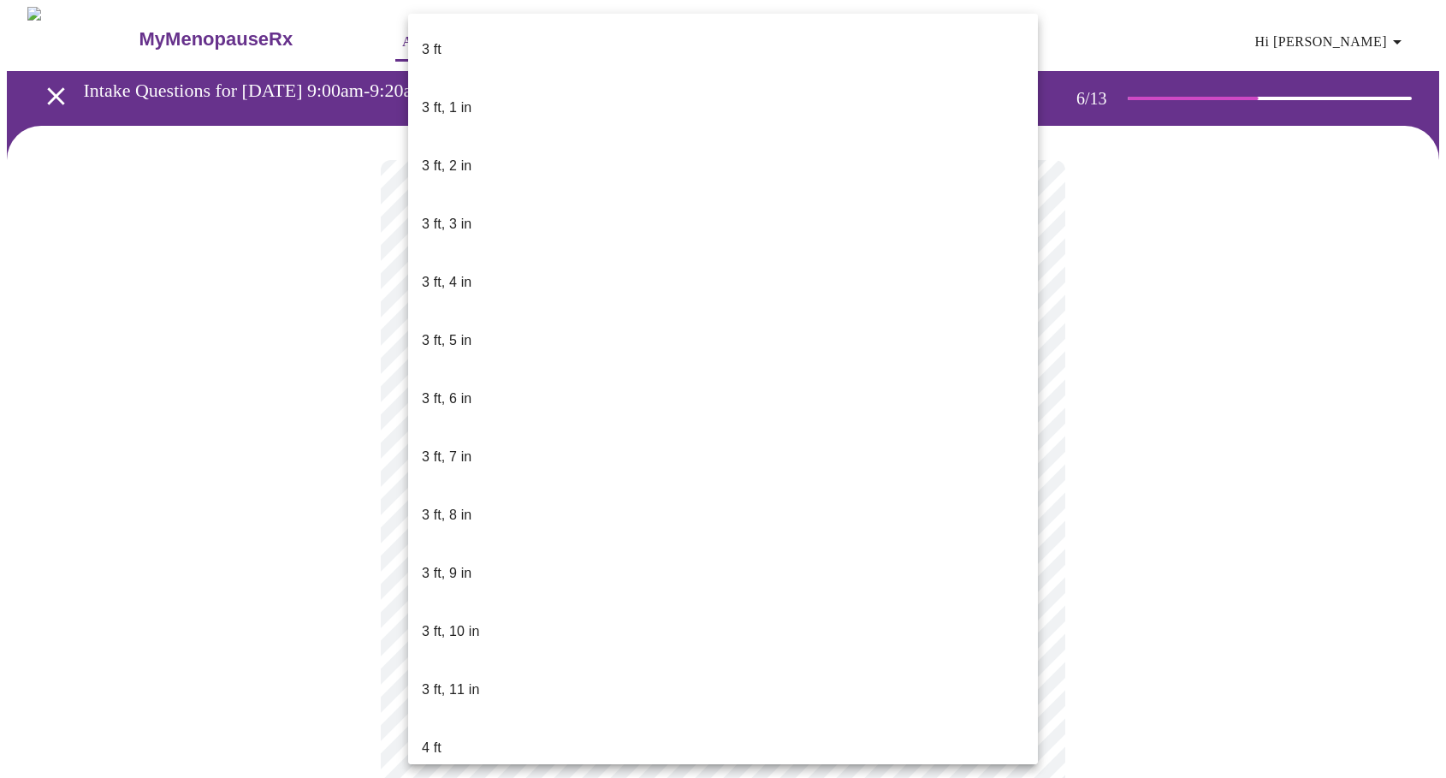
scroll to position [944, 0]
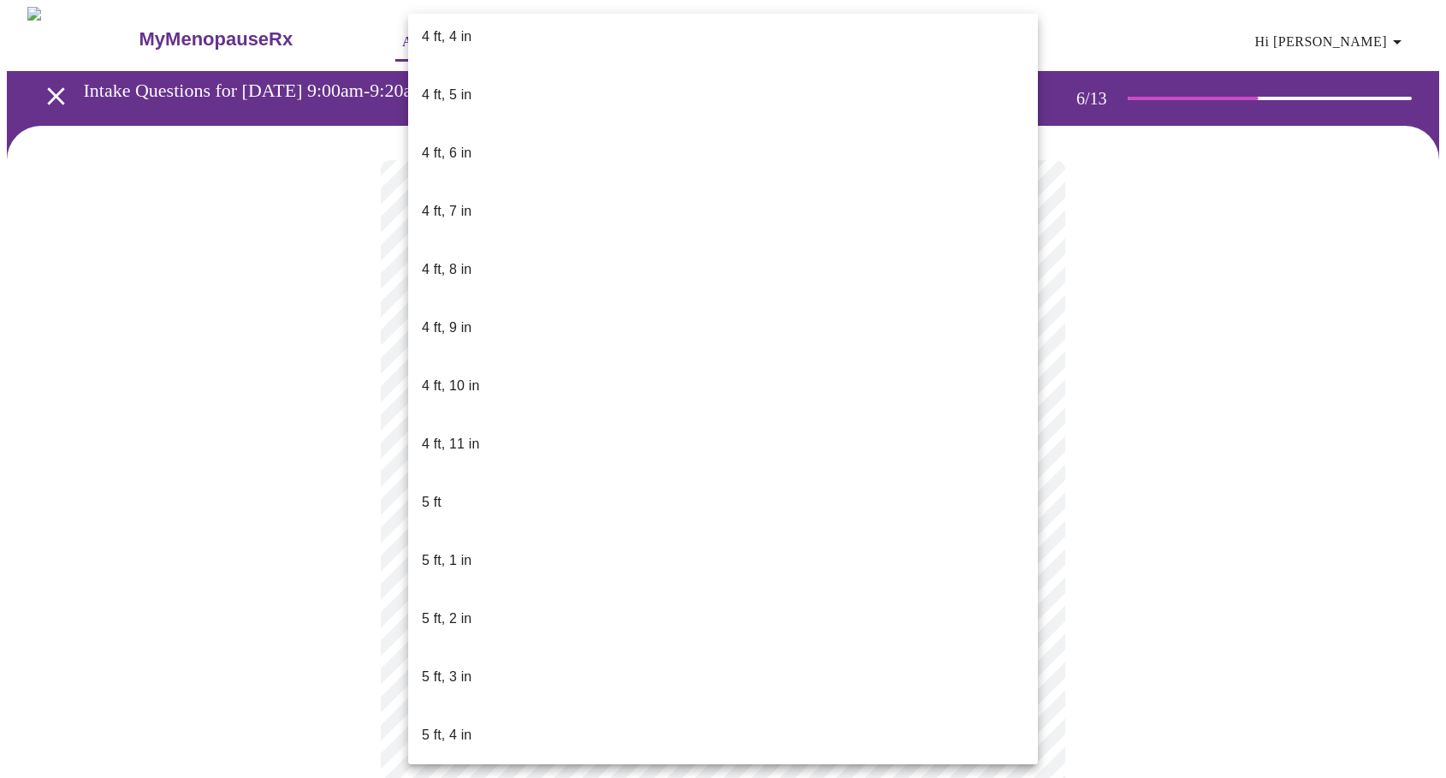
click at [181, 462] on div at bounding box center [723, 389] width 1446 height 778
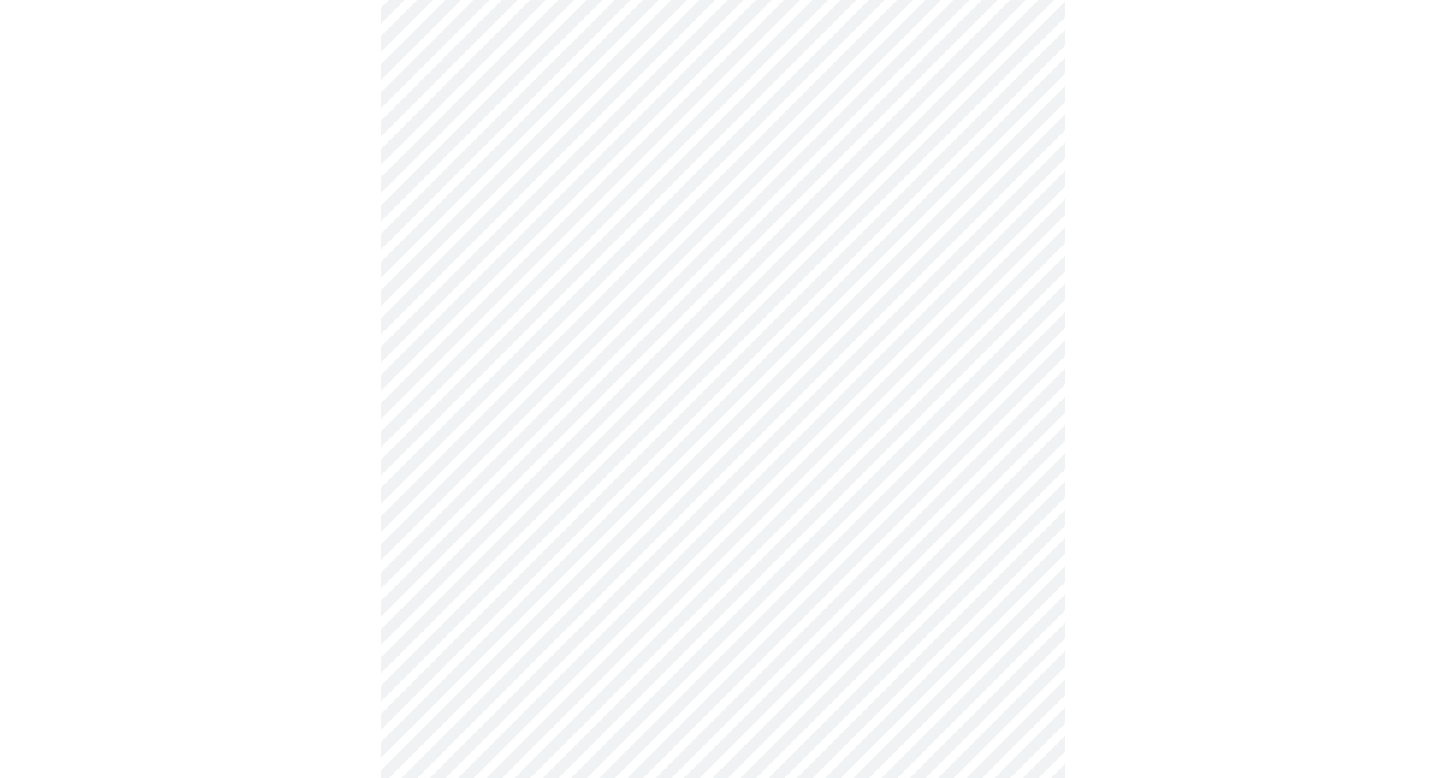
scroll to position [4546, 0]
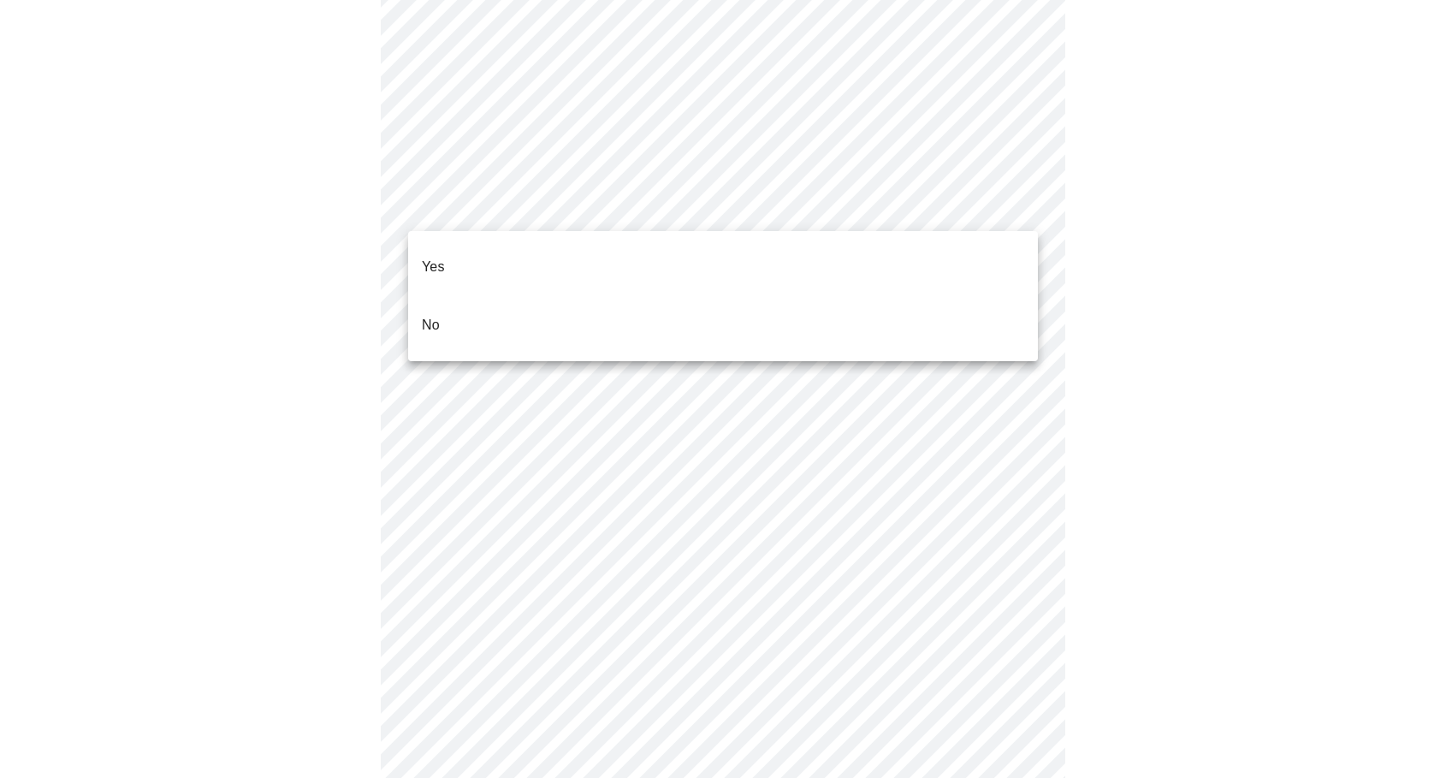
click at [448, 296] on li "No" at bounding box center [723, 325] width 630 height 58
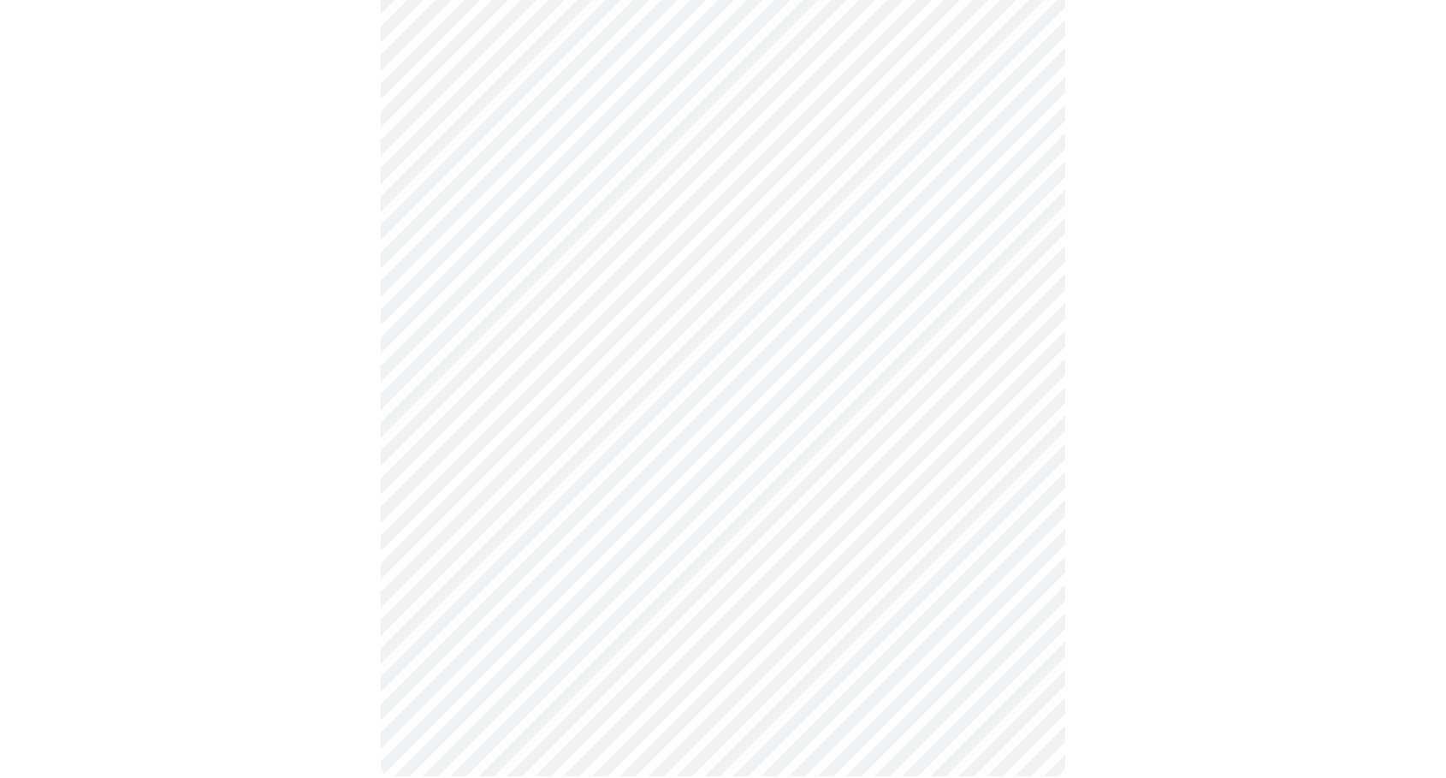
scroll to position [922, 0]
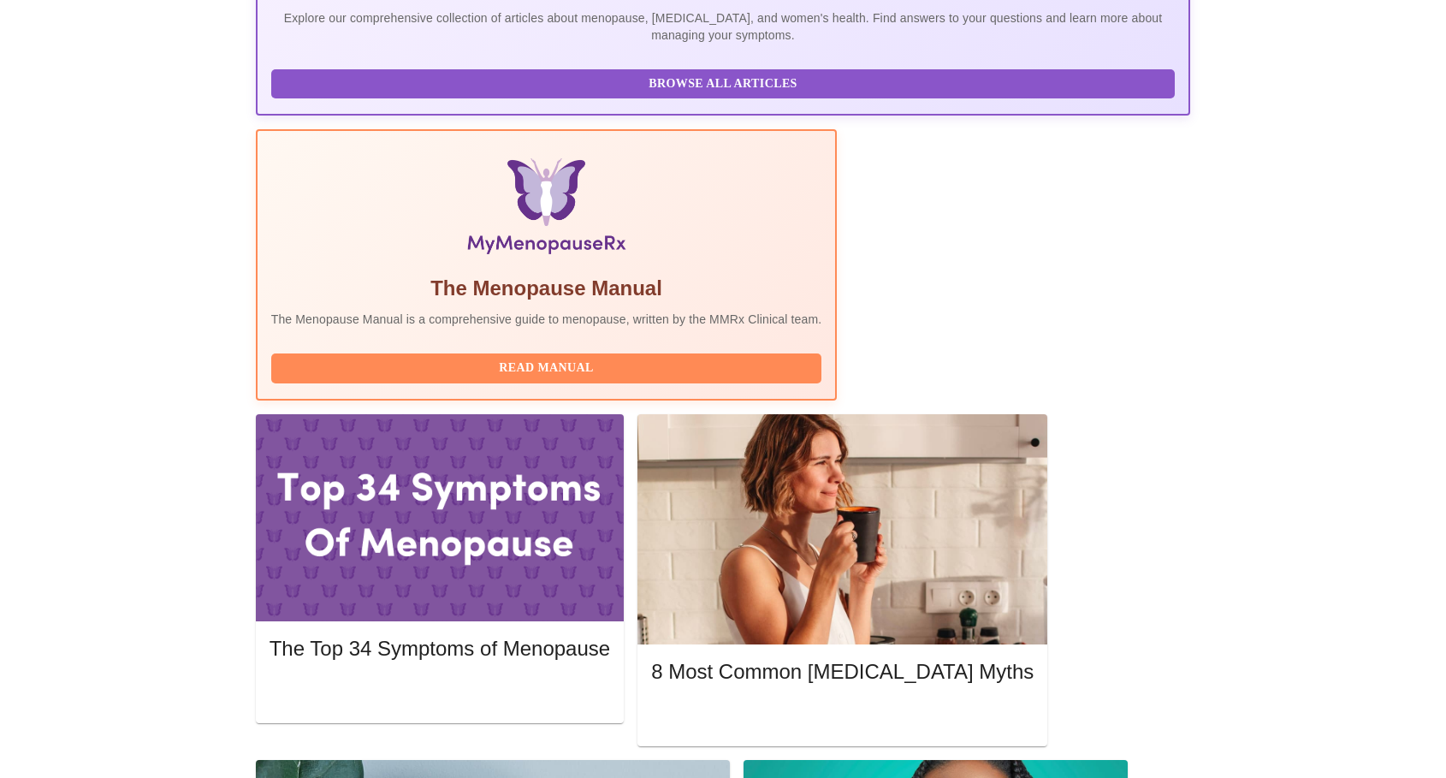
scroll to position [428, 0]
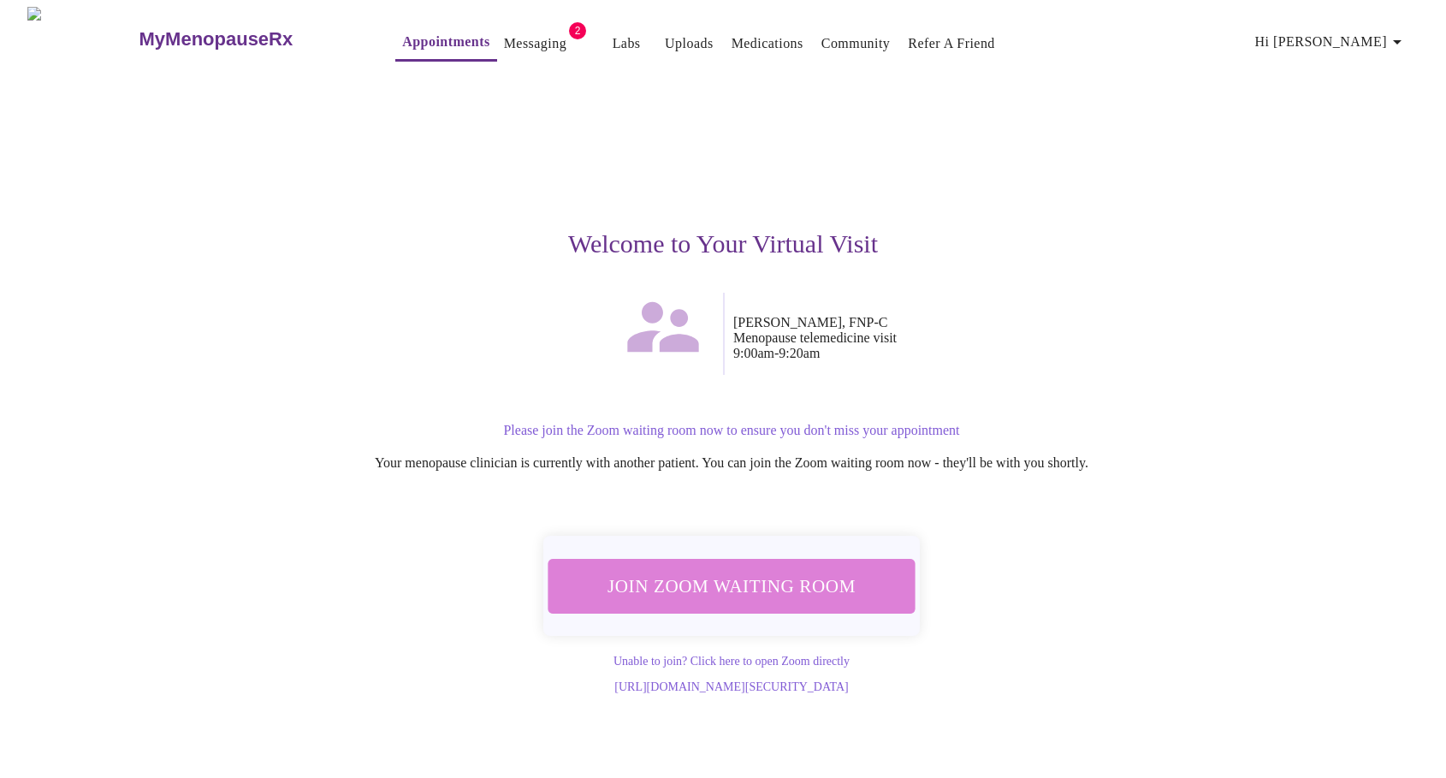
click at [757, 583] on span "Join Zoom Waiting Room" at bounding box center [732, 586] width 322 height 32
